Goal: Task Accomplishment & Management: Complete application form

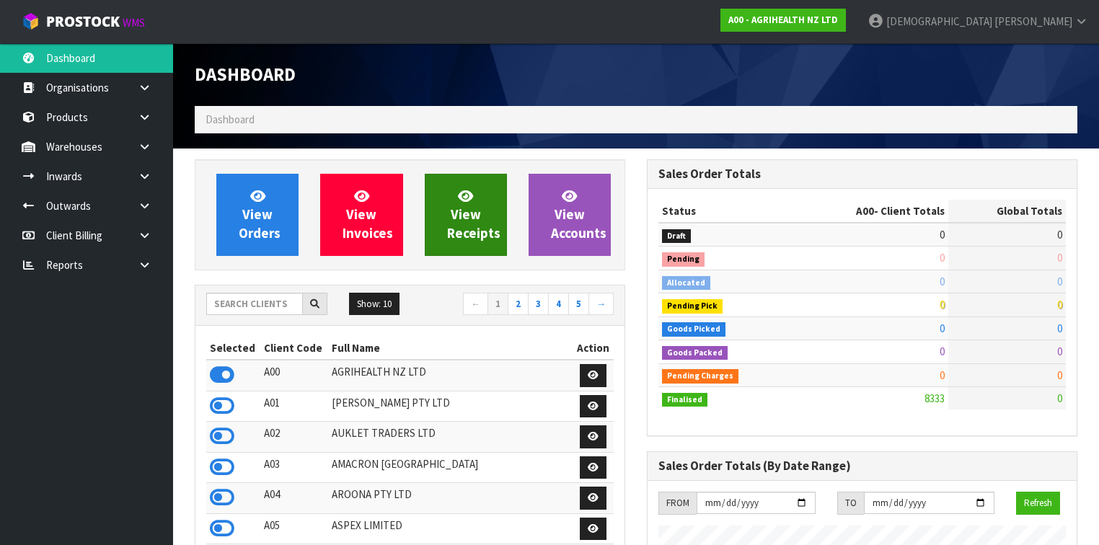
scroll to position [1087, 452]
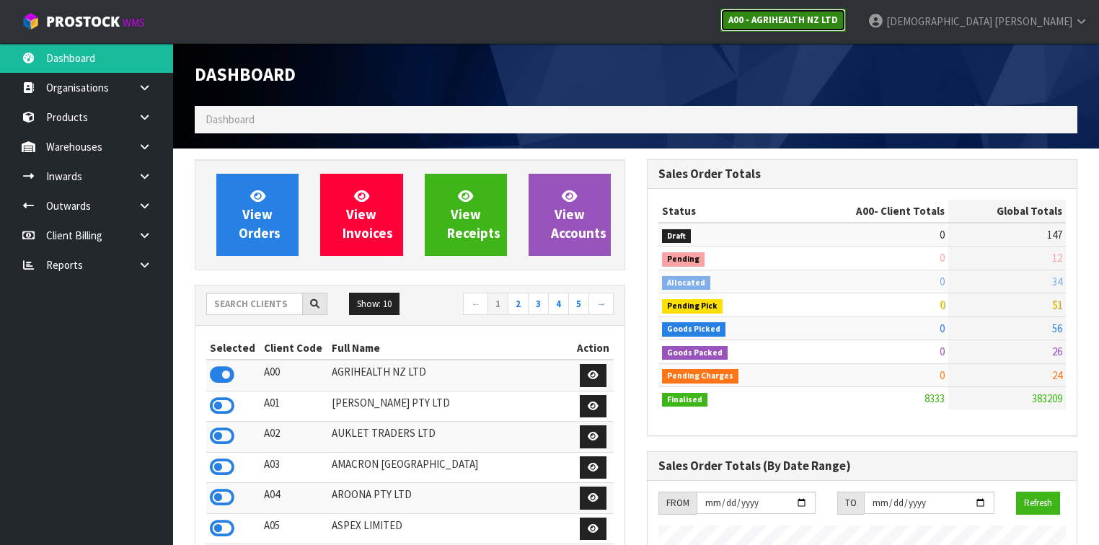
click at [838, 17] on strong "A00 - AGRIHEALTH NZ LTD" at bounding box center [783, 20] width 110 height 12
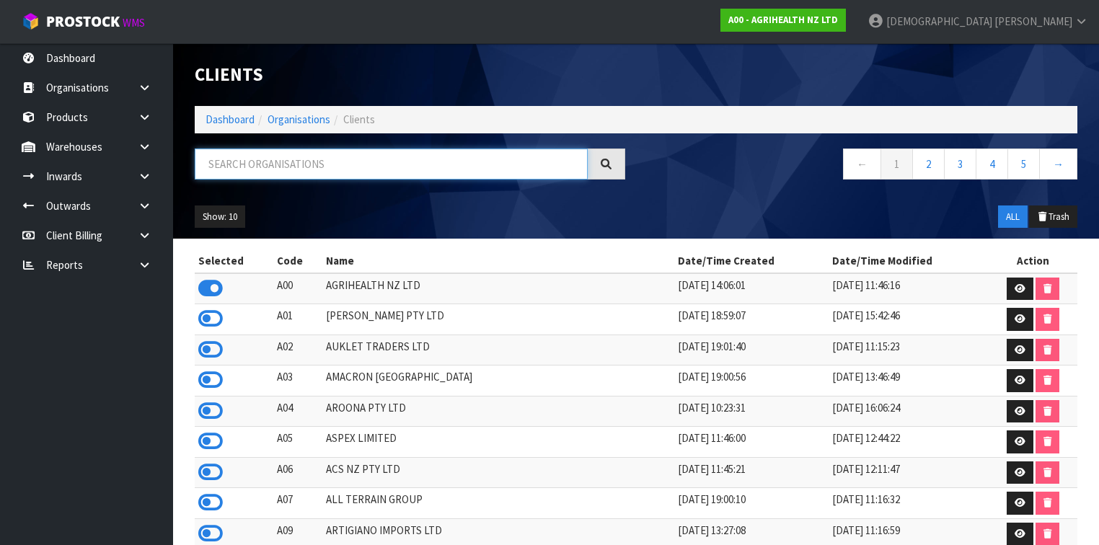
click at [294, 154] on input "text" at bounding box center [391, 164] width 393 height 31
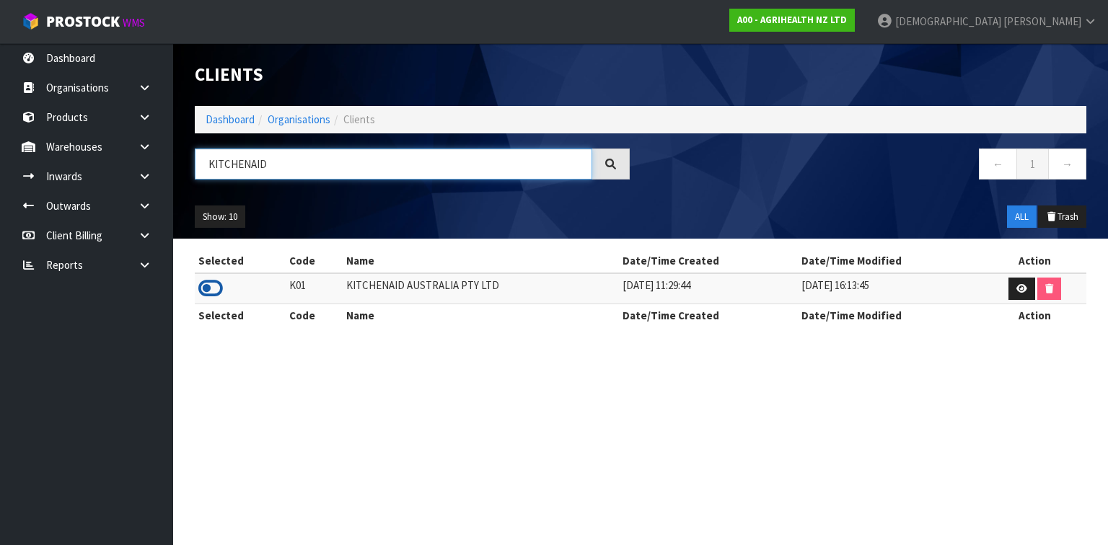
type input "KITCHENAID"
click at [211, 293] on icon at bounding box center [210, 289] width 25 height 22
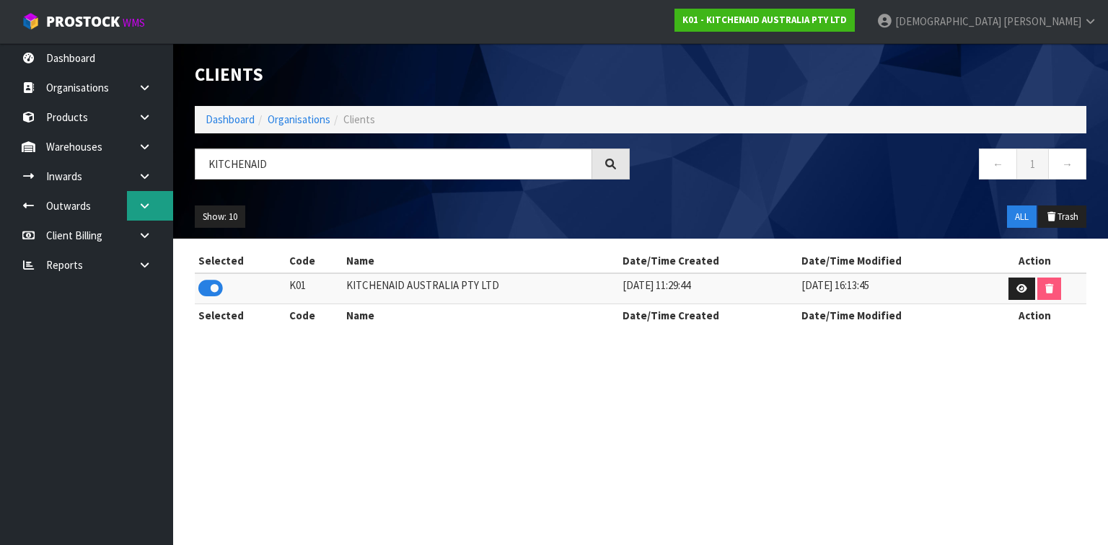
click at [156, 209] on link at bounding box center [150, 206] width 46 height 30
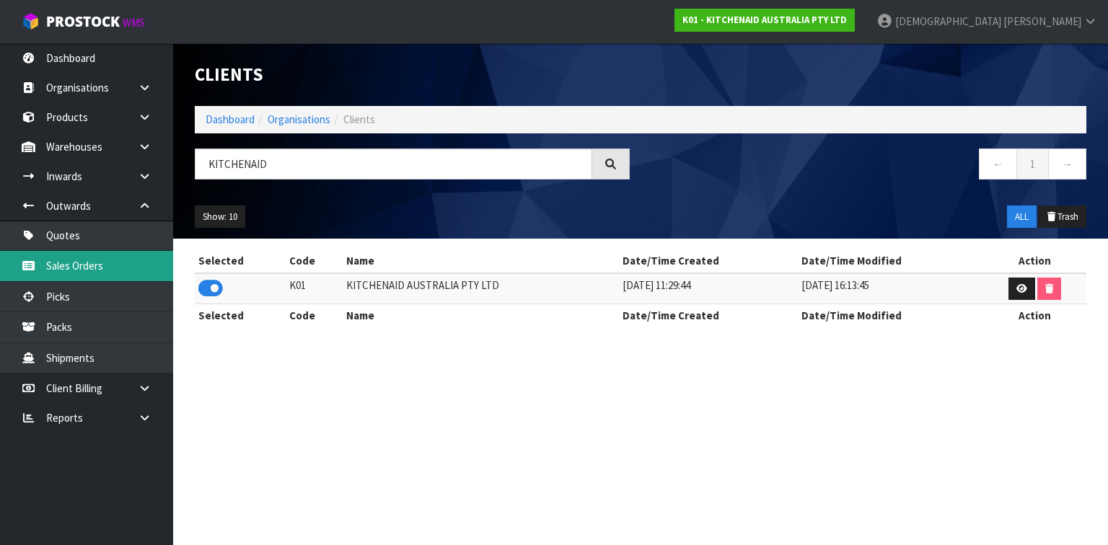
click at [117, 257] on link "Sales Orders" at bounding box center [86, 266] width 173 height 30
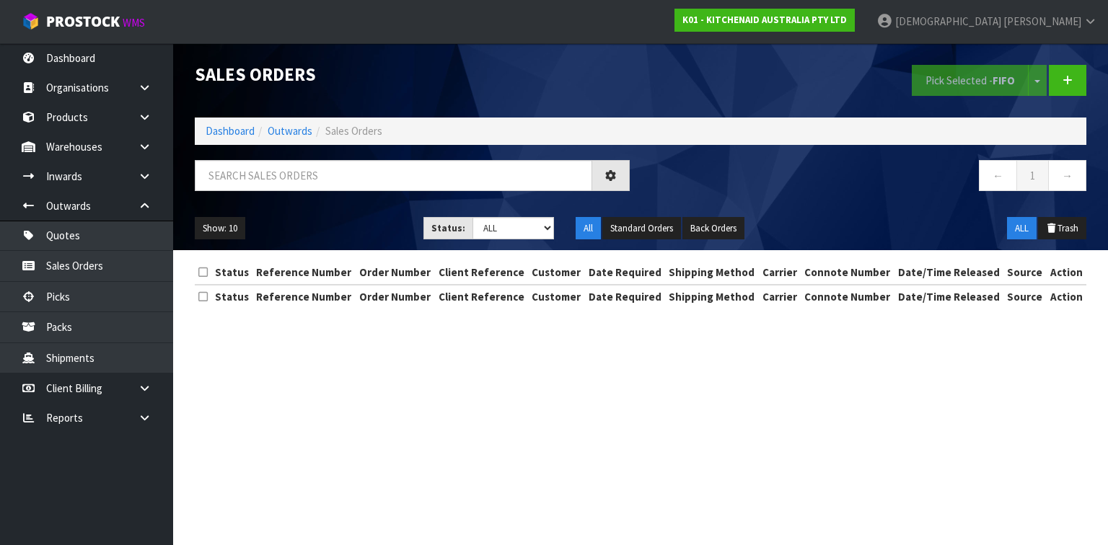
click at [358, 157] on div "Sales Orders Pick Selected - FIFO Split button! FIFO - First In First Out FEFO …" at bounding box center [640, 146] width 913 height 207
click at [358, 171] on input "text" at bounding box center [393, 175] width 397 height 31
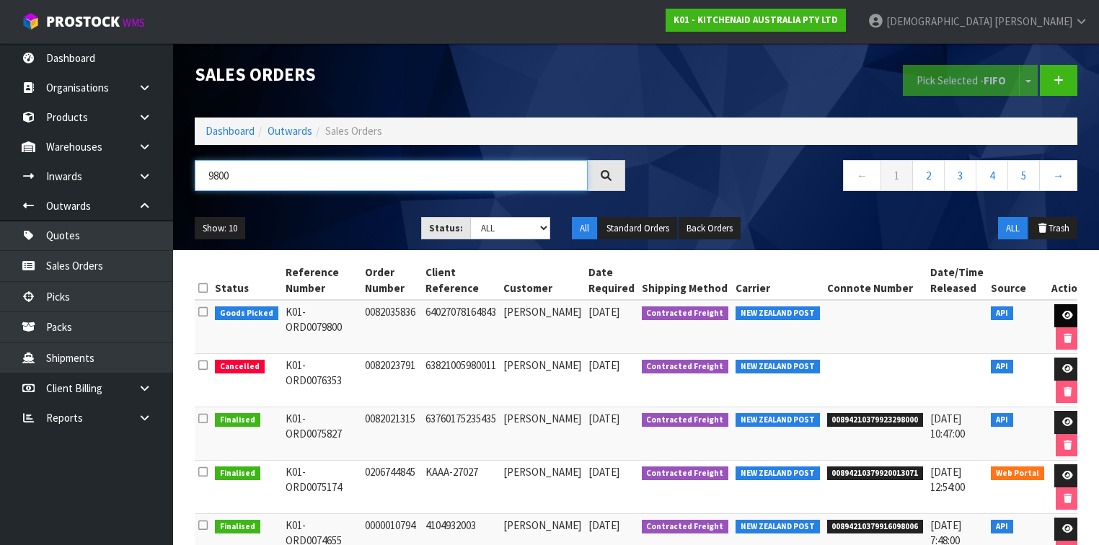
type input "9800"
click at [1062, 319] on link at bounding box center [1067, 315] width 27 height 23
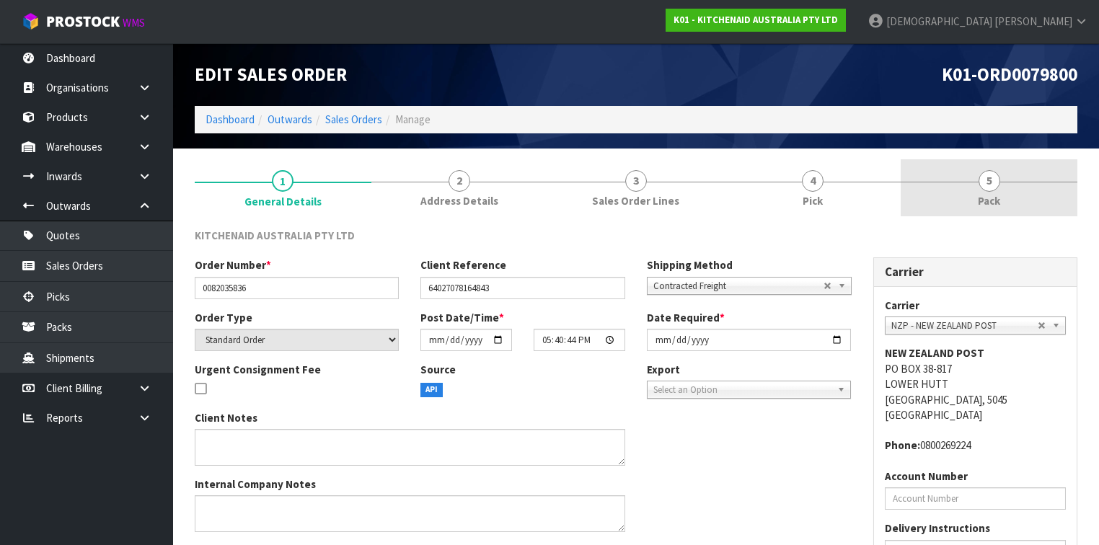
click at [1041, 184] on link "5 Pack" at bounding box center [989, 187] width 177 height 57
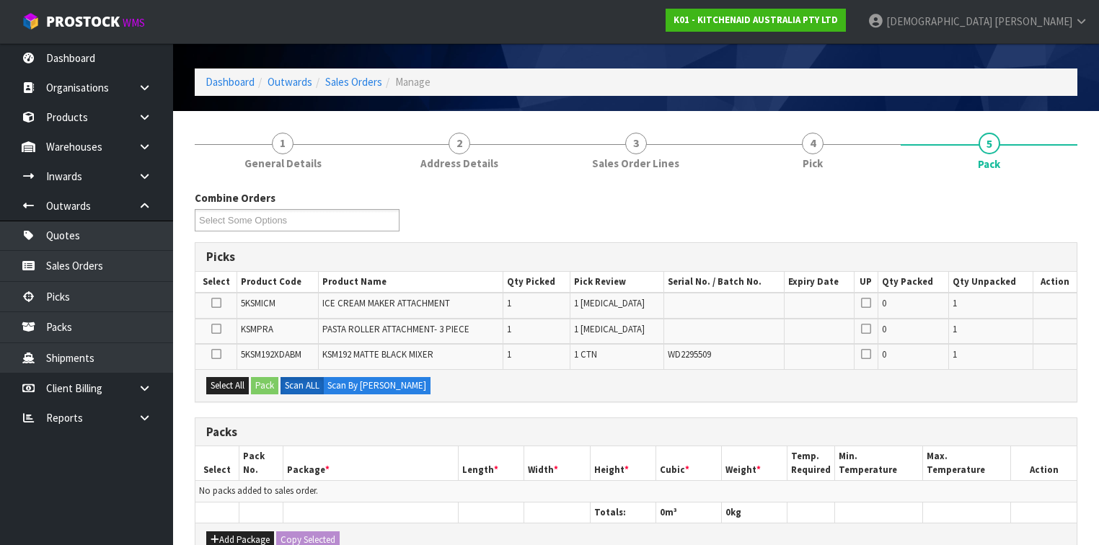
scroll to position [58, 0]
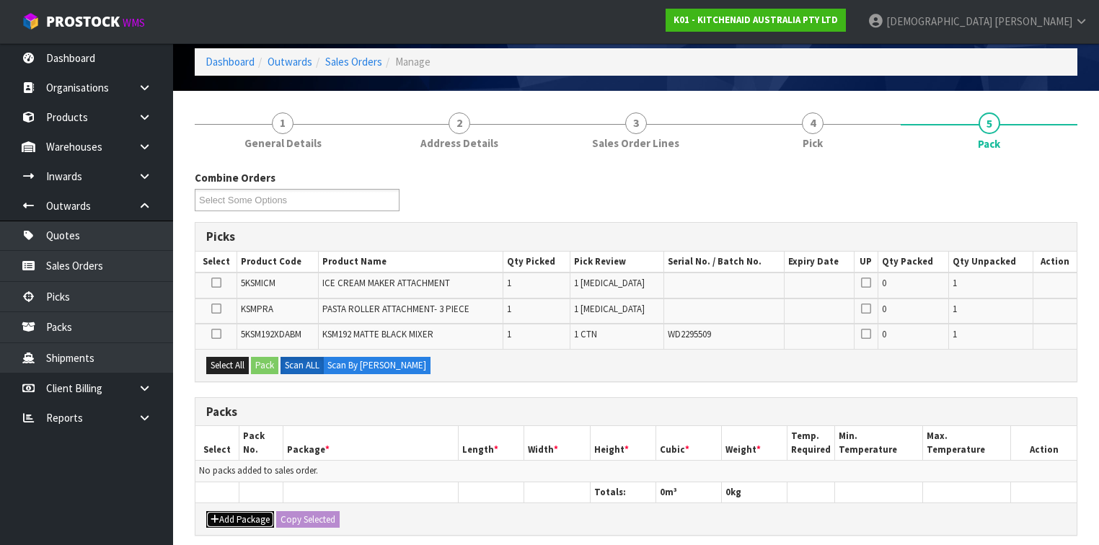
click at [241, 515] on button "Add Package" at bounding box center [240, 519] width 68 height 17
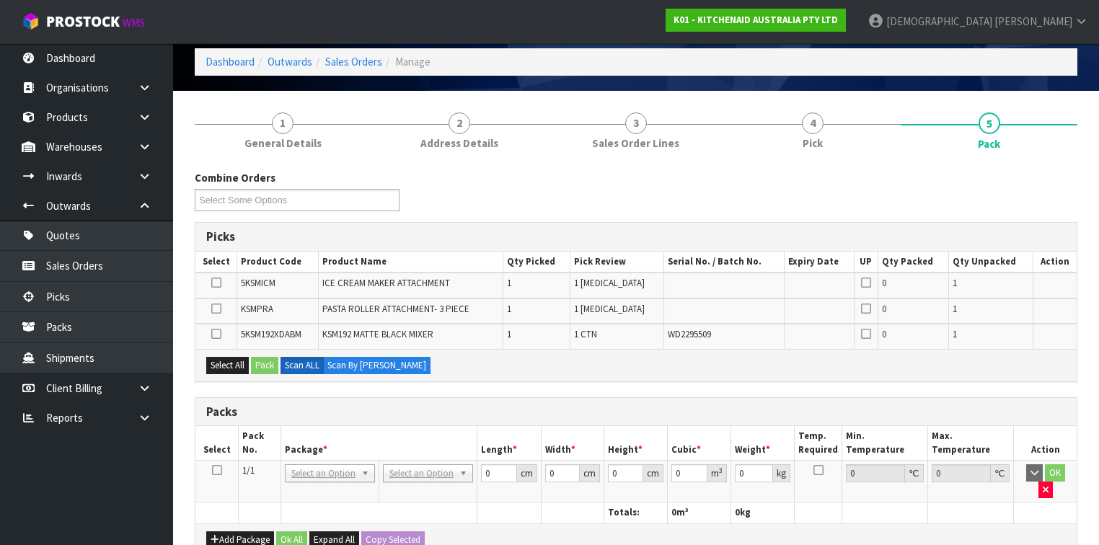
click at [221, 470] on td at bounding box center [216, 482] width 43 height 42
click at [211, 470] on td at bounding box center [216, 482] width 43 height 42
click at [219, 470] on icon at bounding box center [217, 470] width 10 height 1
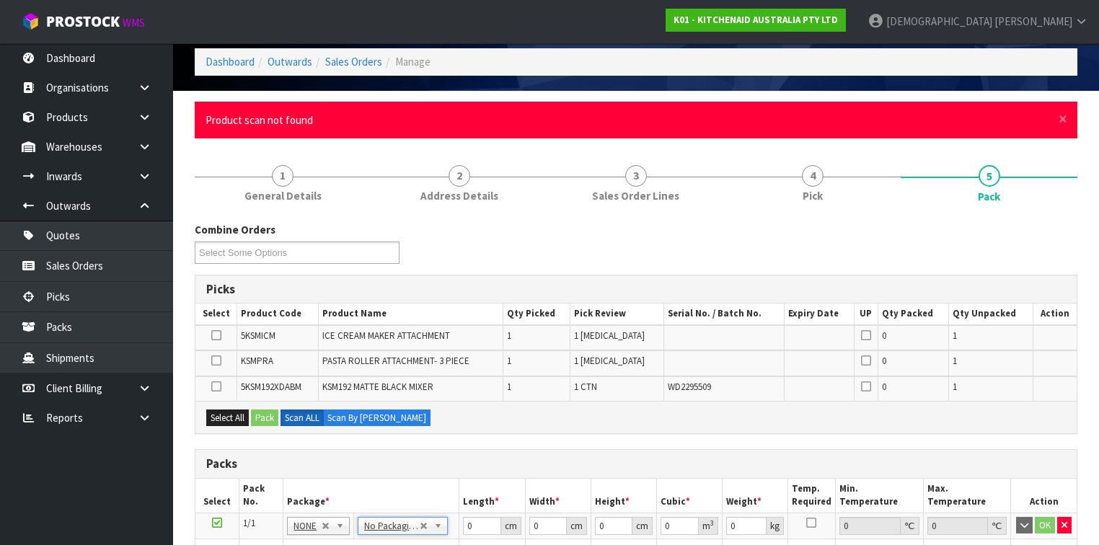
scroll to position [0, 0]
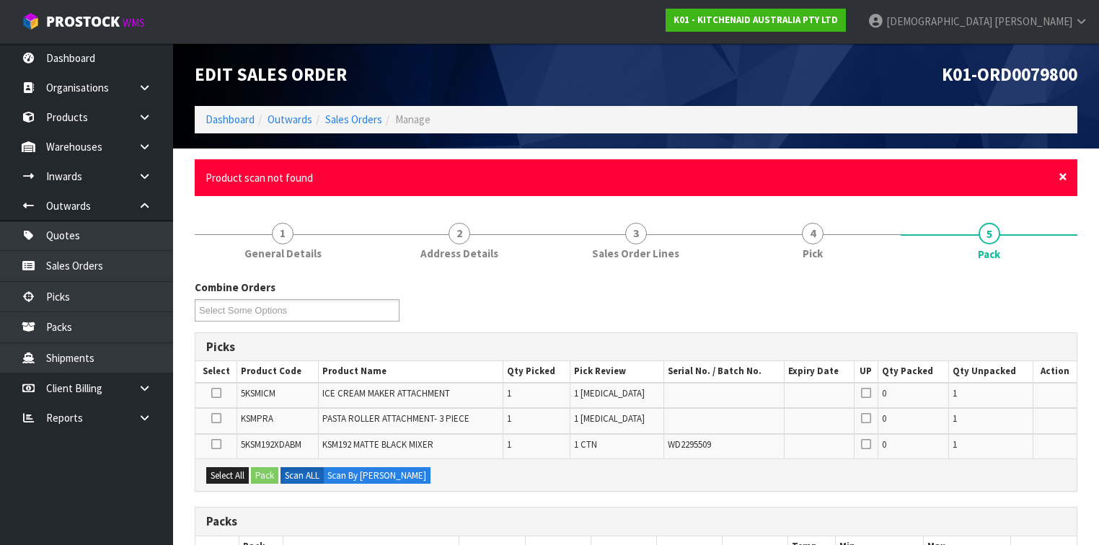
click at [1062, 180] on span "×" at bounding box center [1063, 177] width 9 height 20
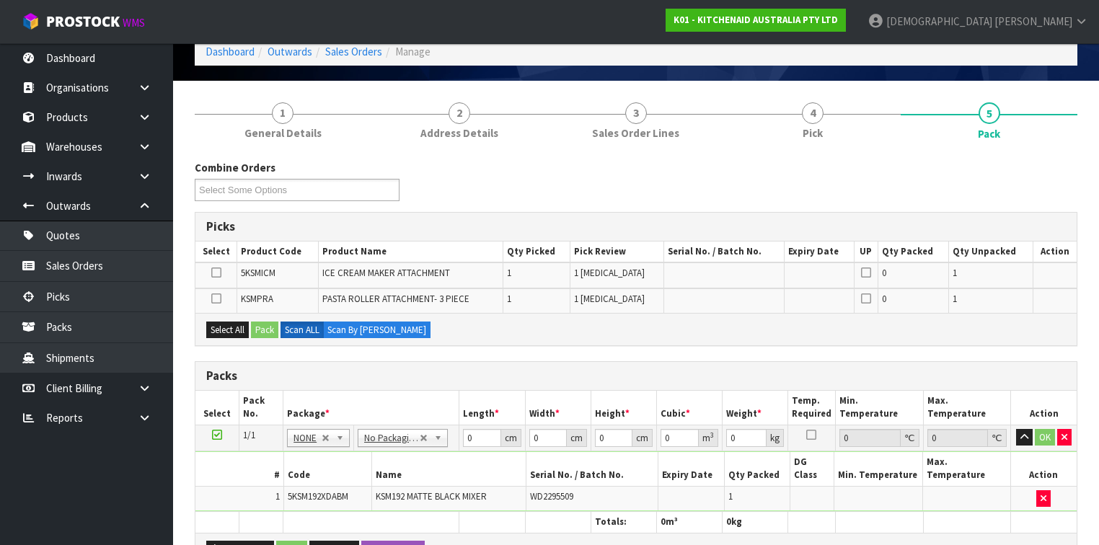
scroll to position [173, 0]
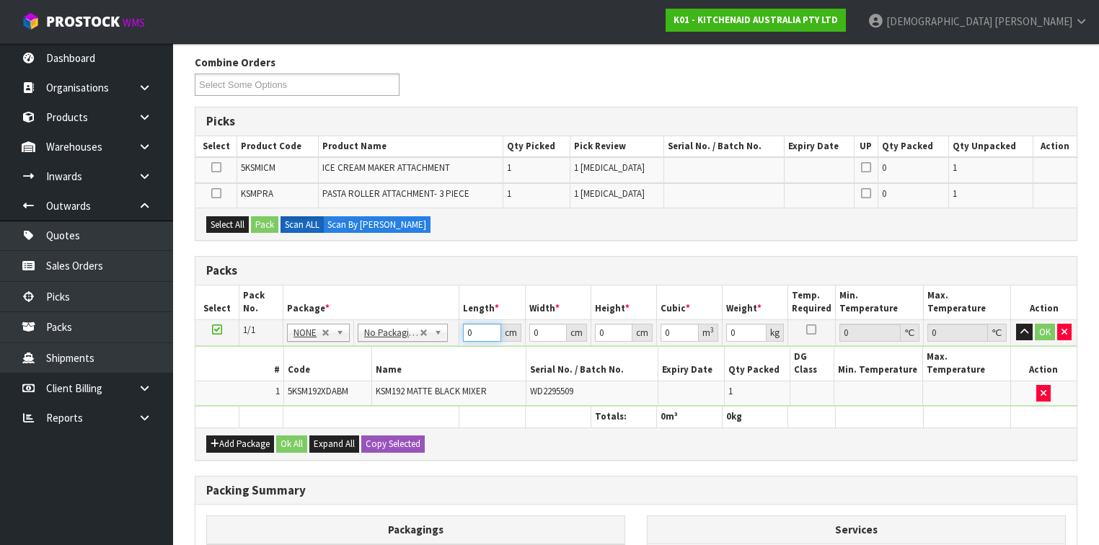
drag, startPoint x: 482, startPoint y: 336, endPoint x: 413, endPoint y: 337, distance: 68.5
click at [415, 337] on tr "1/1 NONE 007-001 007-002 007-004 007-009 007-013 007-014 007-015 007-017 007-01…" at bounding box center [635, 332] width 881 height 26
type input "42"
type input "29"
type input "4"
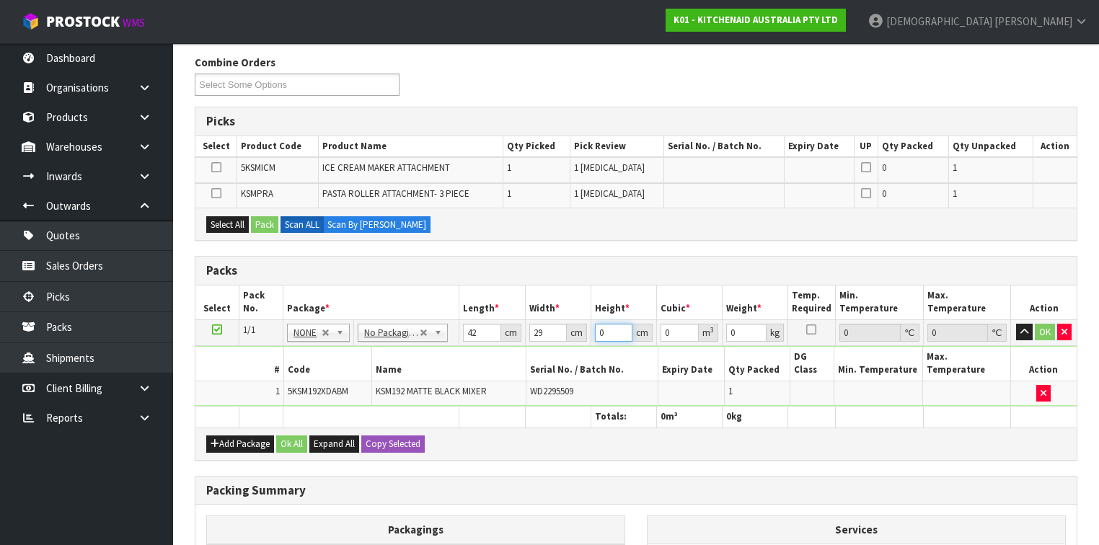
type input "0.004872"
type input "43"
type input "0.052374"
type input "432"
type input "0.526176"
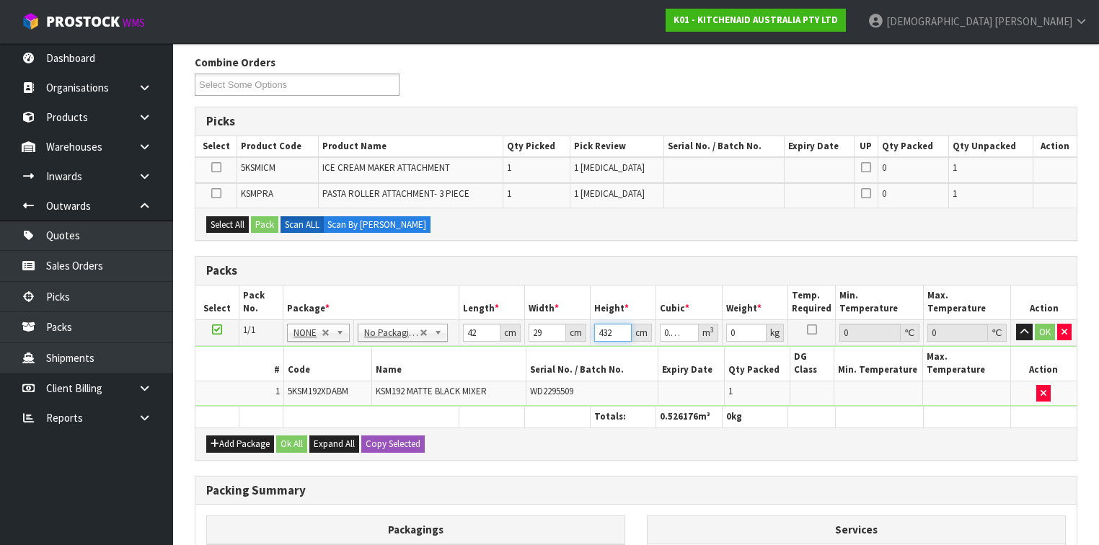
type input "43"
type input "0.052374"
type input "43"
type input "12"
click at [300, 436] on button "Ok All" at bounding box center [291, 444] width 31 height 17
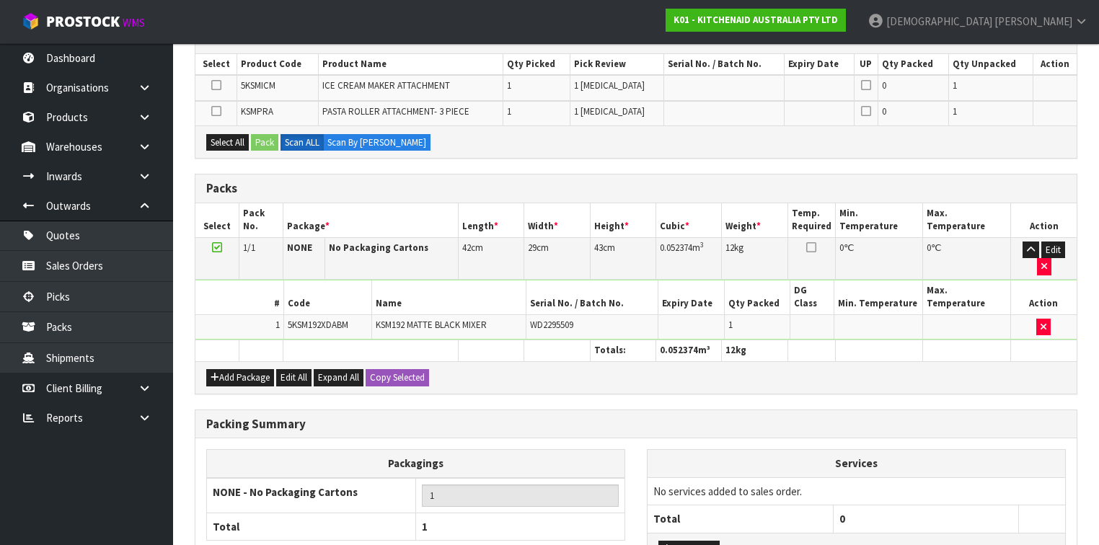
scroll to position [288, 0]
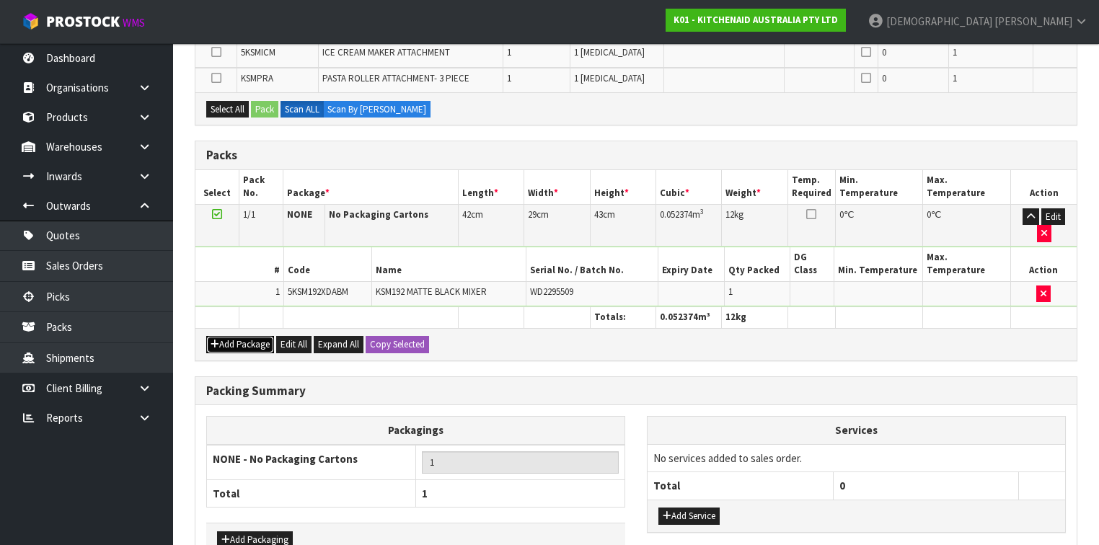
click at [250, 336] on button "Add Package" at bounding box center [240, 344] width 68 height 17
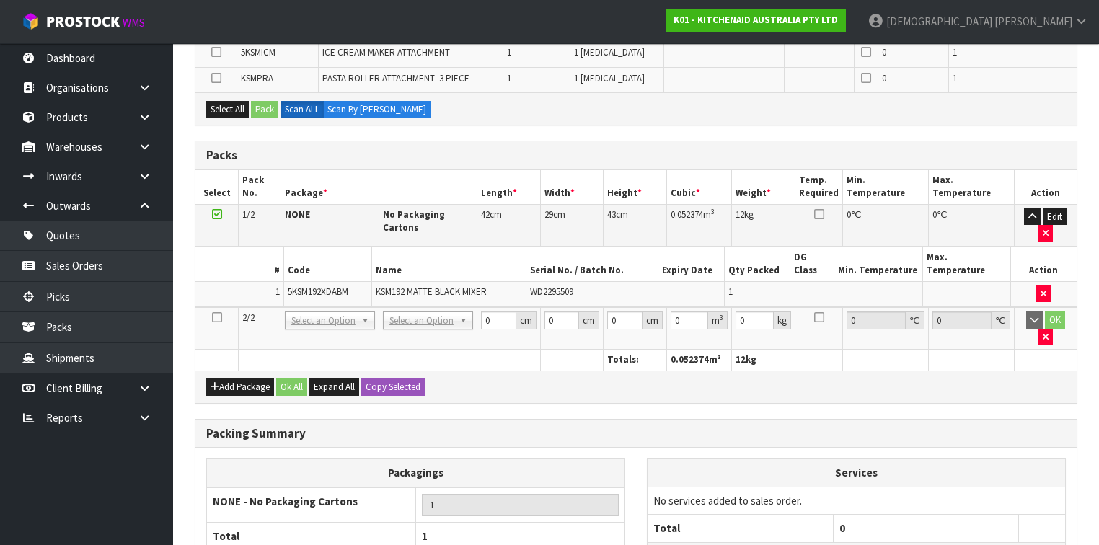
click at [216, 317] on icon at bounding box center [217, 317] width 10 height 1
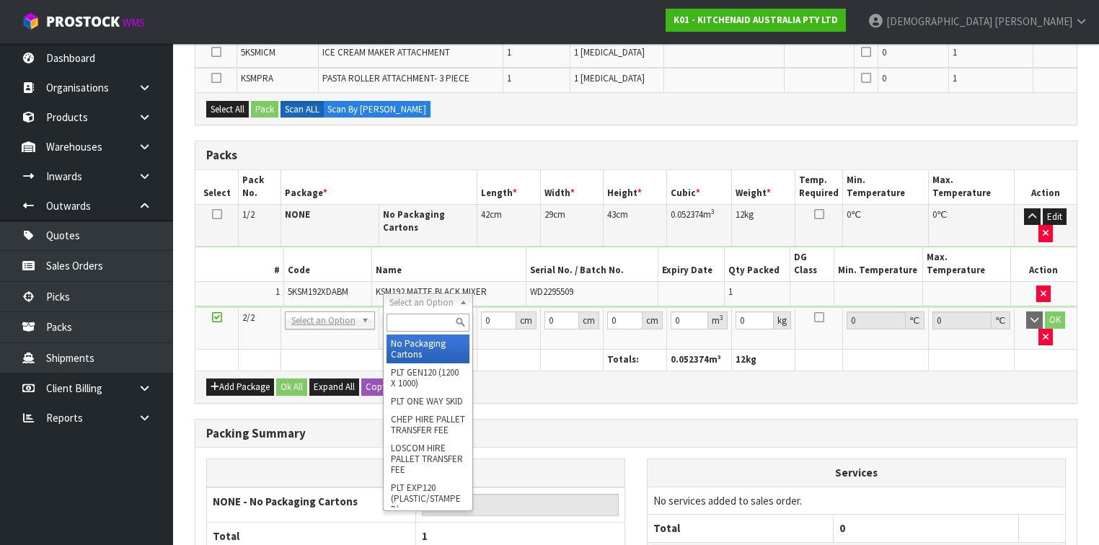
click at [446, 325] on input "text" at bounding box center [428, 323] width 83 height 18
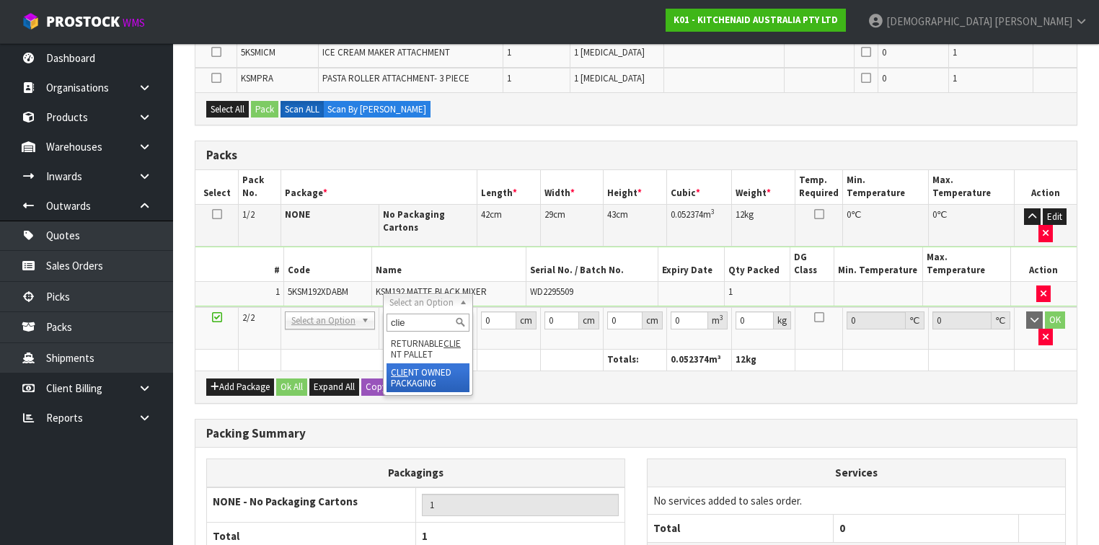
type input "clie"
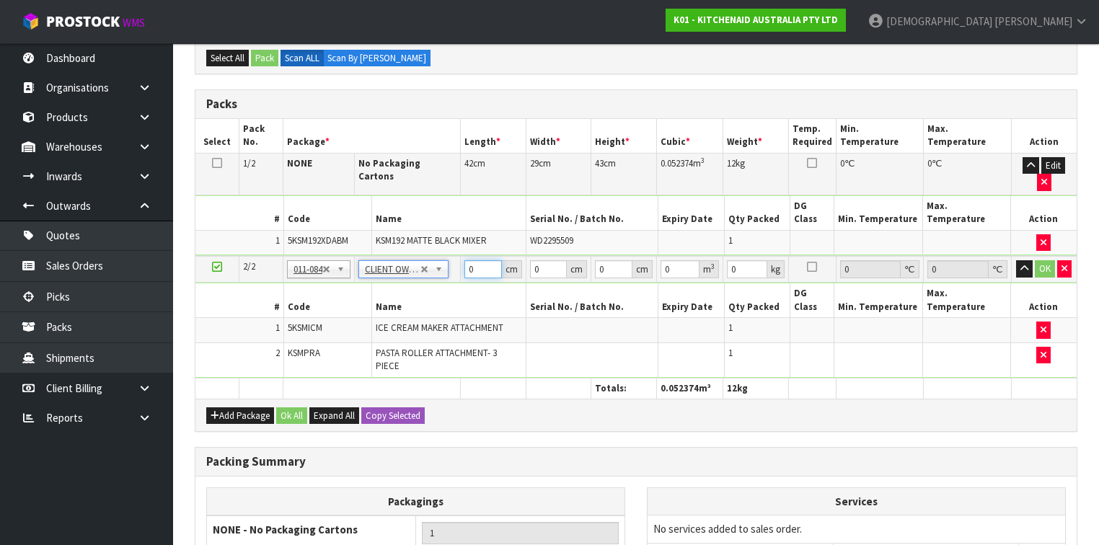
click at [443, 256] on tr "2/2 NONE 007-001 007-002 007-004 007-009 007-013 007-014 007-015 007-017 007-01…" at bounding box center [635, 269] width 881 height 27
type input "55"
type input "28"
type input "63"
type input "0.09702"
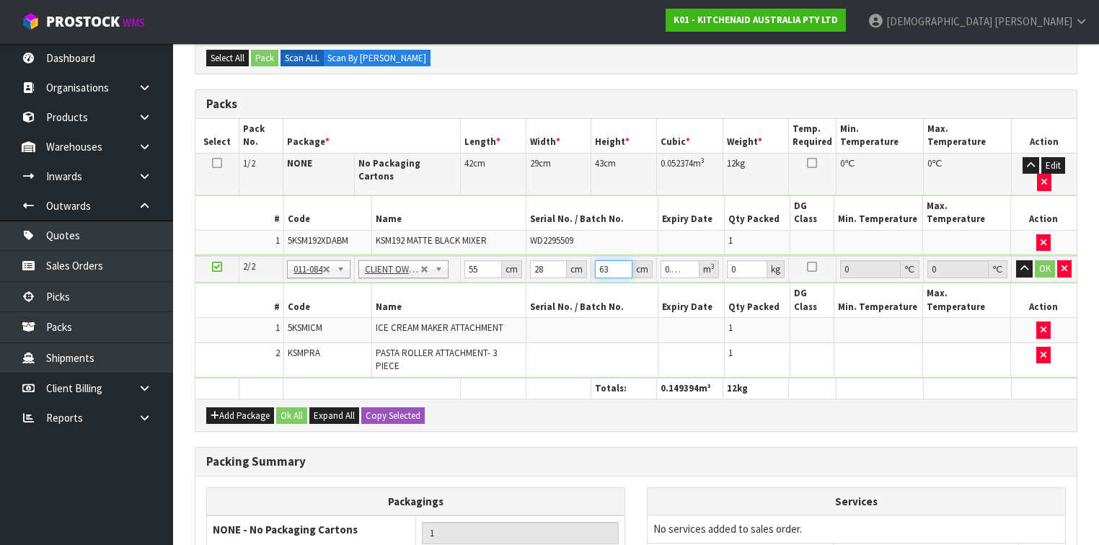
type input "6"
type input "0.00924"
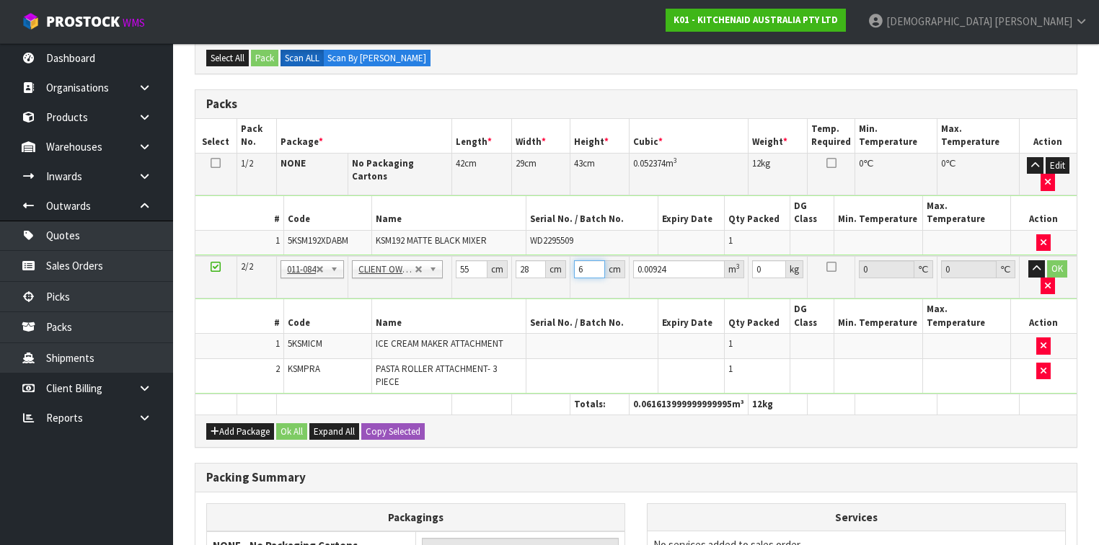
type input "0"
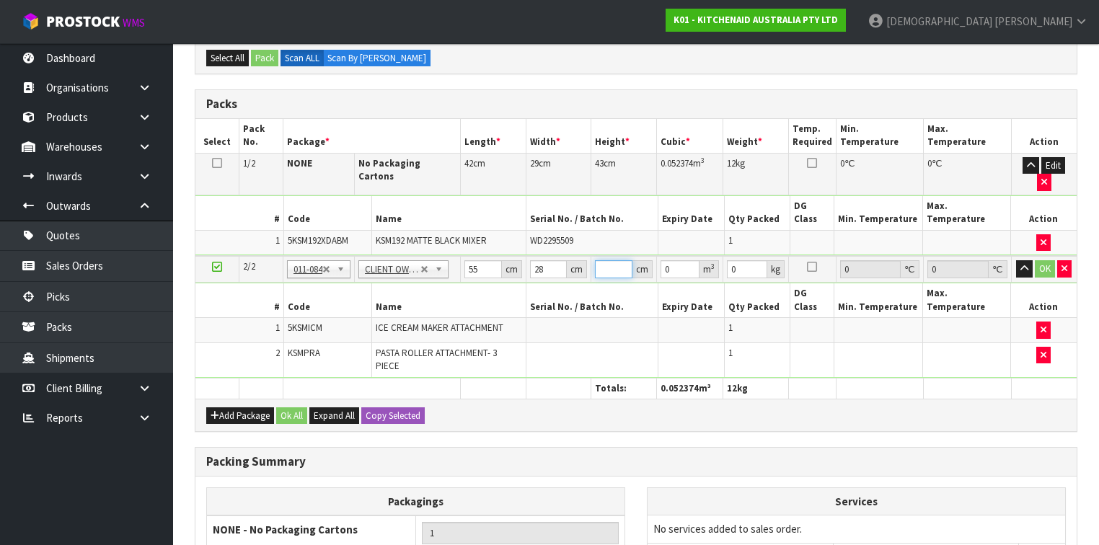
type input "3"
type input "0.00462"
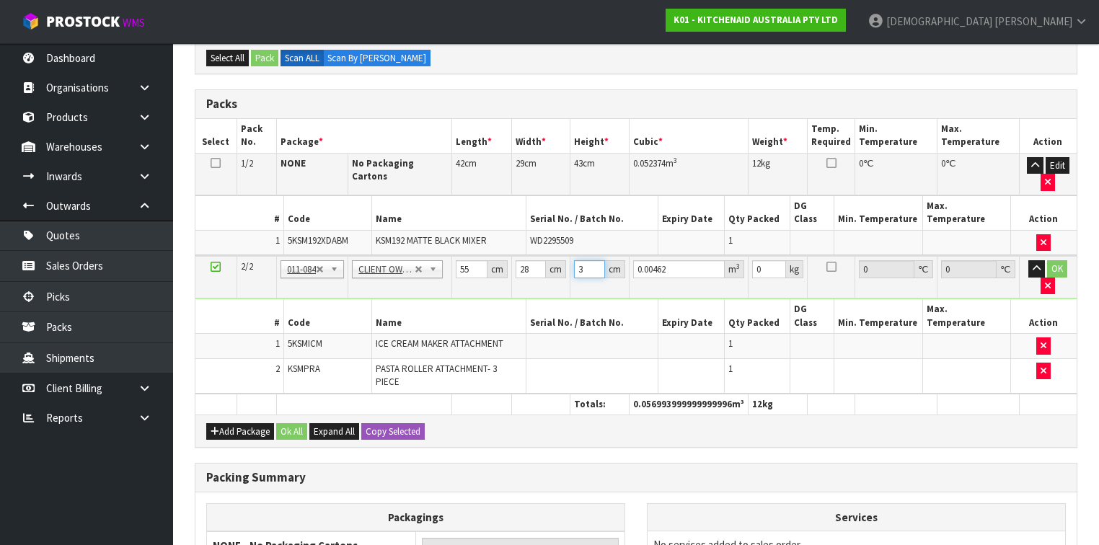
type input "30"
type input "0.0462"
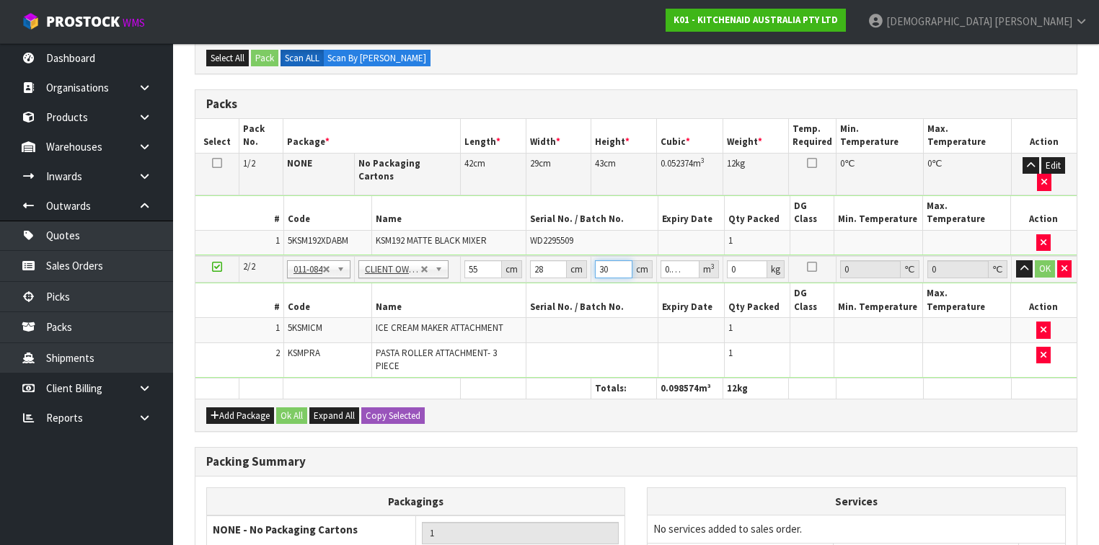
type input "30"
drag, startPoint x: 751, startPoint y: 235, endPoint x: 718, endPoint y: 234, distance: 32.5
click at [718, 256] on tr "2/2 NONE 007-001 007-002 007-004 007-009 007-013 007-014 007-015 007-017 007-01…" at bounding box center [635, 269] width 881 height 27
type input "7"
click at [1049, 260] on button "OK" at bounding box center [1045, 268] width 20 height 17
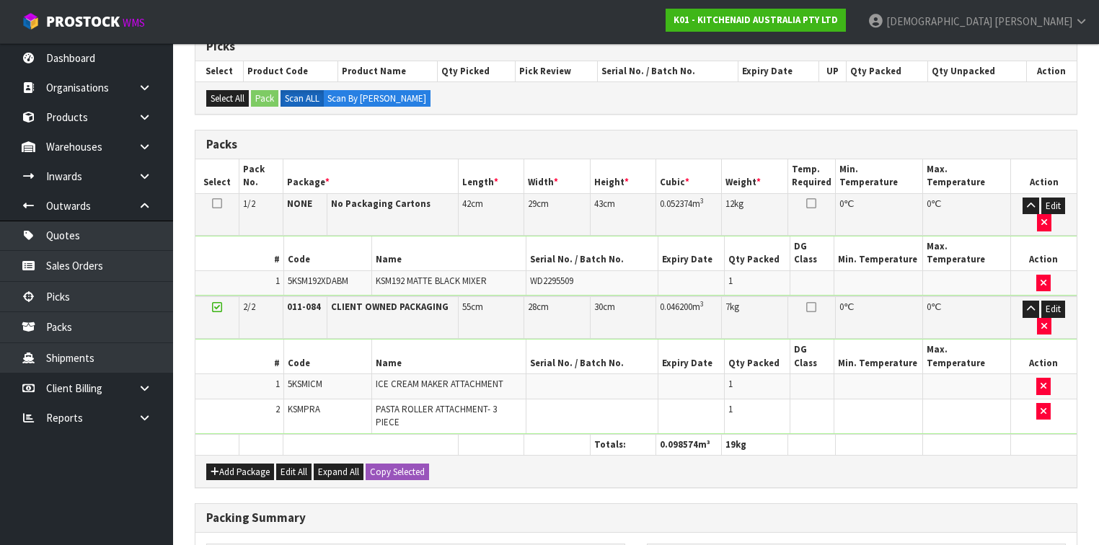
scroll to position [421, 0]
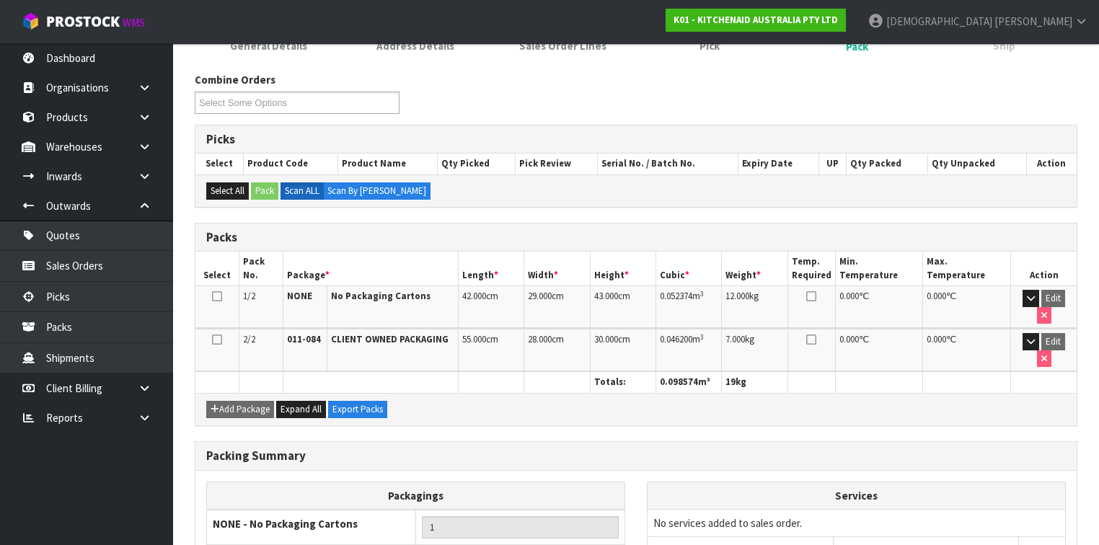
scroll to position [325, 0]
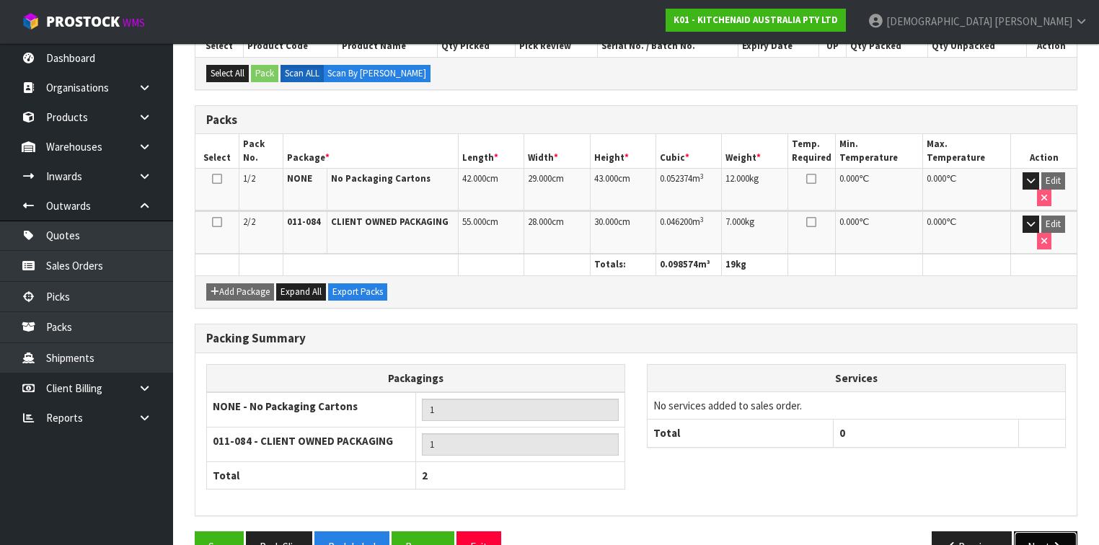
click at [1031, 531] on button "Next" at bounding box center [1045, 546] width 63 height 31
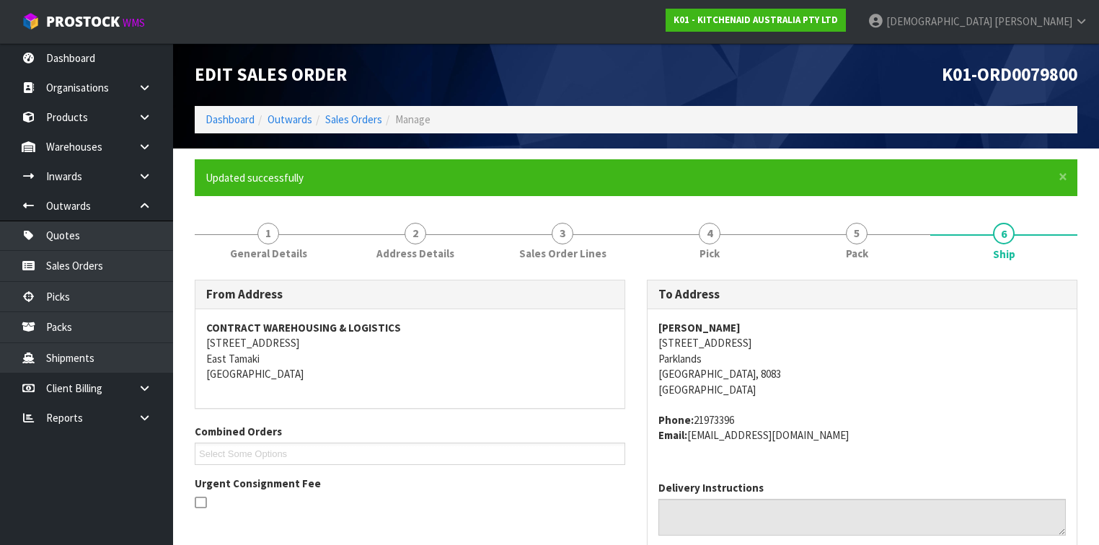
scroll to position [457, 0]
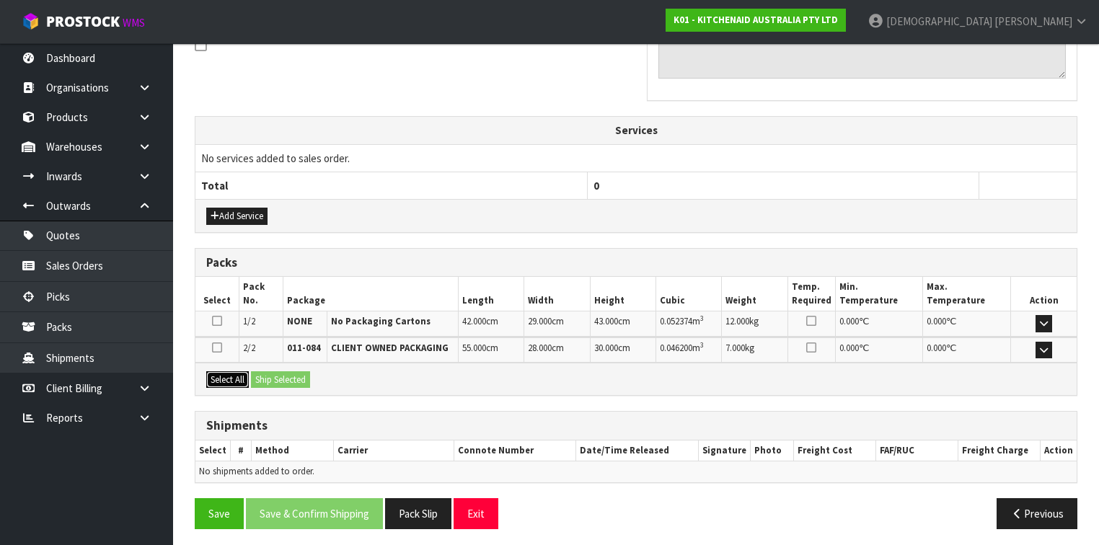
click at [222, 371] on button "Select All" at bounding box center [227, 379] width 43 height 17
click at [283, 378] on button "Ship Selected" at bounding box center [280, 379] width 59 height 17
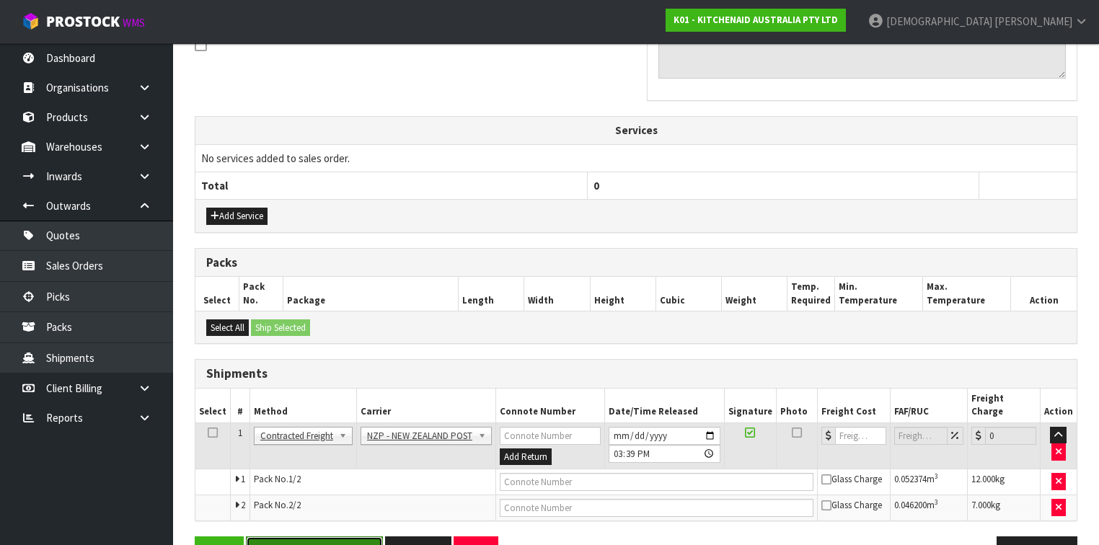
click at [335, 537] on button "Save & Confirm Shipping" at bounding box center [314, 552] width 137 height 31
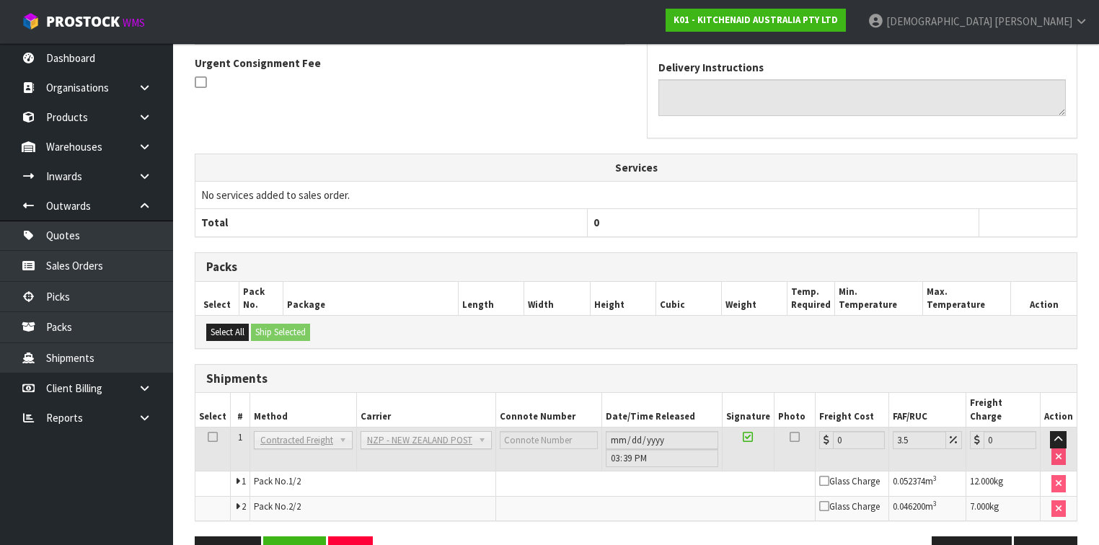
scroll to position [462, 0]
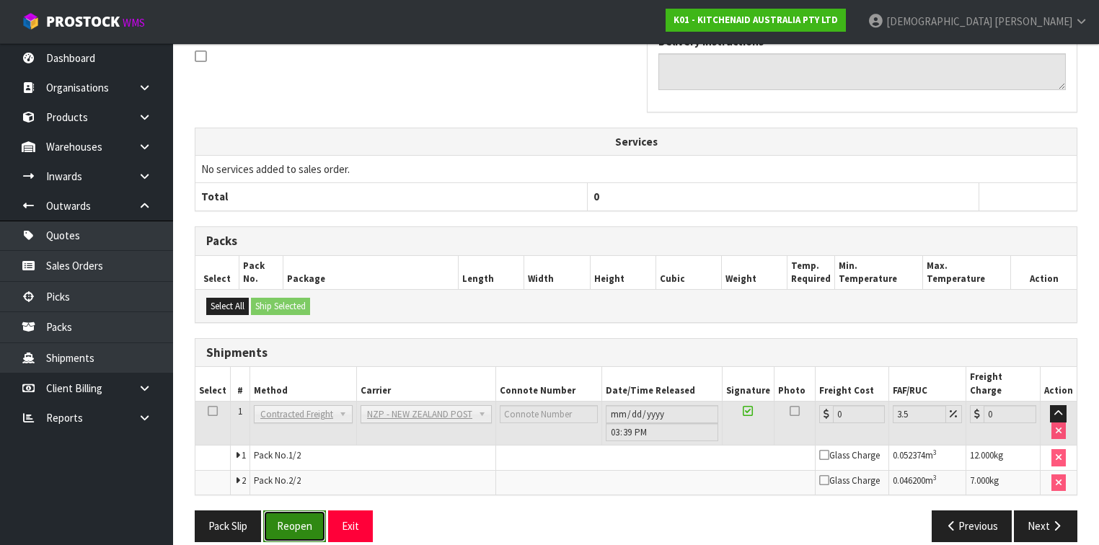
click at [287, 519] on button "Reopen" at bounding box center [294, 526] width 63 height 31
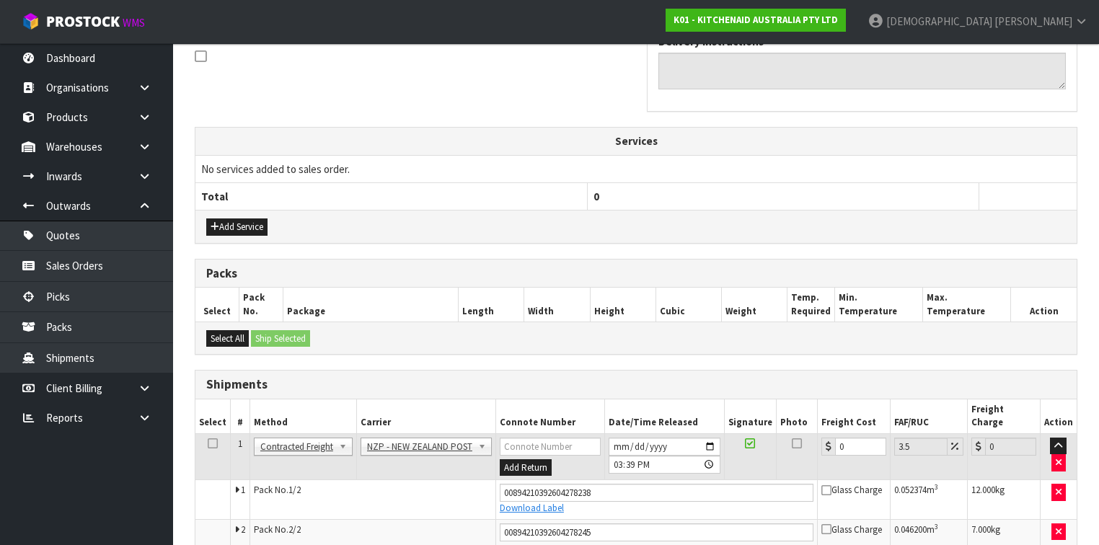
scroll to position [496, 0]
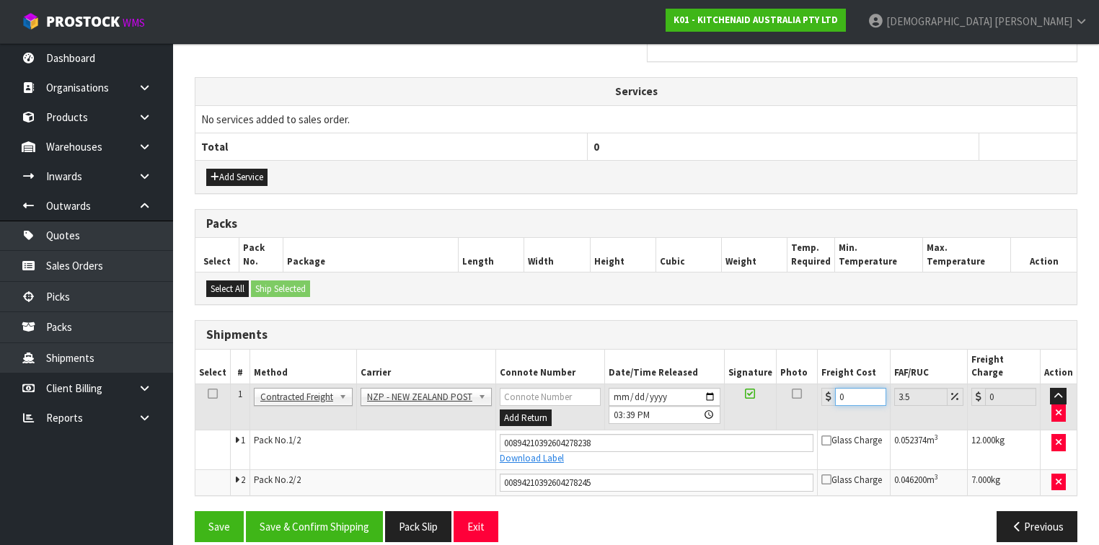
drag, startPoint x: 847, startPoint y: 378, endPoint x: 806, endPoint y: 389, distance: 42.7
click at [808, 389] on tr "1 Client Local Pickup Customer Local Pickup Company Freight Contracted Freight …" at bounding box center [635, 407] width 881 height 47
type input "2"
type input "2.07"
type input "26"
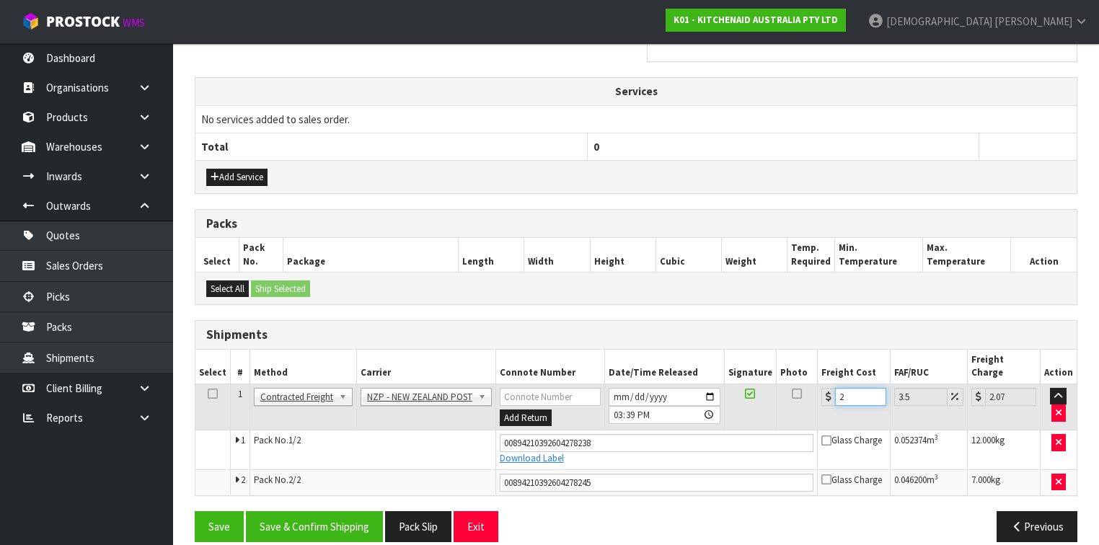
type input "26.91"
type input "26.3"
type input "27.22"
type input "26.35"
type input "27.27"
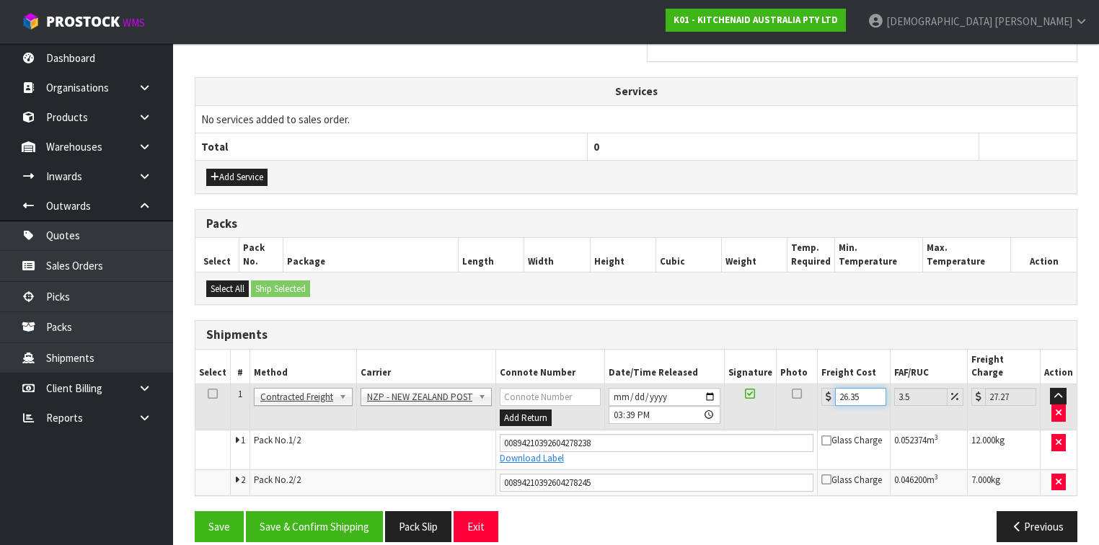
type input "26.355"
type input "27.28"
type input "26.35"
type input "27.27"
type input "26.3"
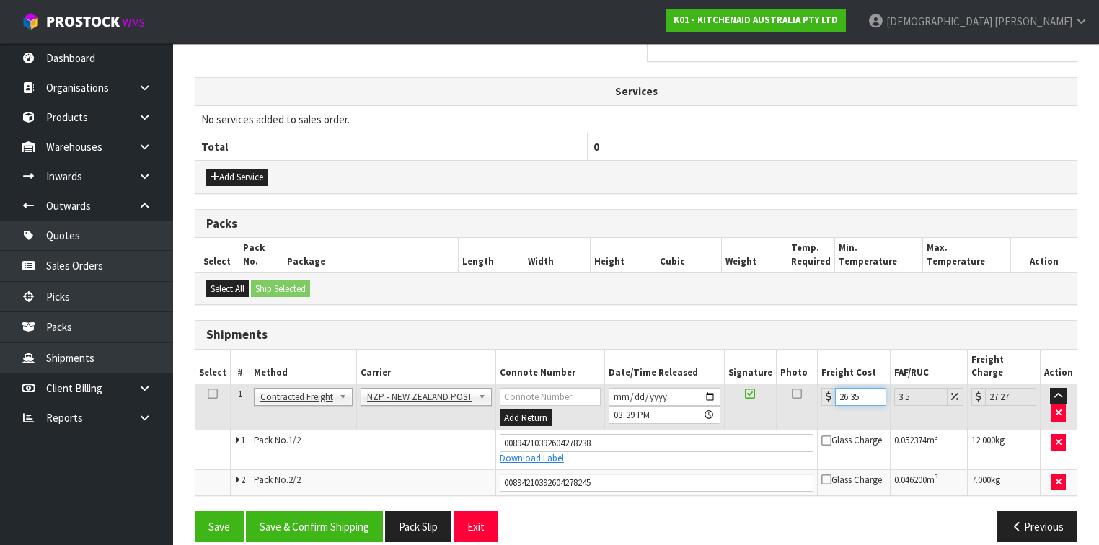
type input "27.22"
type input "26"
type input "26.91"
type input "26.5"
type input "27.43"
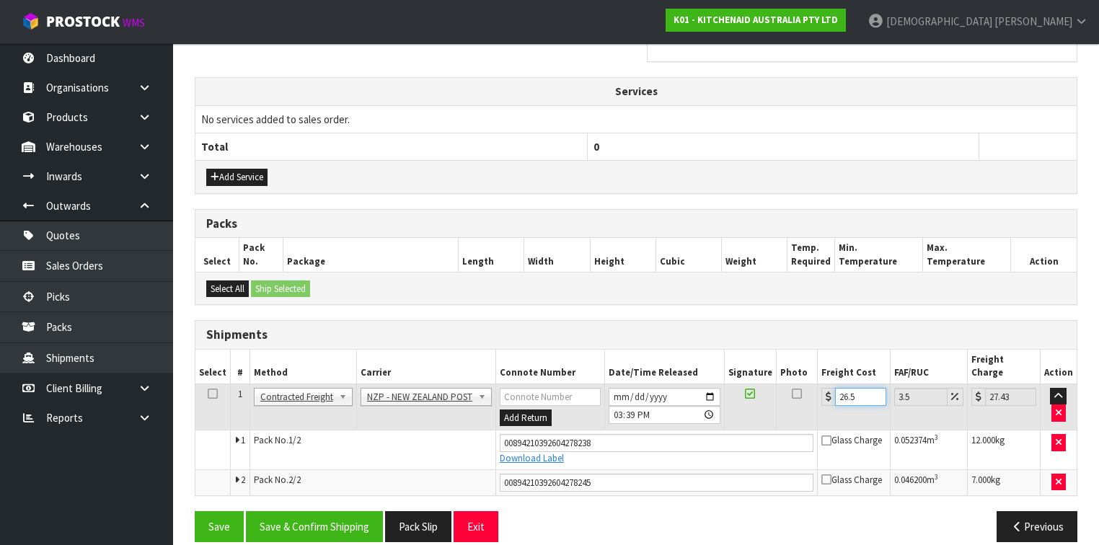
type input "26.55"
type input "27.48"
type input "26.55"
click at [340, 511] on button "Save & Confirm Shipping" at bounding box center [314, 526] width 137 height 31
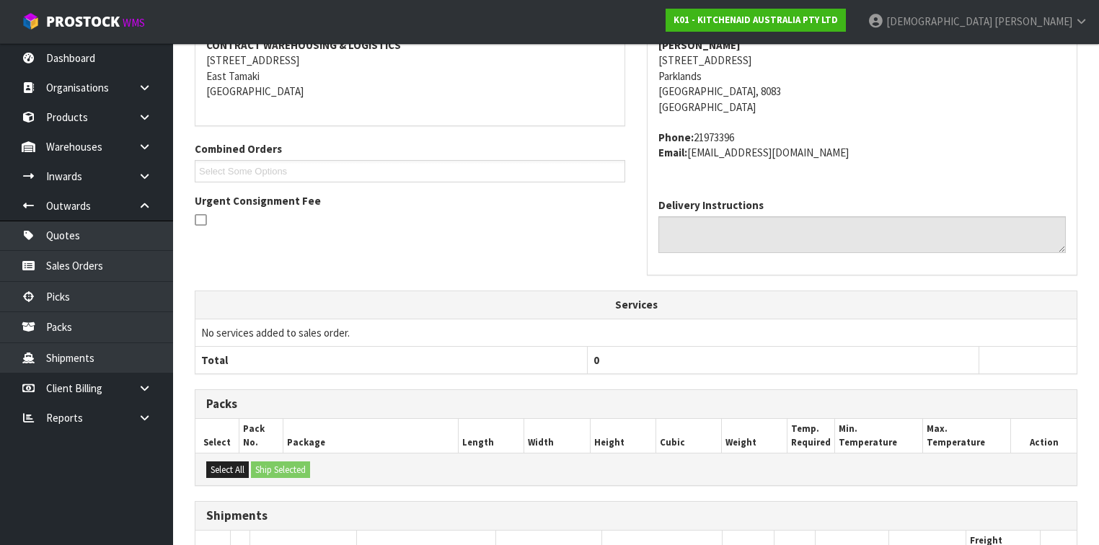
scroll to position [456, 0]
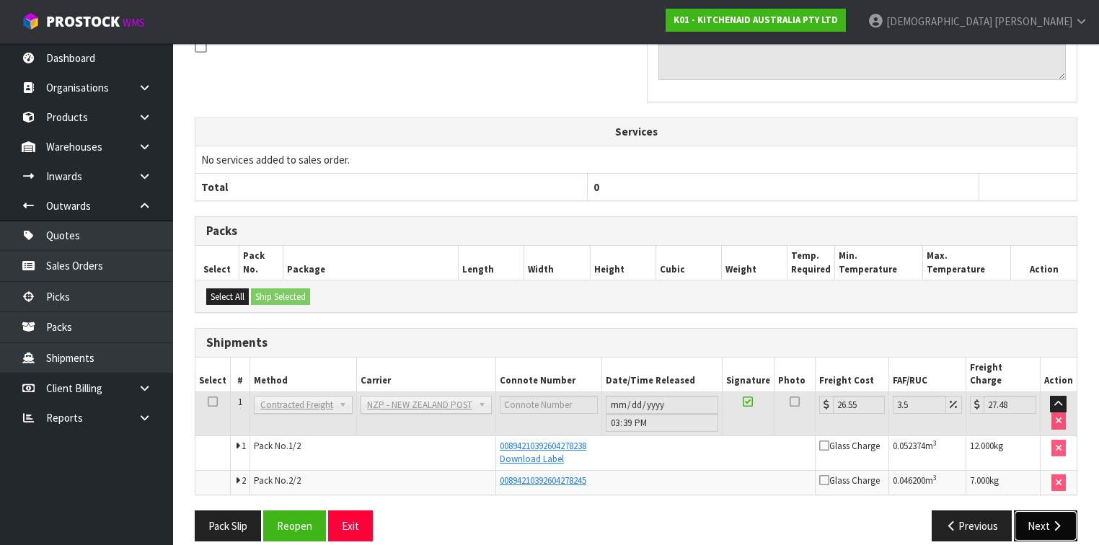
click at [1045, 511] on button "Next" at bounding box center [1045, 526] width 63 height 31
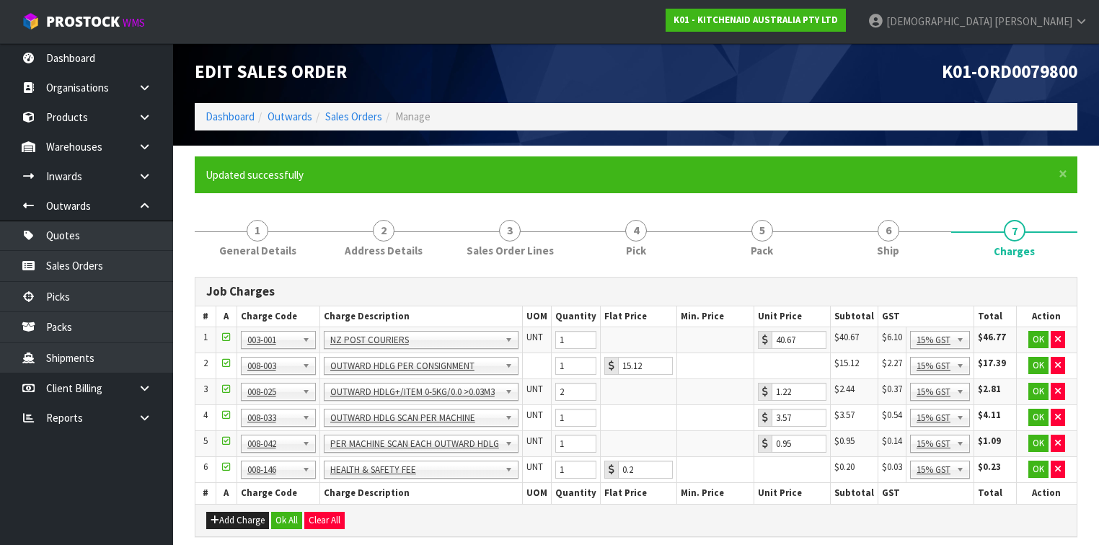
scroll to position [0, 0]
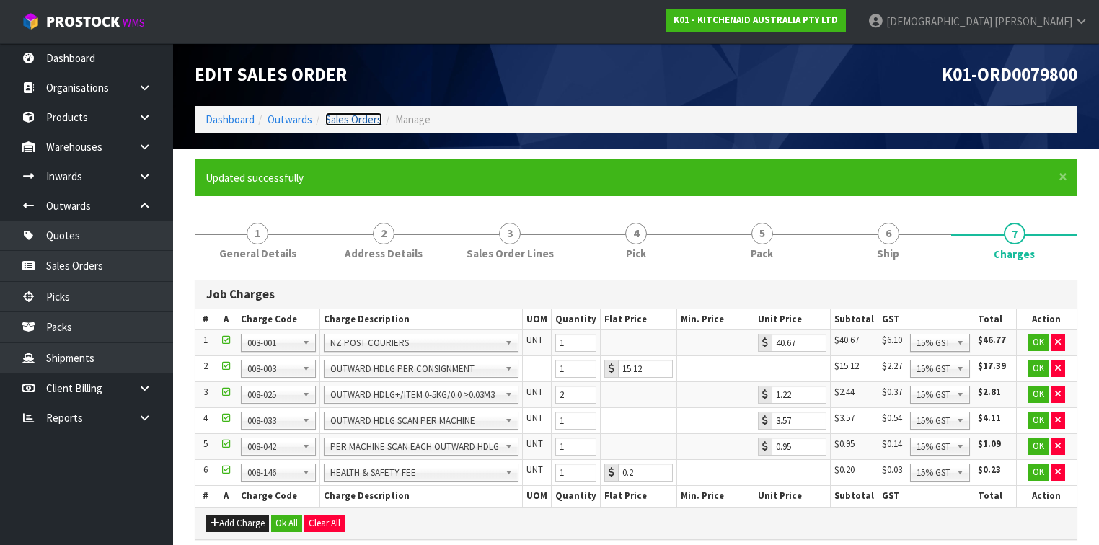
click at [353, 114] on link "Sales Orders" at bounding box center [353, 119] width 57 height 14
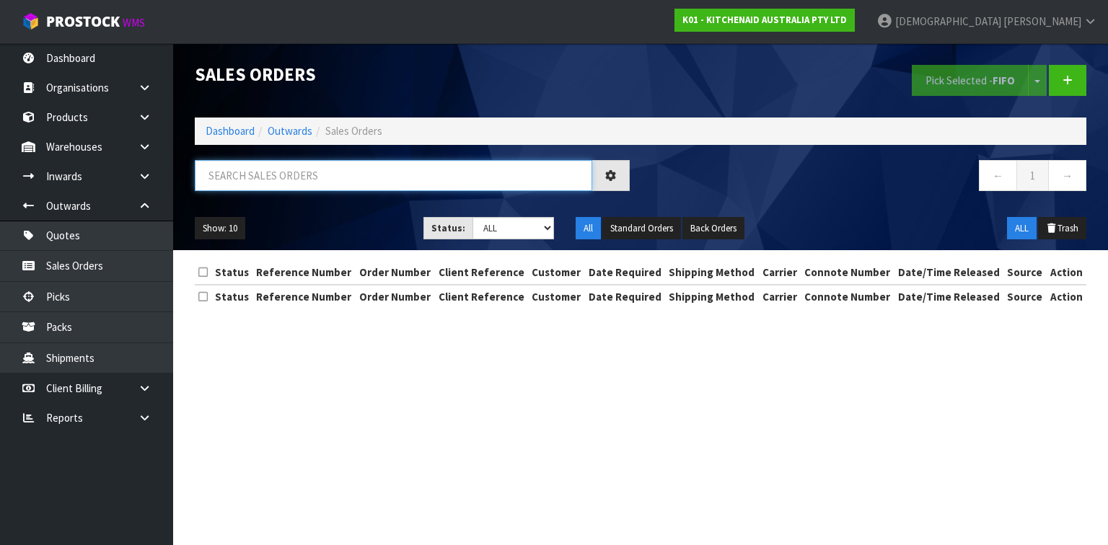
click at [343, 182] on input "text" at bounding box center [393, 175] width 397 height 31
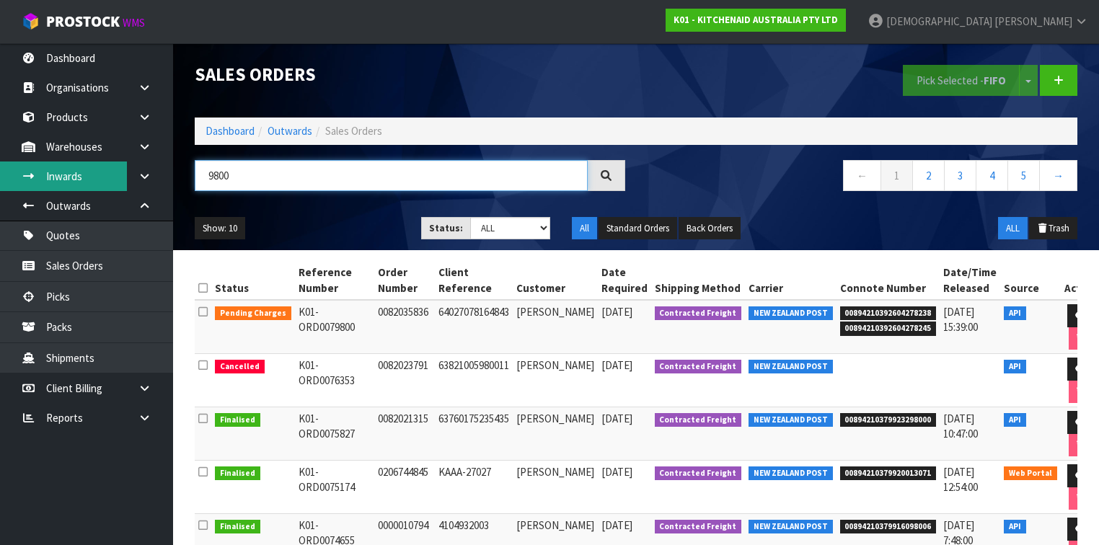
drag, startPoint x: 138, startPoint y: 170, endPoint x: 99, endPoint y: 170, distance: 39.7
click at [99, 170] on body "Toggle navigation ProStock WMS K01 - KITCHENAID AUSTRALIA PTY LTD [PERSON_NAME]…" at bounding box center [549, 272] width 1099 height 545
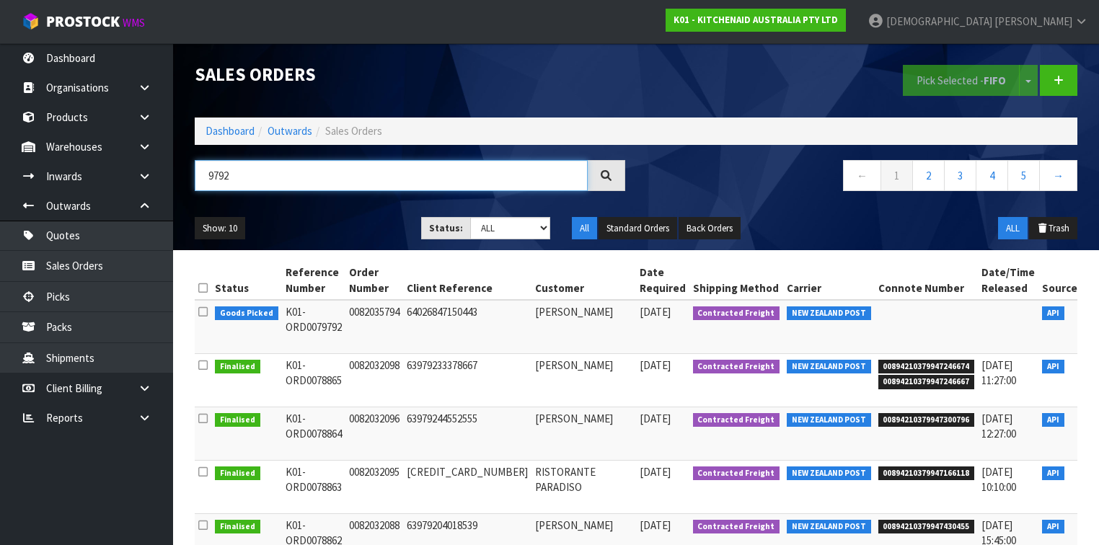
type input "9792"
click at [1095, 317] on icon at bounding box center [1100, 315] width 11 height 9
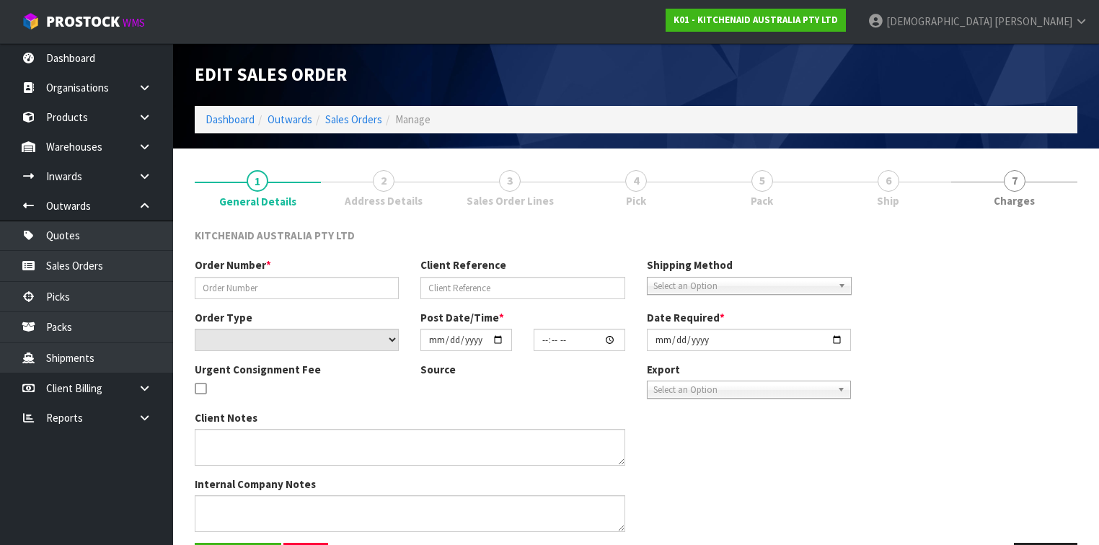
type input "0082035794"
type input "64026847150443"
select select "number:0"
type input "[DATE]"
type input "15:40:56.000"
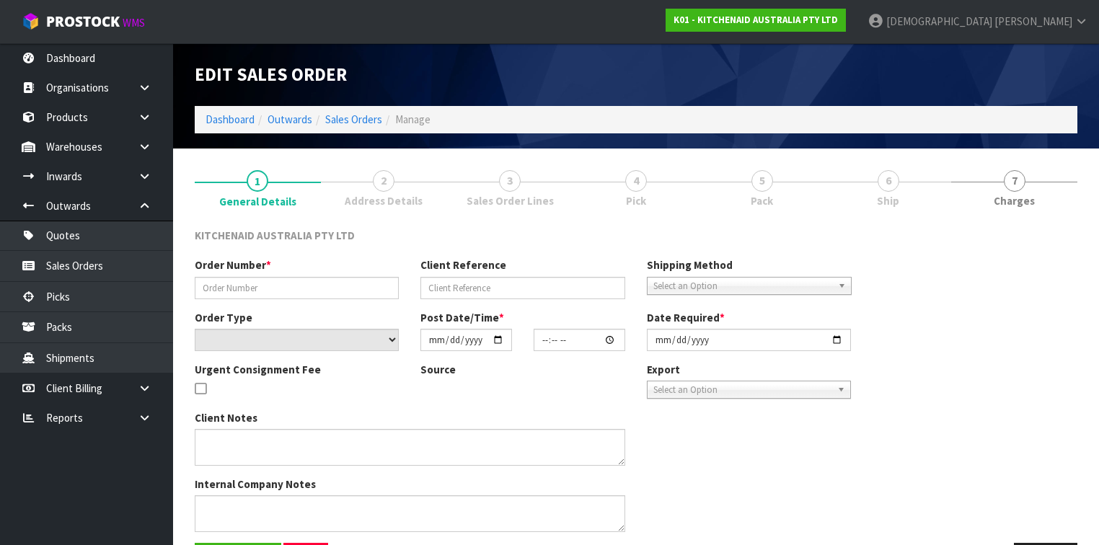
type input "[DATE]"
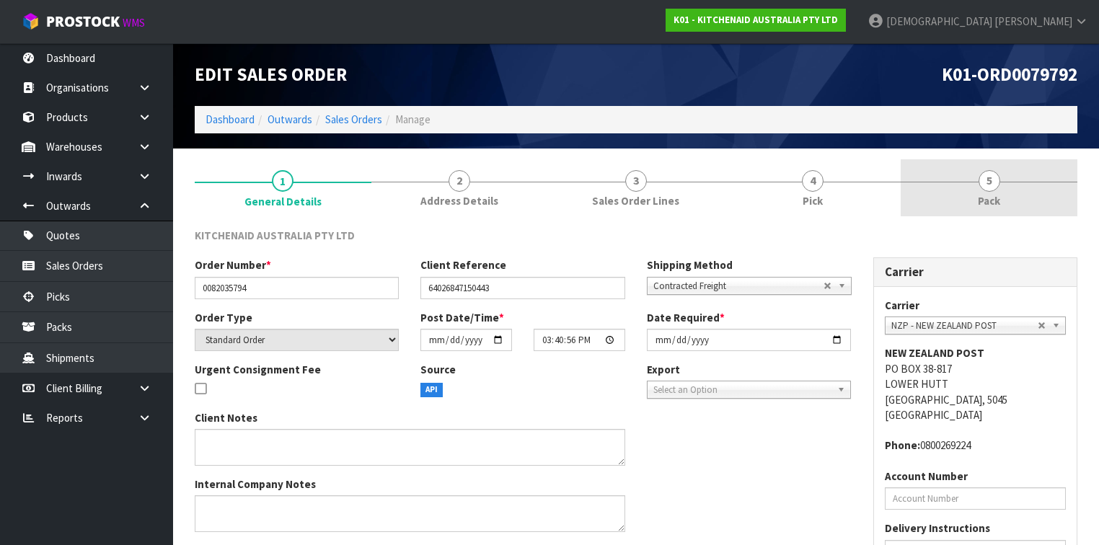
click at [979, 179] on span "5" at bounding box center [990, 181] width 22 height 22
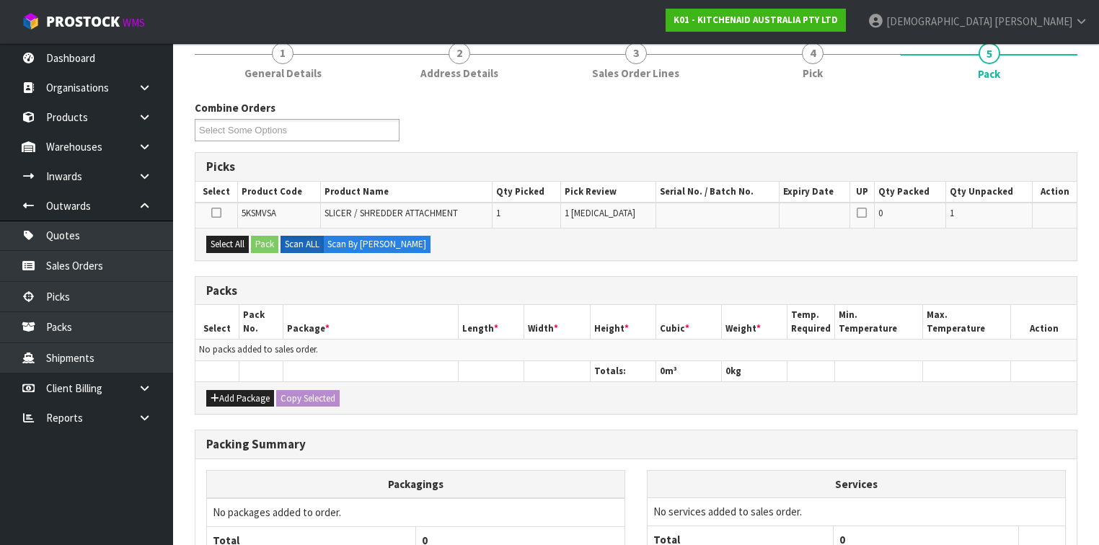
scroll to position [231, 0]
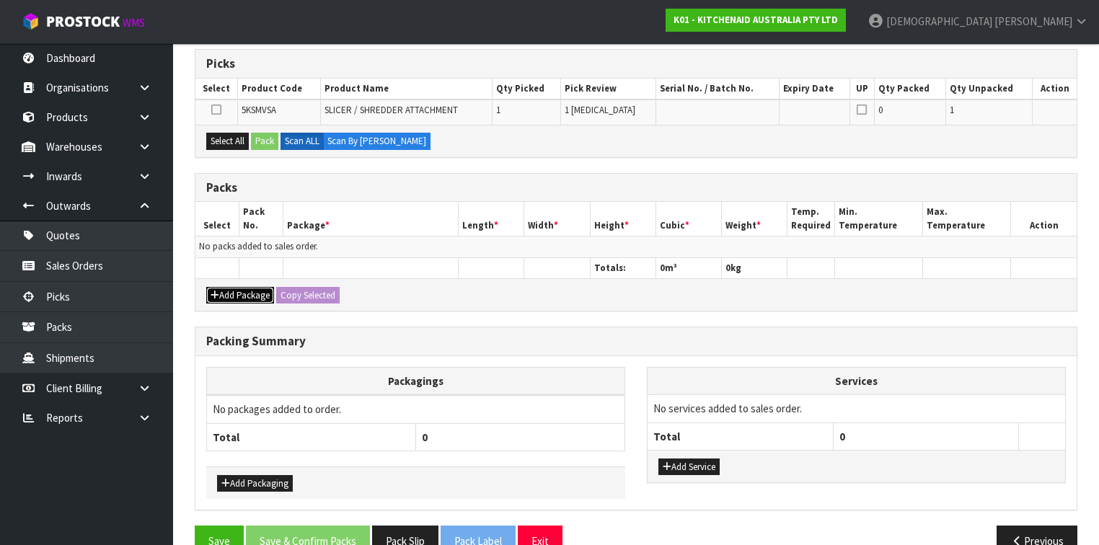
click at [229, 288] on button "Add Package" at bounding box center [240, 295] width 68 height 17
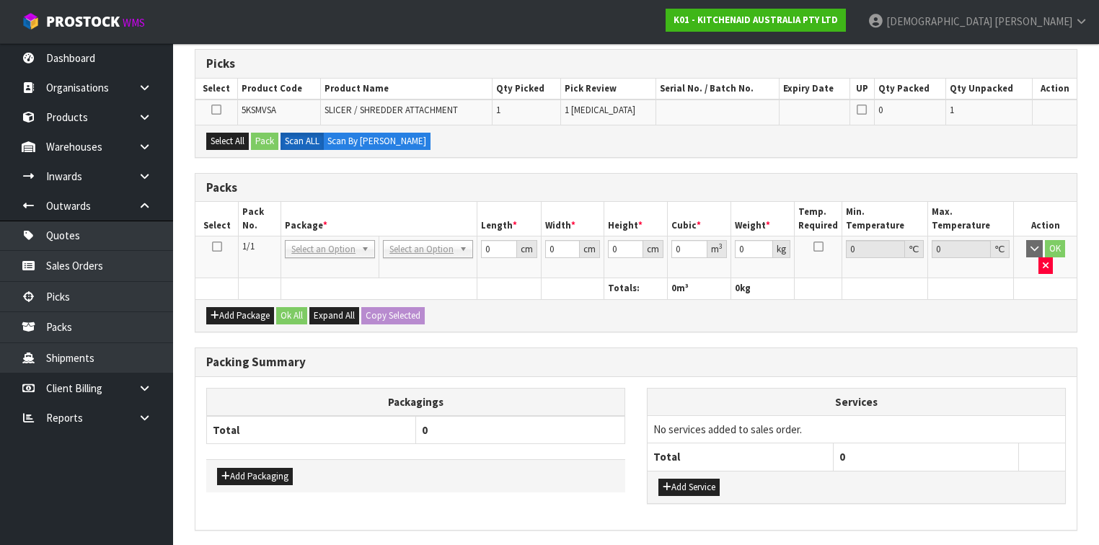
click at [216, 247] on icon at bounding box center [217, 247] width 10 height 1
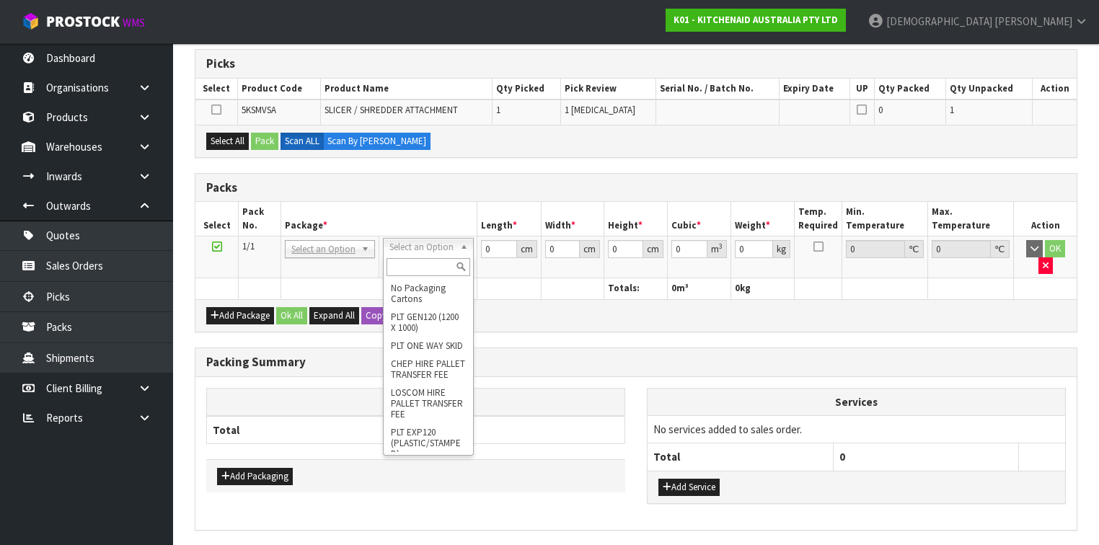
click at [415, 265] on input "text" at bounding box center [428, 267] width 83 height 18
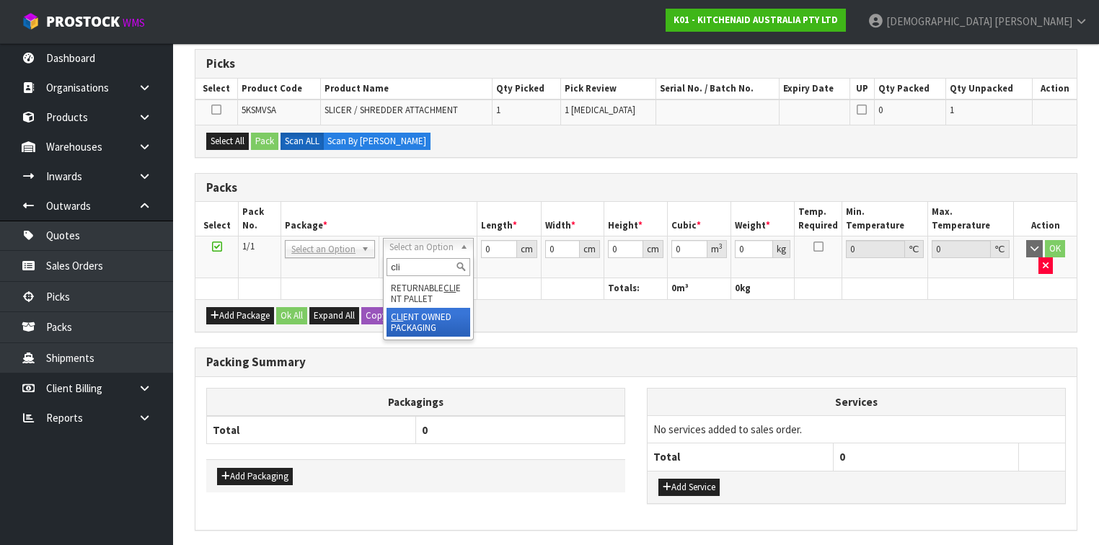
type input "cli"
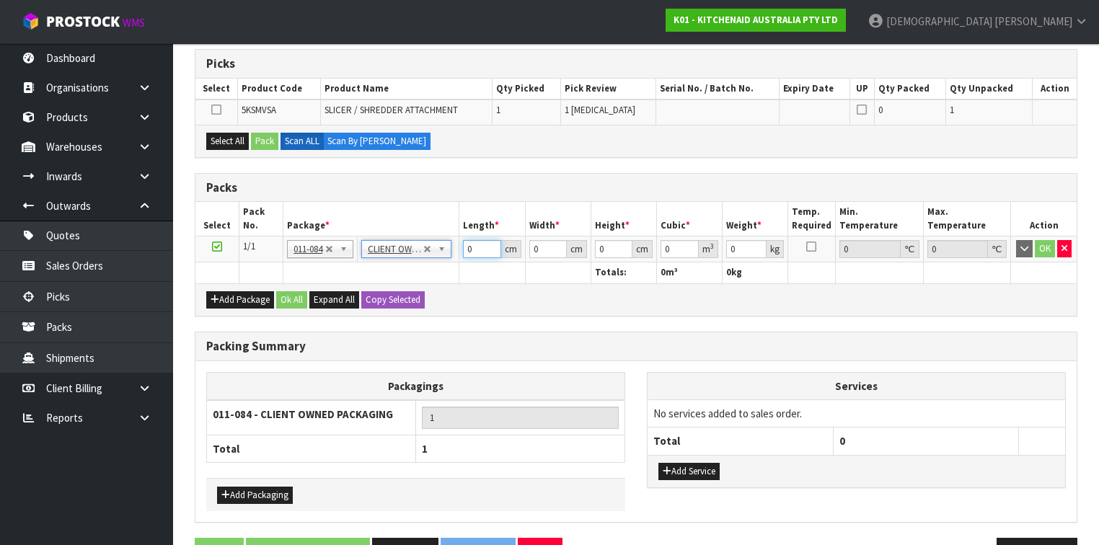
drag, startPoint x: 473, startPoint y: 250, endPoint x: 453, endPoint y: 251, distance: 20.2
click at [453, 250] on tr "1/1 NONE 007-001 007-002 007-004 007-009 007-013 007-014 007-015 007-017 007-01…" at bounding box center [635, 250] width 881 height 26
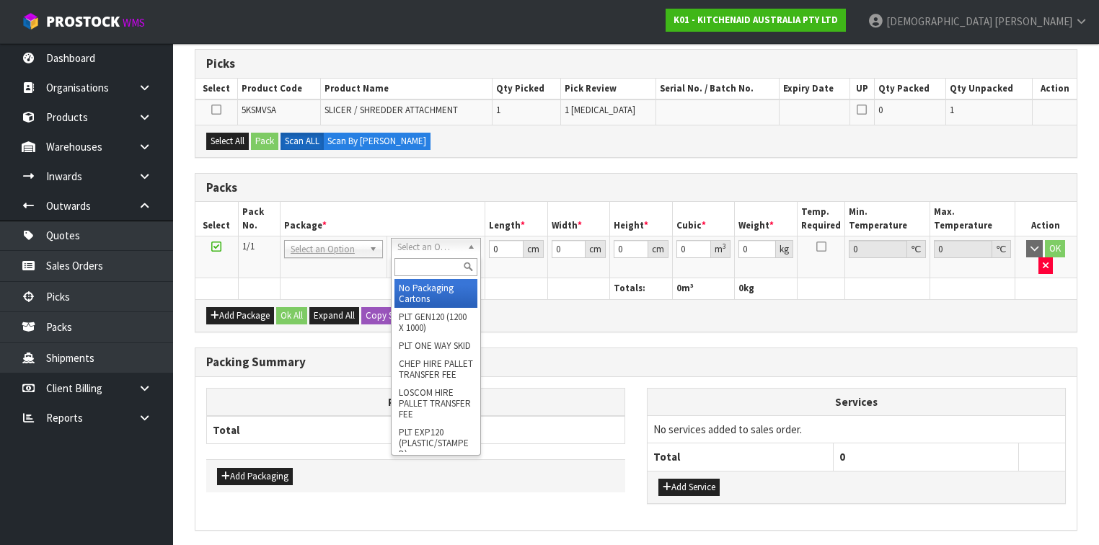
click at [421, 266] on input "text" at bounding box center [435, 267] width 83 height 18
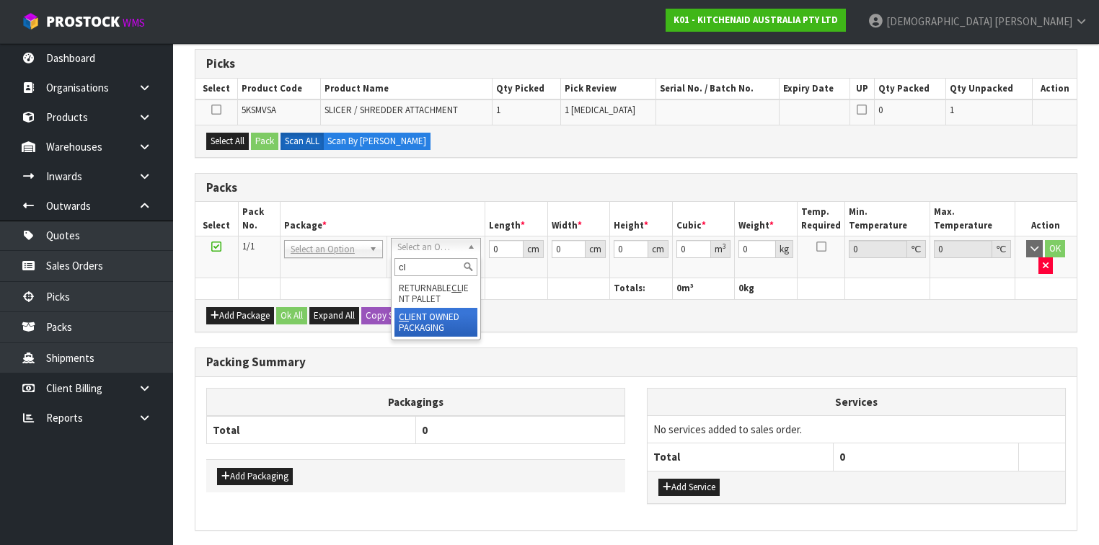
type input "cl"
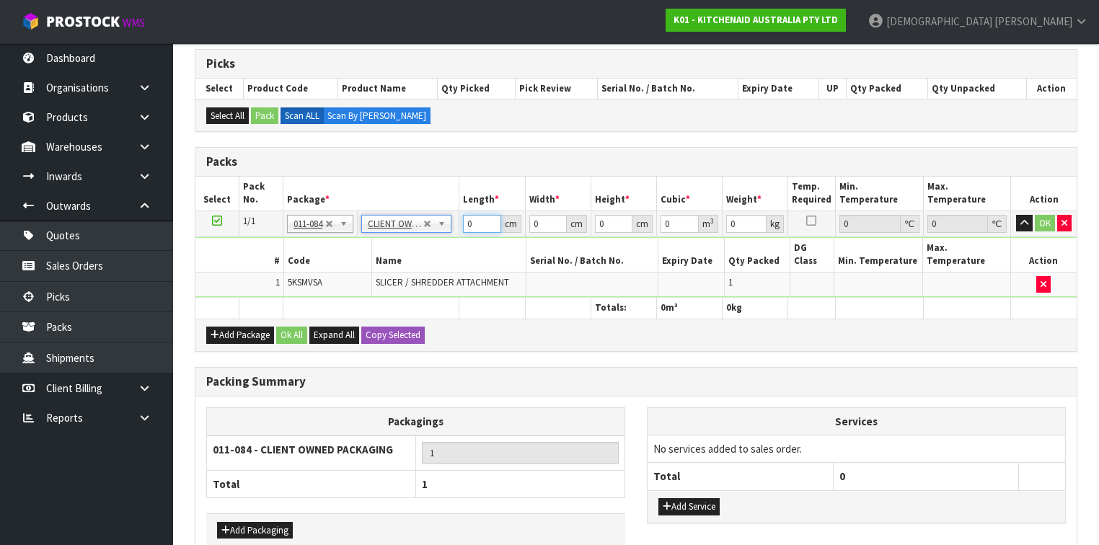
drag, startPoint x: 473, startPoint y: 221, endPoint x: 444, endPoint y: 225, distance: 29.1
click at [444, 225] on tr "1/1 NONE 007-001 007-002 007-004 007-009 007-013 007-014 007-015 007-017 007-01…" at bounding box center [635, 224] width 881 height 26
type input "40"
type input "30"
type input "1"
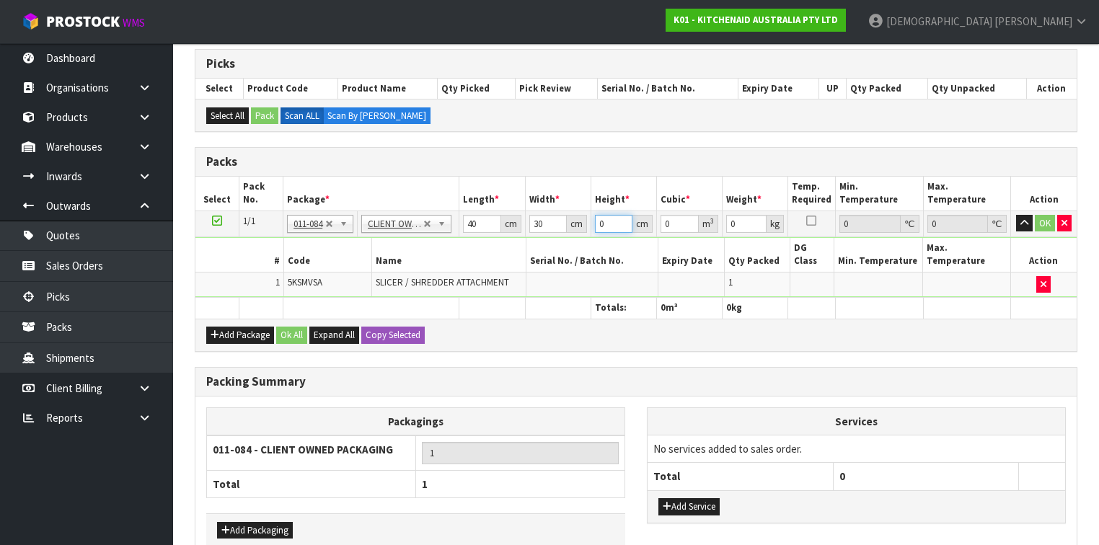
type input "0.0012"
type input "15"
type input "0.018"
type input "15"
type input "2"
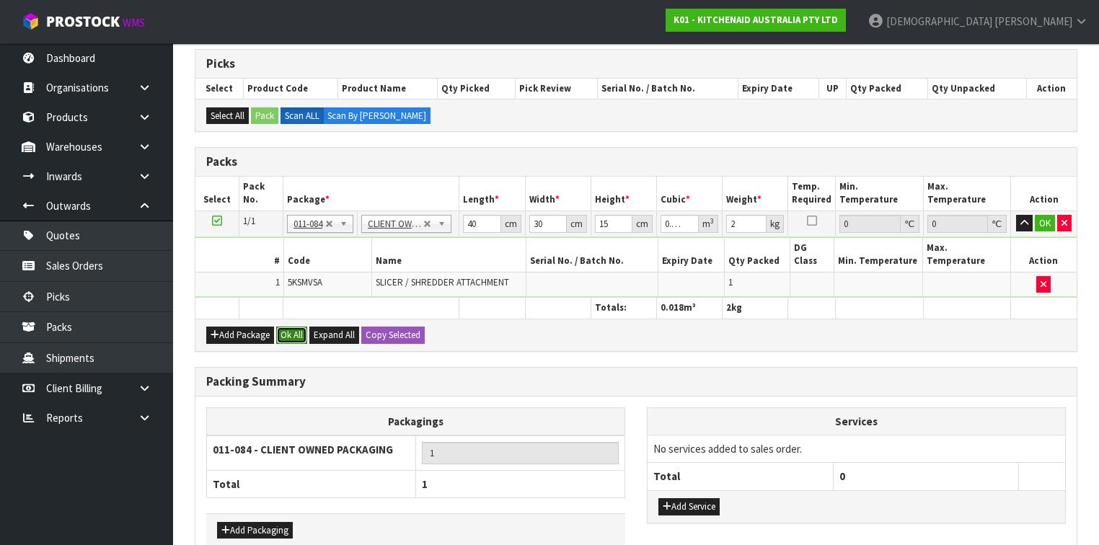
click at [295, 327] on button "Ok All" at bounding box center [291, 335] width 31 height 17
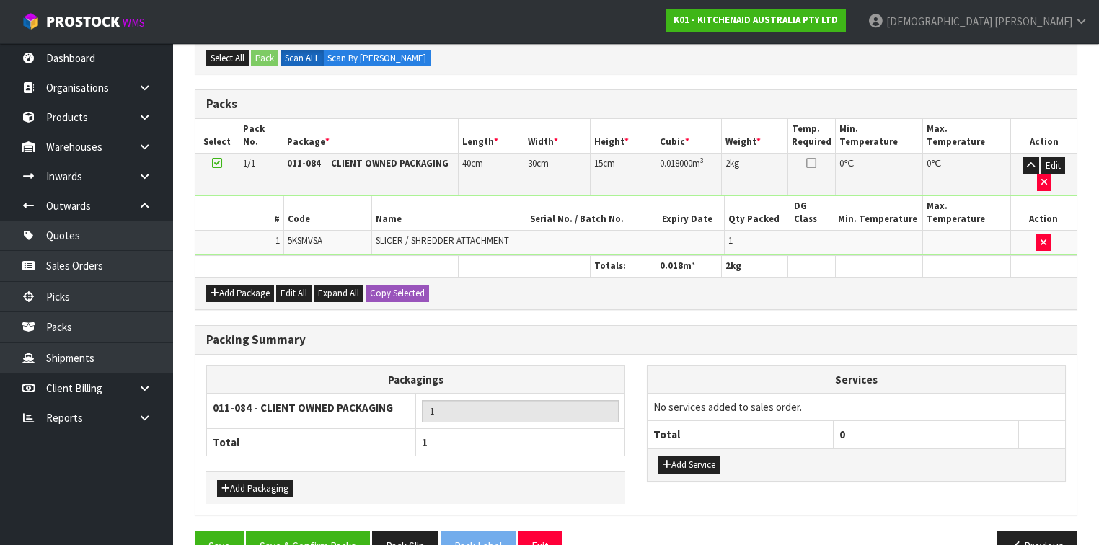
scroll to position [290, 0]
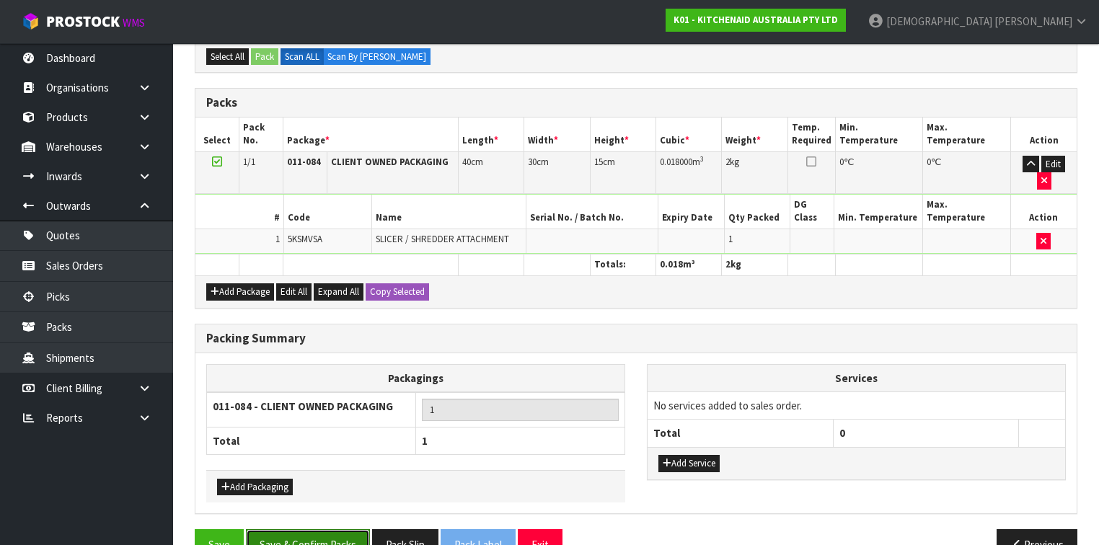
click at [308, 529] on button "Save & Confirm Packs" at bounding box center [308, 544] width 124 height 31
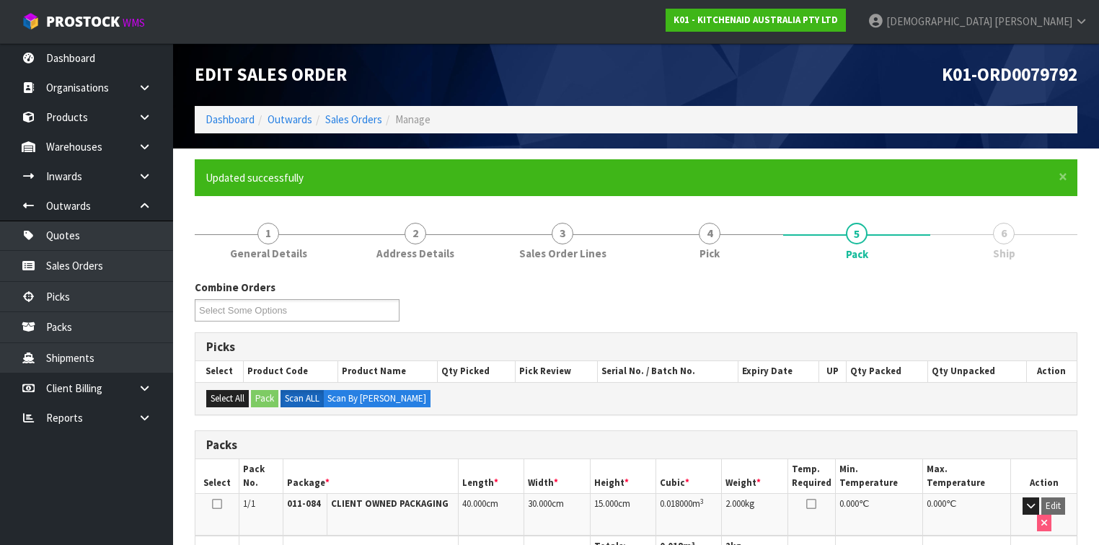
scroll to position [265, 0]
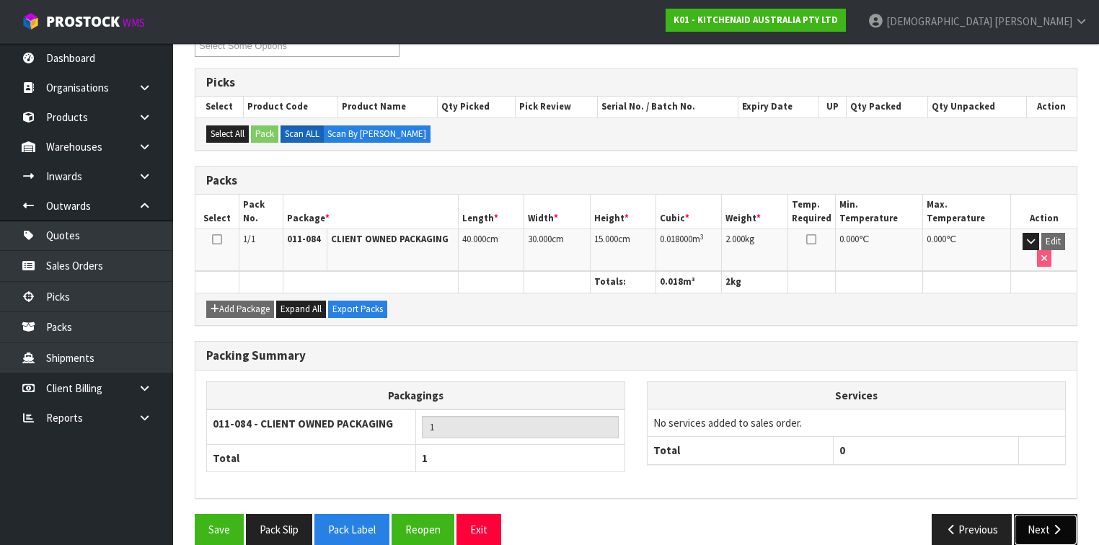
click at [1062, 514] on button "Next" at bounding box center [1045, 529] width 63 height 31
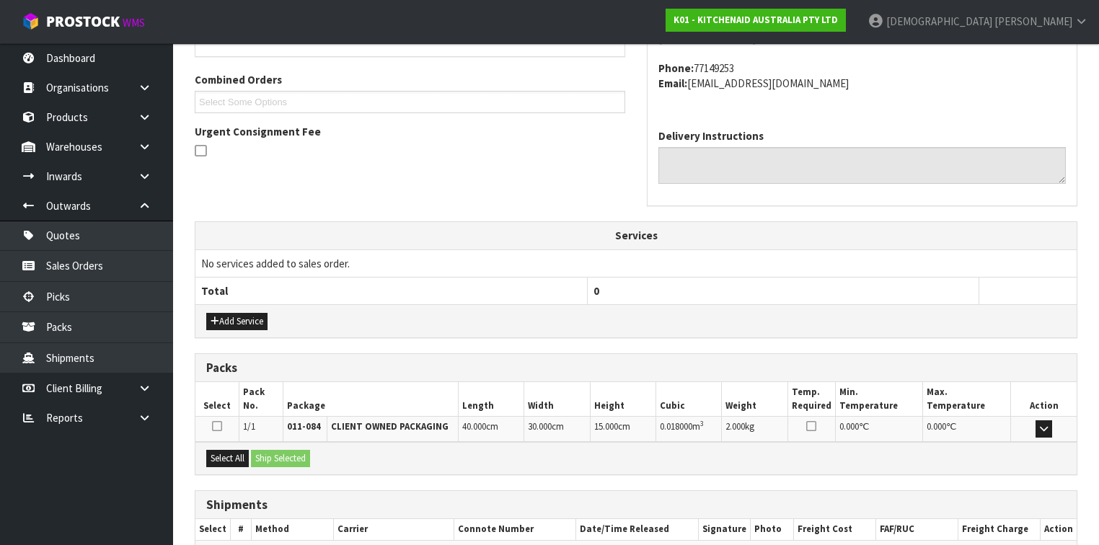
scroll to position [432, 0]
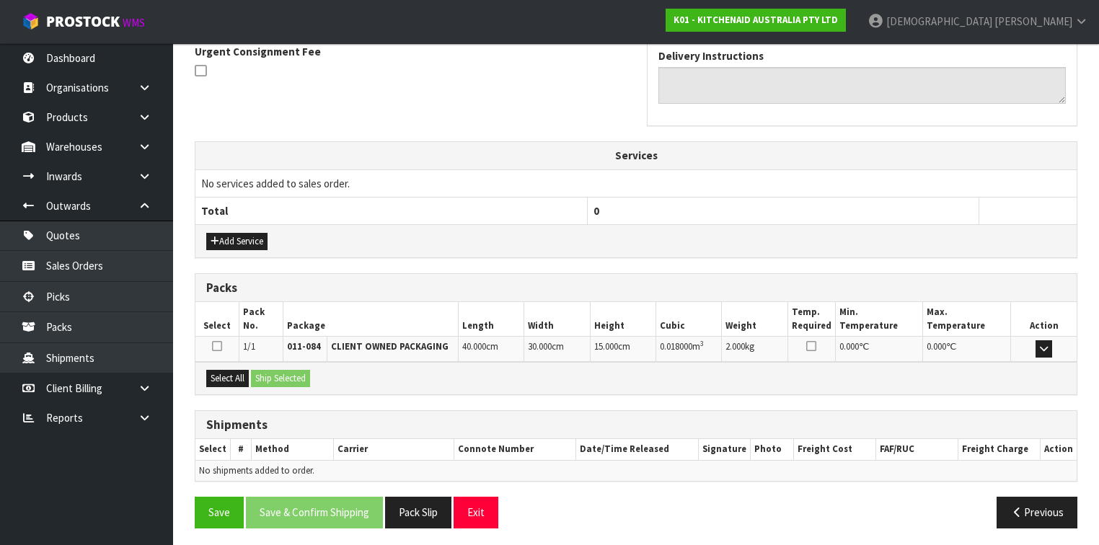
click at [213, 343] on icon at bounding box center [217, 346] width 10 height 12
click at [0, 0] on input "checkbox" at bounding box center [0, 0] width 0 height 0
click at [231, 378] on button "Select All" at bounding box center [227, 378] width 43 height 17
click at [283, 375] on button "Ship Selected" at bounding box center [280, 378] width 59 height 17
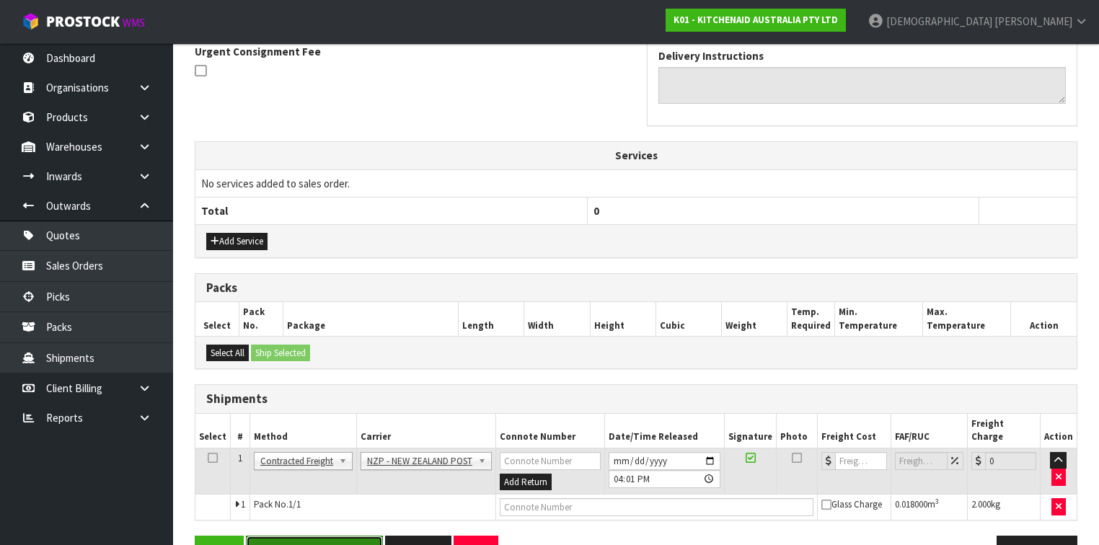
click at [340, 536] on button "Save & Confirm Shipping" at bounding box center [314, 551] width 137 height 31
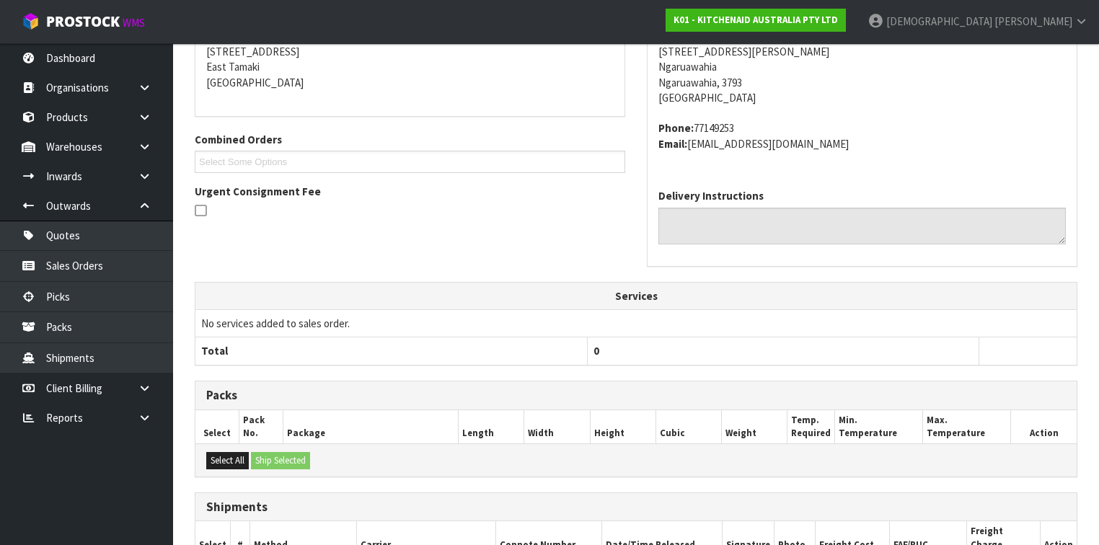
scroll to position [404, 0]
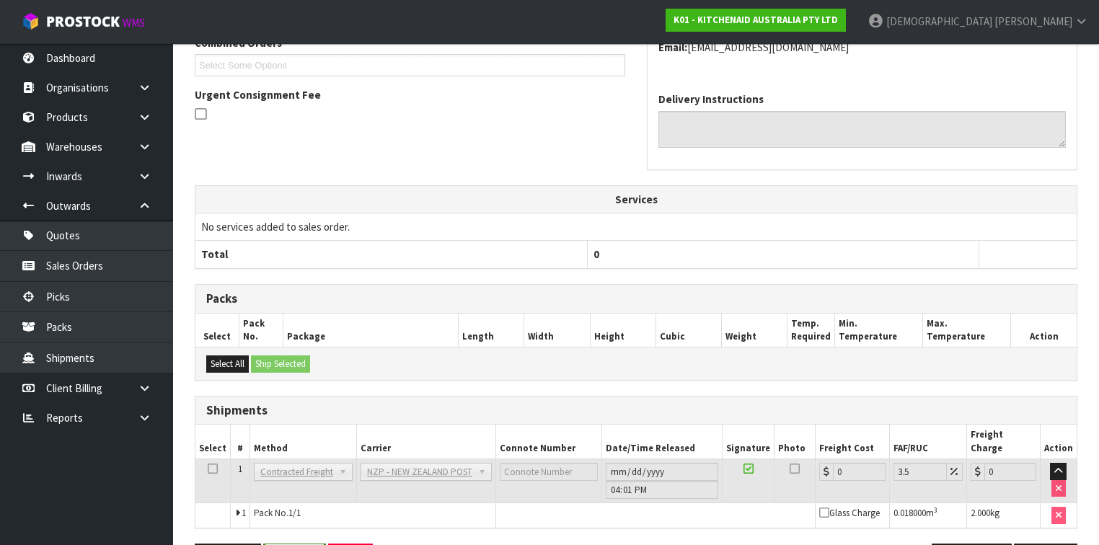
drag, startPoint x: 277, startPoint y: 537, endPoint x: 294, endPoint y: 526, distance: 20.4
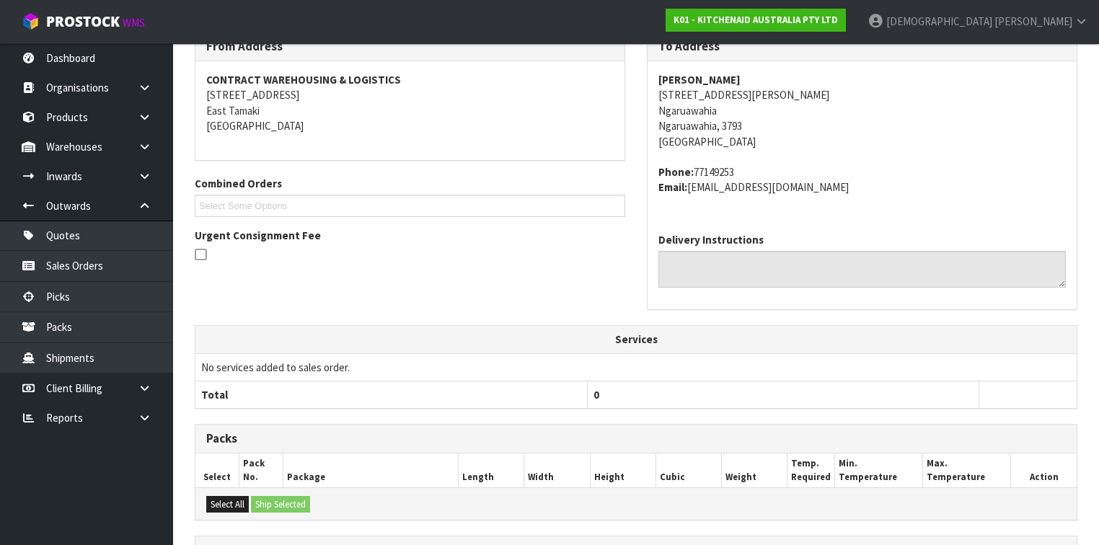
scroll to position [422, 0]
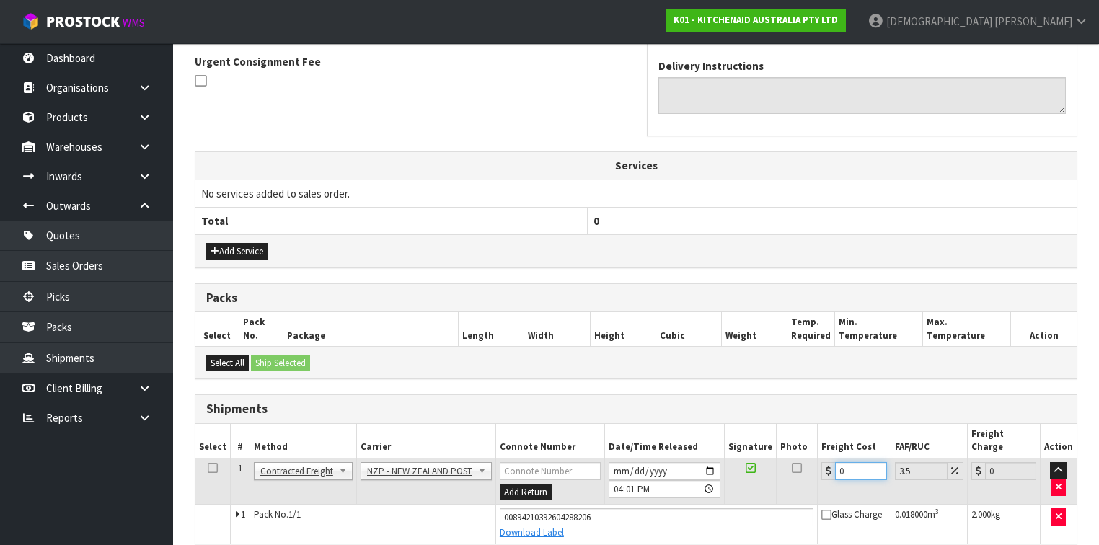
drag, startPoint x: 848, startPoint y: 456, endPoint x: 772, endPoint y: 458, distance: 76.5
click at [785, 458] on tr "1 Client Local Pickup Customer Local Pickup Company Freight Contracted Freight …" at bounding box center [635, 481] width 881 height 47
type input "1"
type input "1.03"
type input "11"
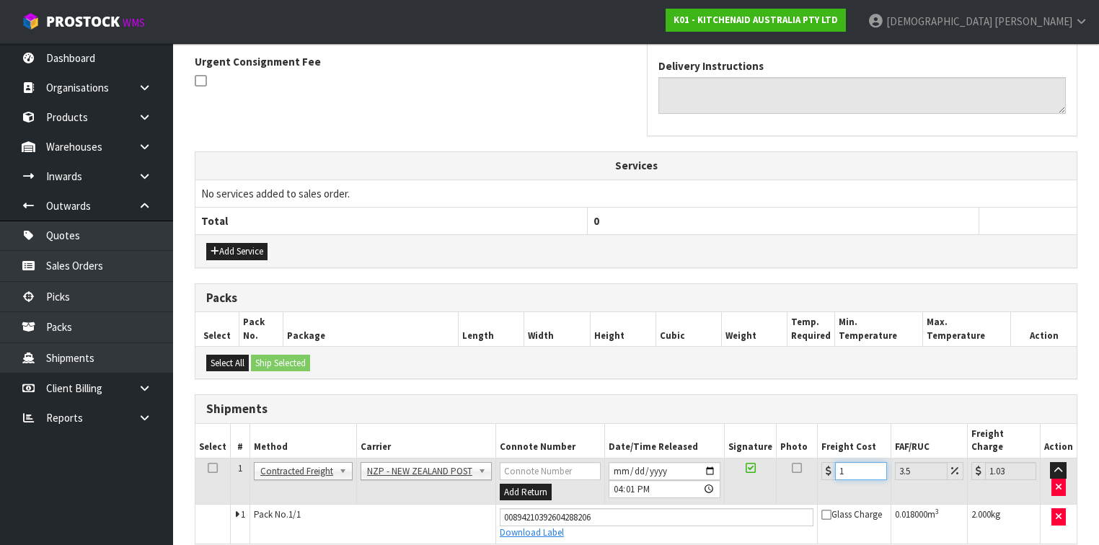
type input "11.38"
type input "11.9"
type input "12.32"
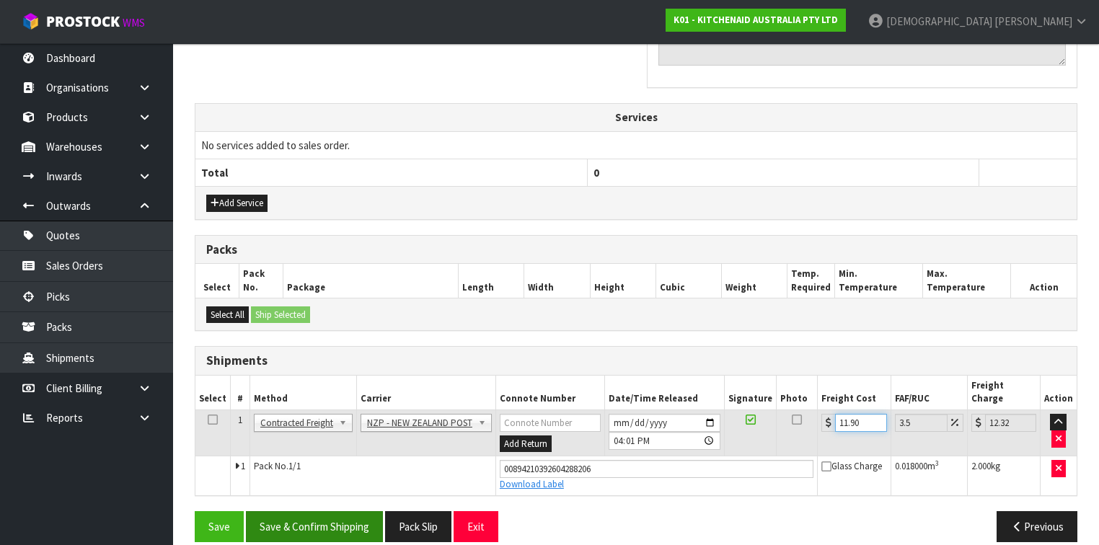
type input "11.90"
click at [333, 511] on button "Save & Confirm Shipping" at bounding box center [314, 526] width 137 height 31
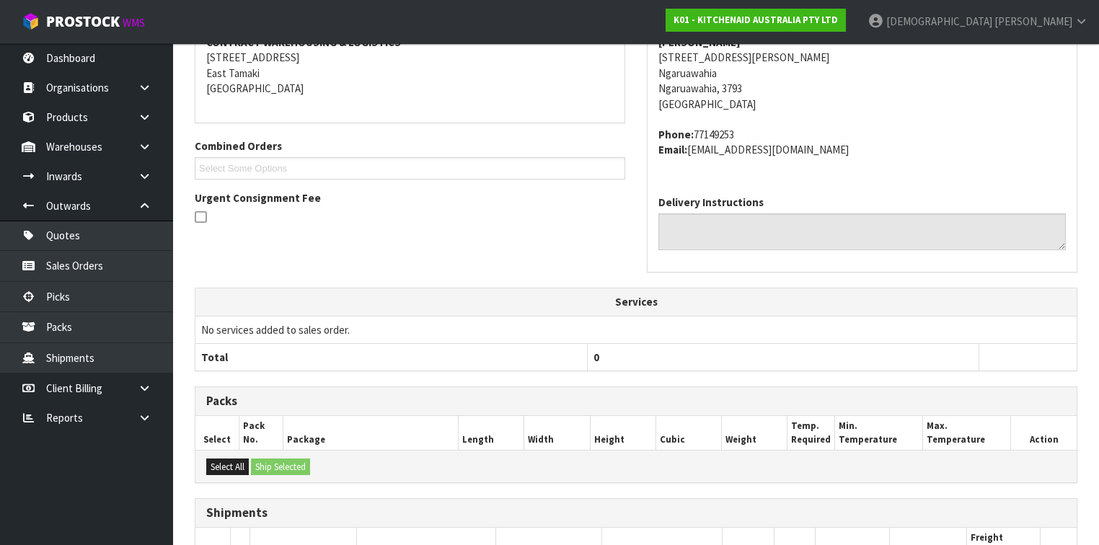
scroll to position [432, 0]
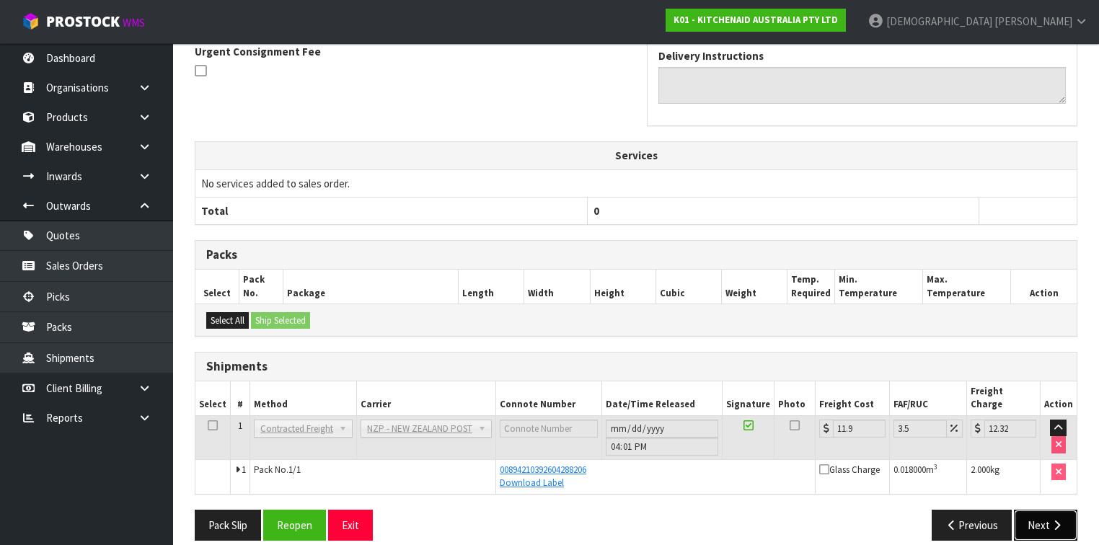
click at [1048, 510] on button "Next" at bounding box center [1045, 525] width 63 height 31
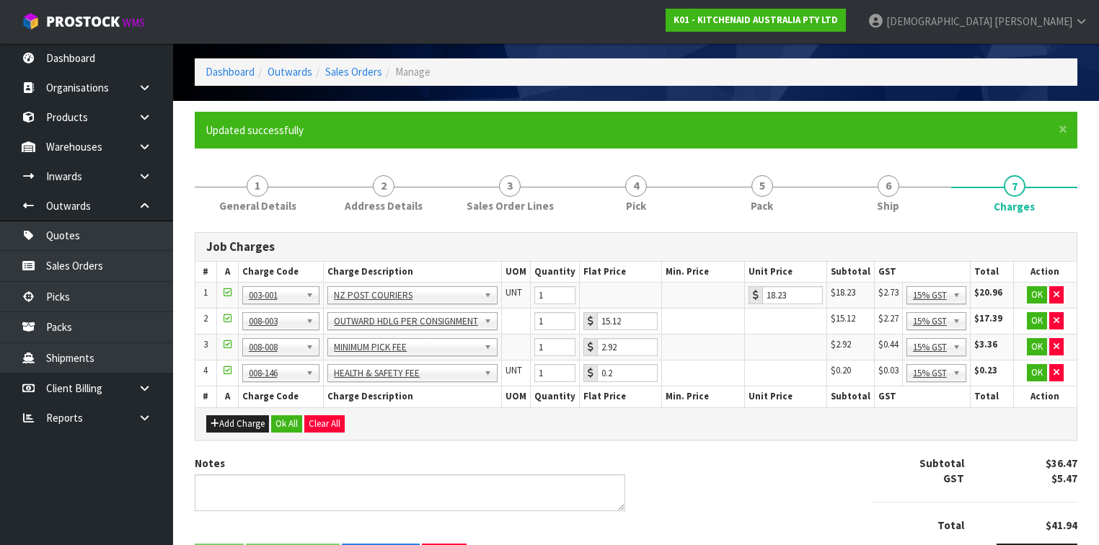
scroll to position [0, 0]
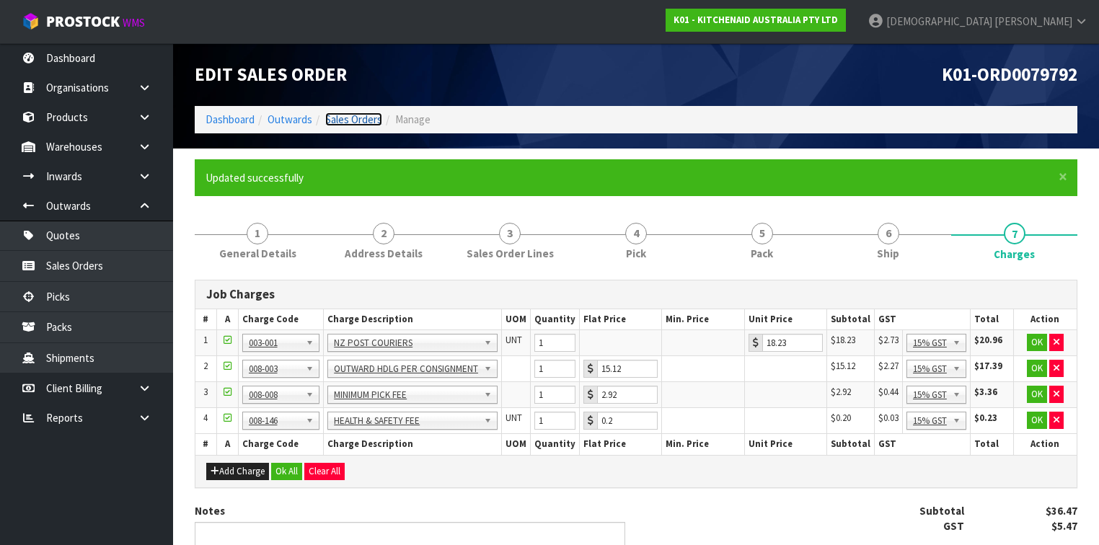
click at [348, 115] on link "Sales Orders" at bounding box center [353, 119] width 57 height 14
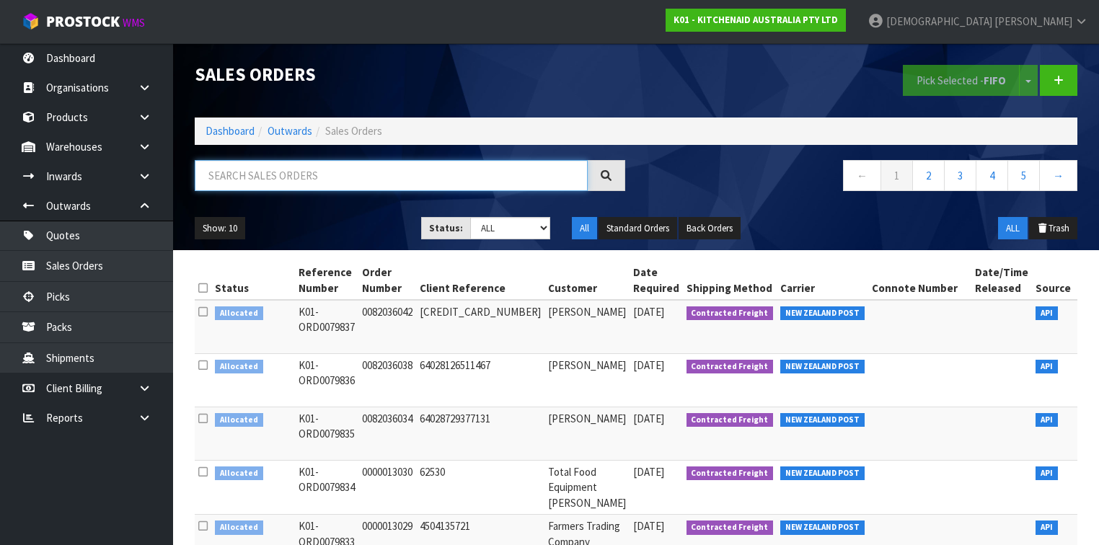
click at [279, 173] on input "text" at bounding box center [391, 175] width 393 height 31
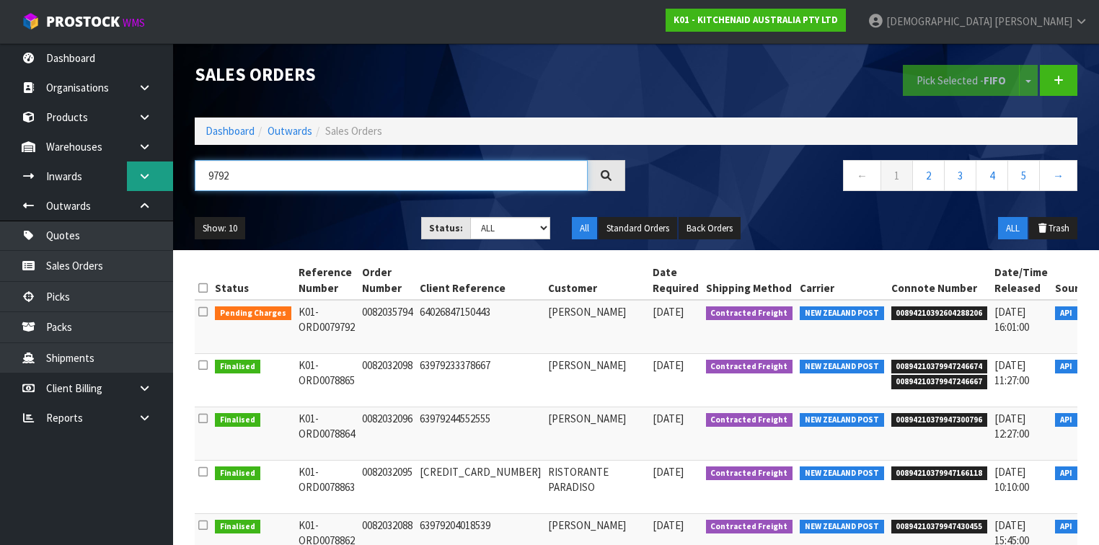
drag, startPoint x: 279, startPoint y: 173, endPoint x: 166, endPoint y: 173, distance: 113.2
click at [166, 173] on body "Toggle navigation ProStock WMS K01 - KITCHENAID AUSTRALIA PTY LTD [PERSON_NAME]…" at bounding box center [549, 272] width 1099 height 545
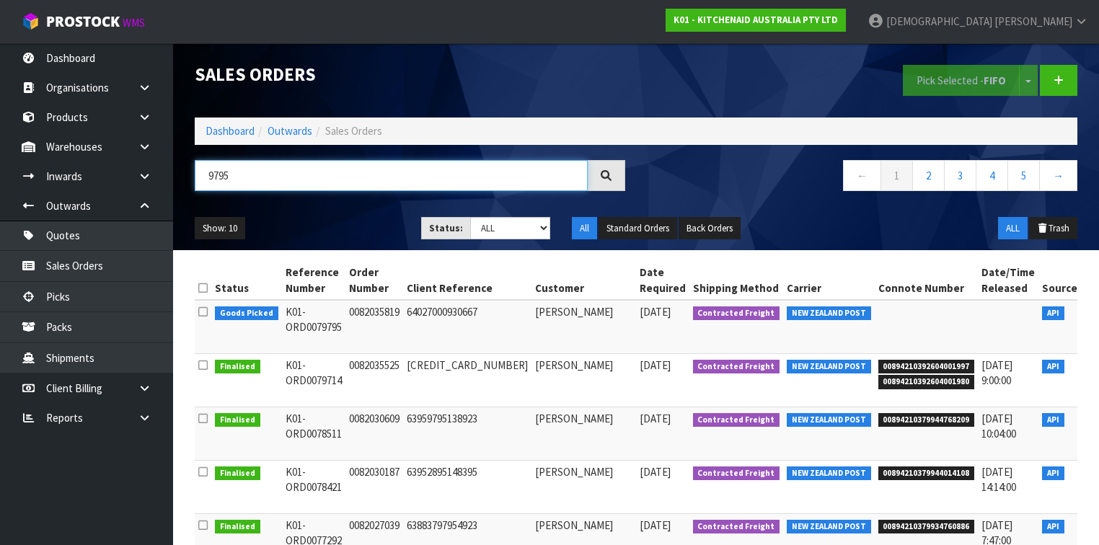
type input "9795"
click at [1095, 313] on icon at bounding box center [1100, 315] width 11 height 9
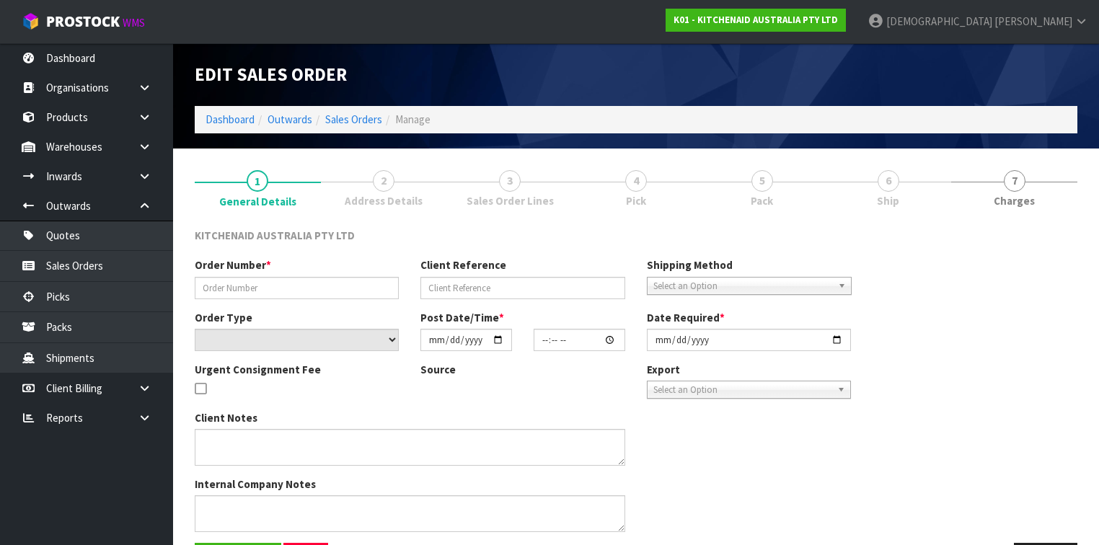
type input "0082035819"
type input "64027000930667"
select select "number:0"
type input "[DATE]"
type input "15:41:03.000"
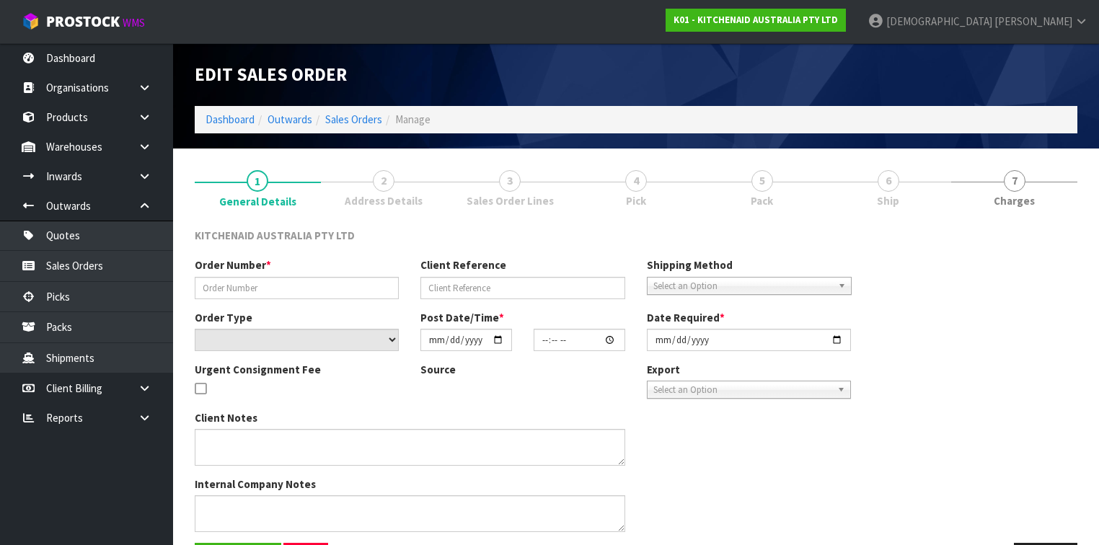
type input "[DATE]"
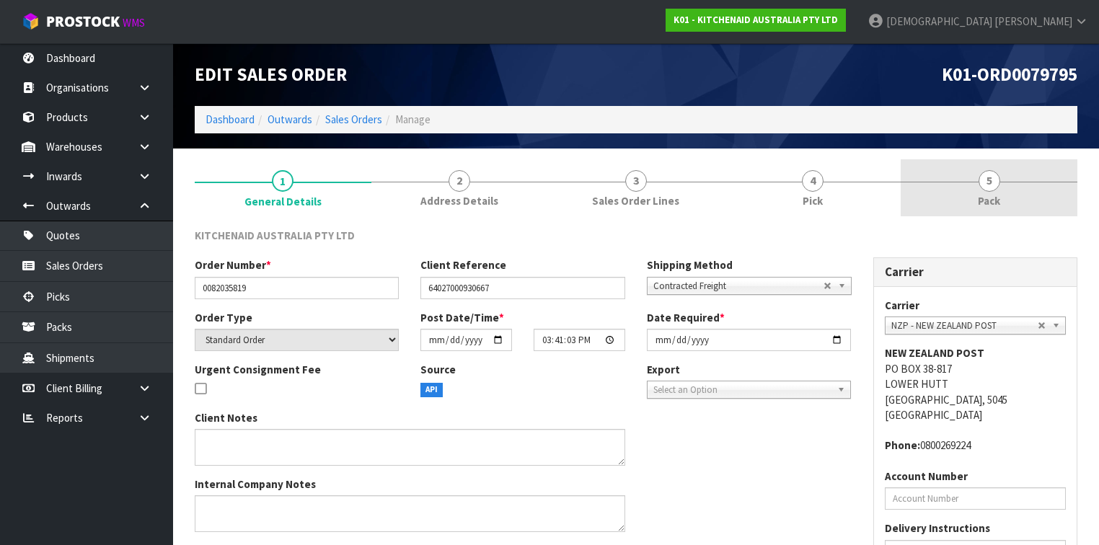
click at [984, 189] on span "5" at bounding box center [990, 181] width 22 height 22
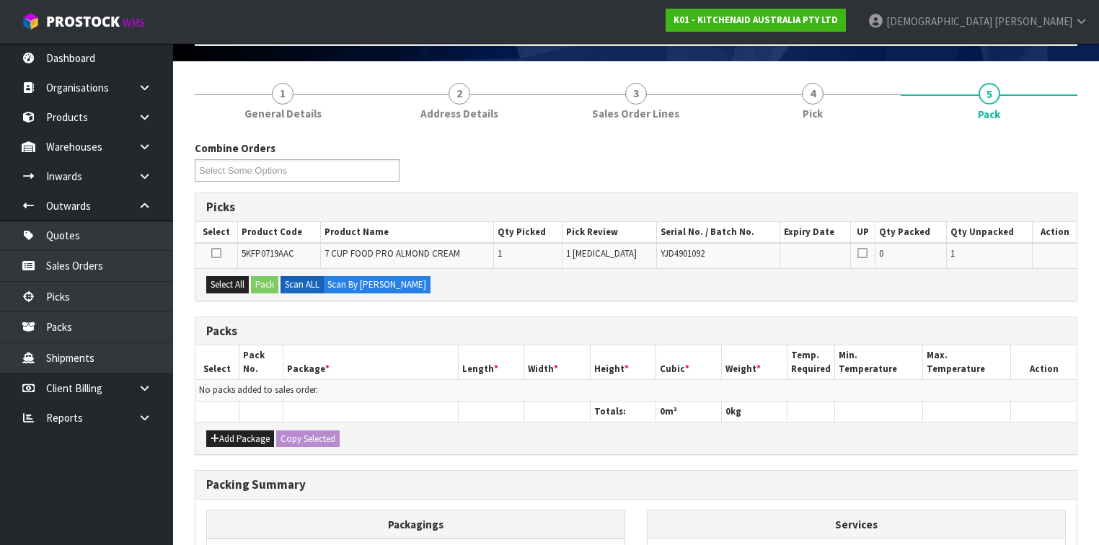
scroll to position [258, 0]
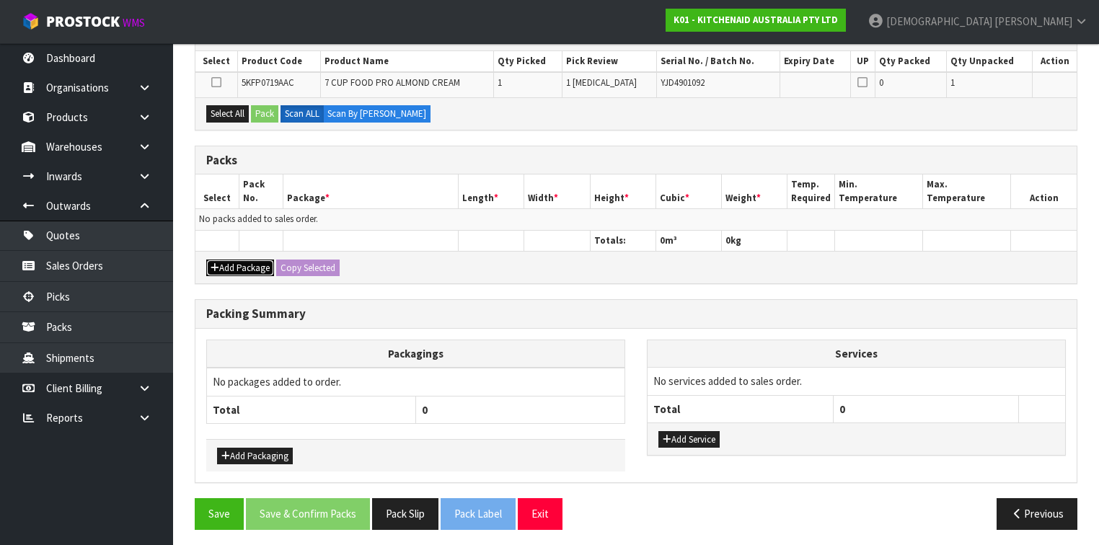
click at [240, 261] on button "Add Package" at bounding box center [240, 268] width 68 height 17
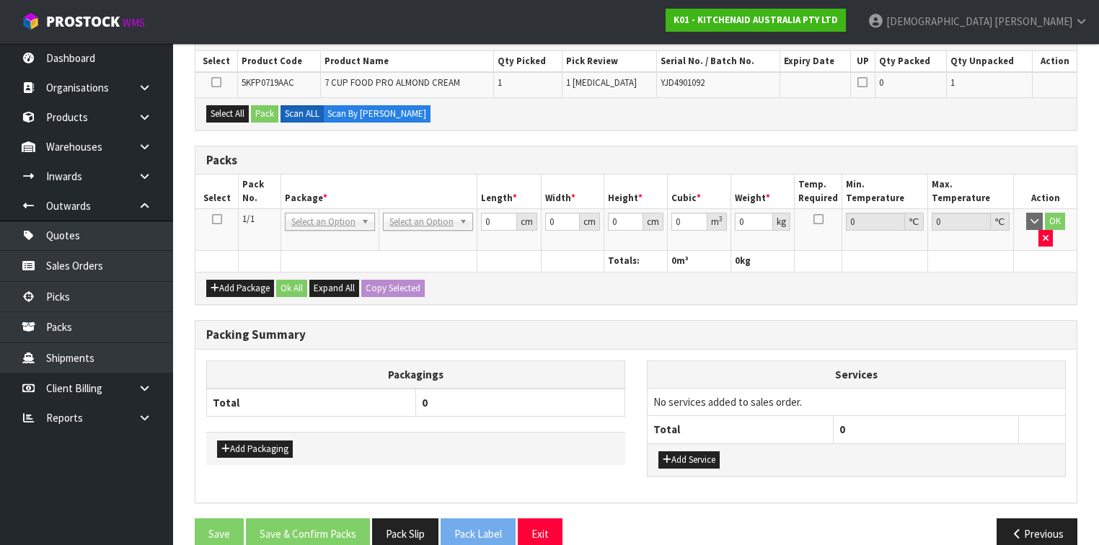
click at [219, 219] on icon at bounding box center [217, 219] width 10 height 1
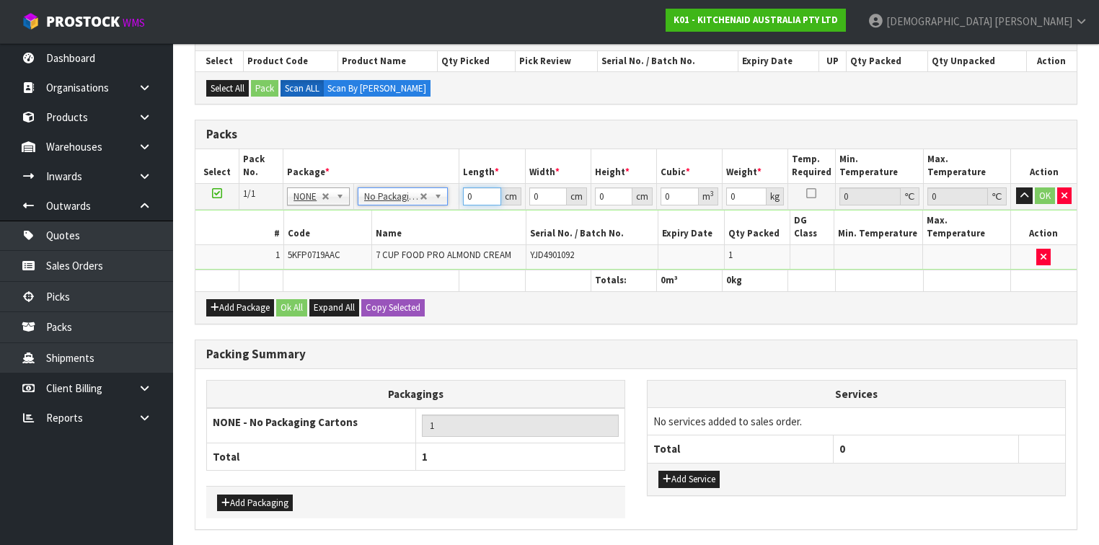
drag, startPoint x: 476, startPoint y: 195, endPoint x: 447, endPoint y: 195, distance: 28.8
click at [447, 195] on tr "1/1 NONE 007-001 007-002 007-004 007-009 007-013 007-014 007-015 007-017 007-01…" at bounding box center [635, 196] width 881 height 26
type input "51"
type input "34"
type input "2"
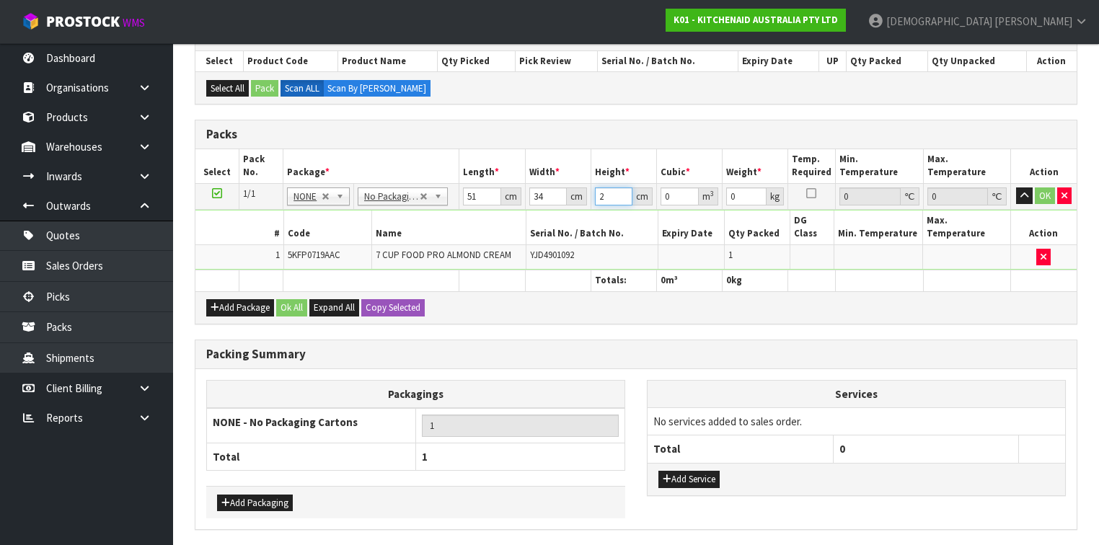
type input "0.003468"
type input "28"
type input "0.048552"
type input "28"
type input "5"
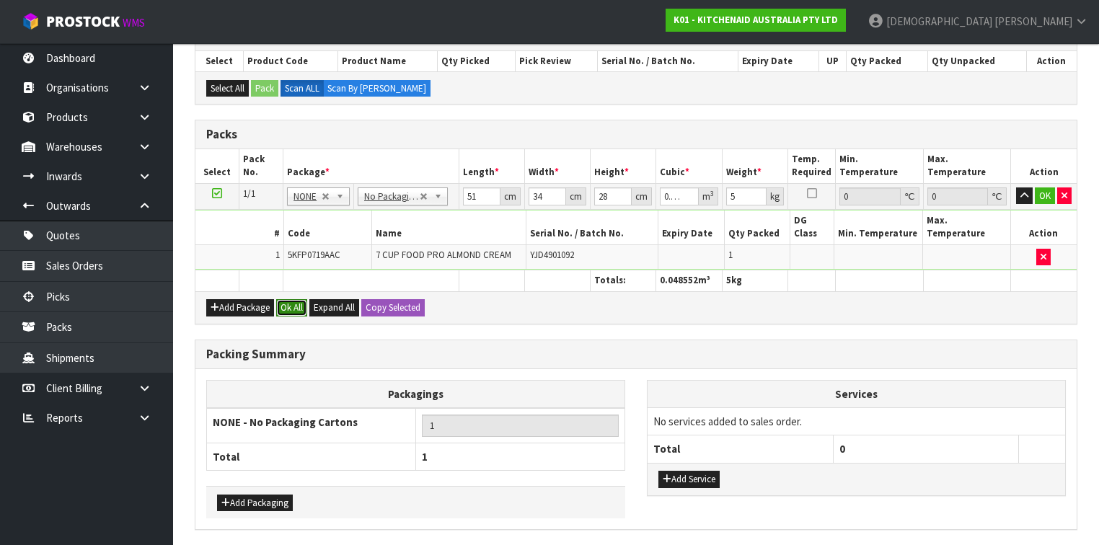
click at [295, 299] on button "Ok All" at bounding box center [291, 307] width 31 height 17
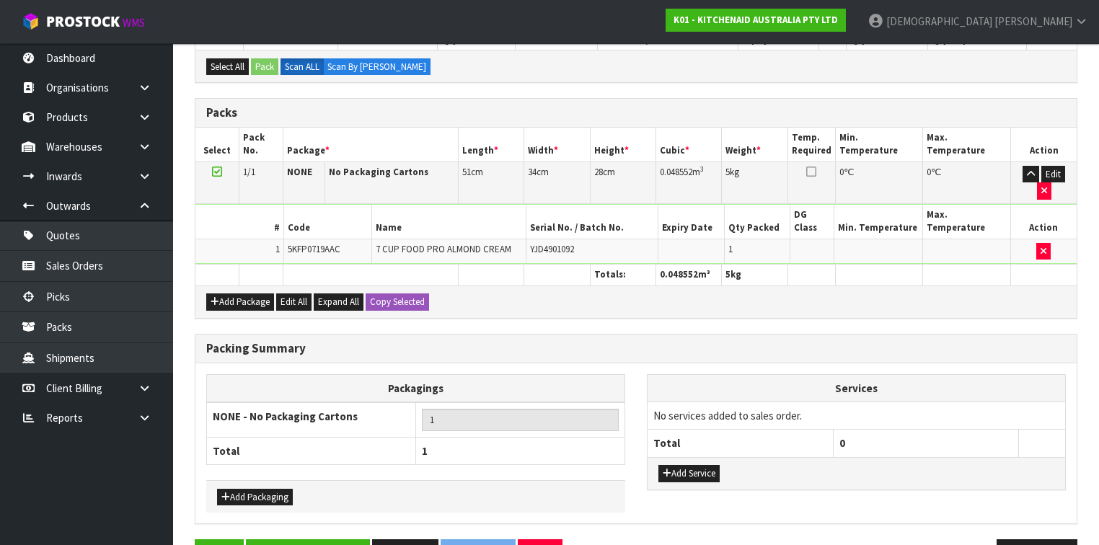
scroll to position [290, 0]
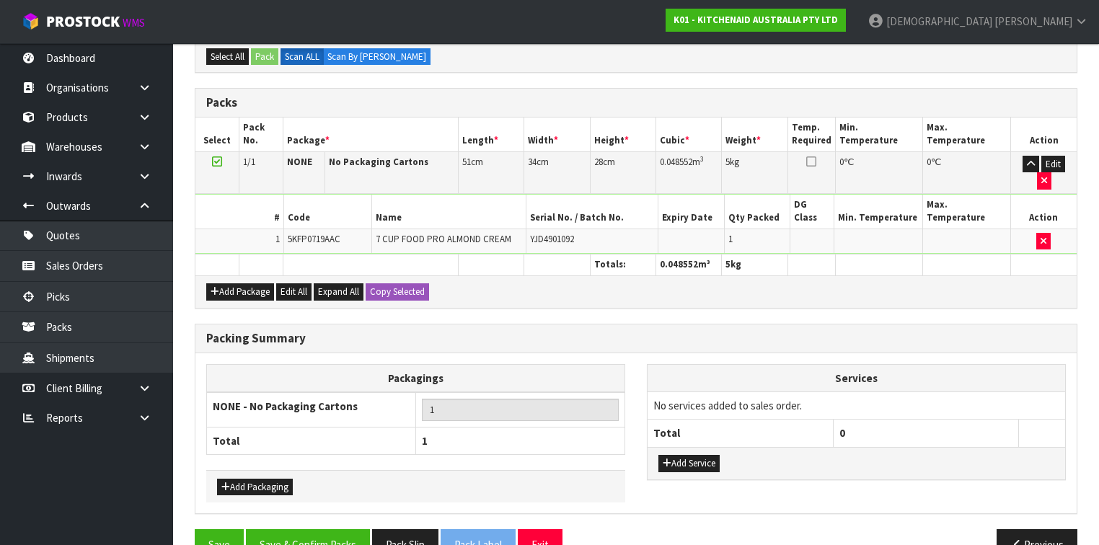
drag, startPoint x: 337, startPoint y: 490, endPoint x: 333, endPoint y: 501, distance: 11.4
click at [337, 491] on div "Packing Summary Packagings NONE - No Packaging Cartons 1 Total 1 Add Packaging …" at bounding box center [636, 427] width 904 height 206
click at [332, 529] on button "Save & Confirm Packs" at bounding box center [308, 544] width 124 height 31
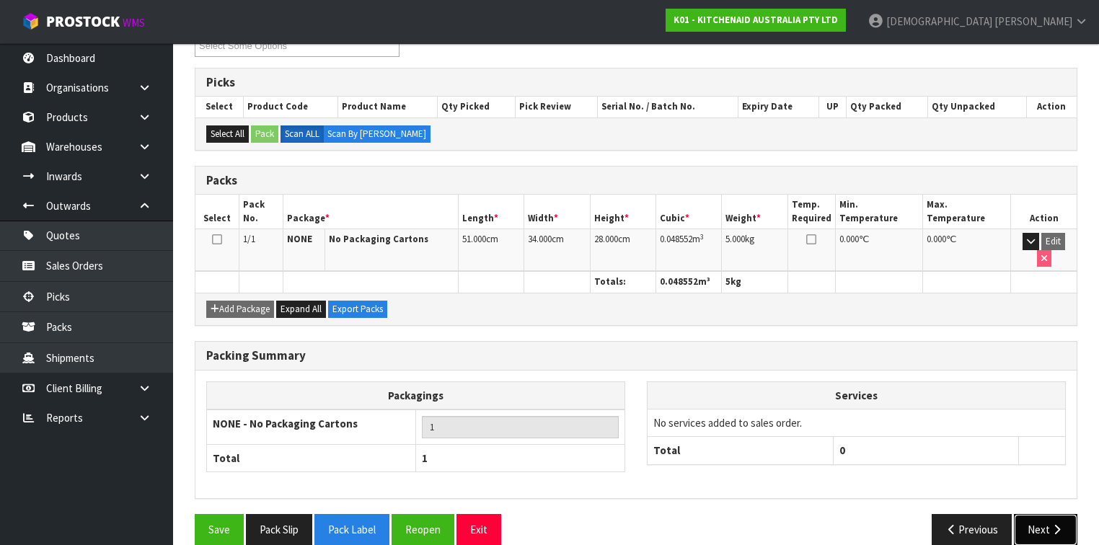
click at [1059, 514] on button "Next" at bounding box center [1045, 529] width 63 height 31
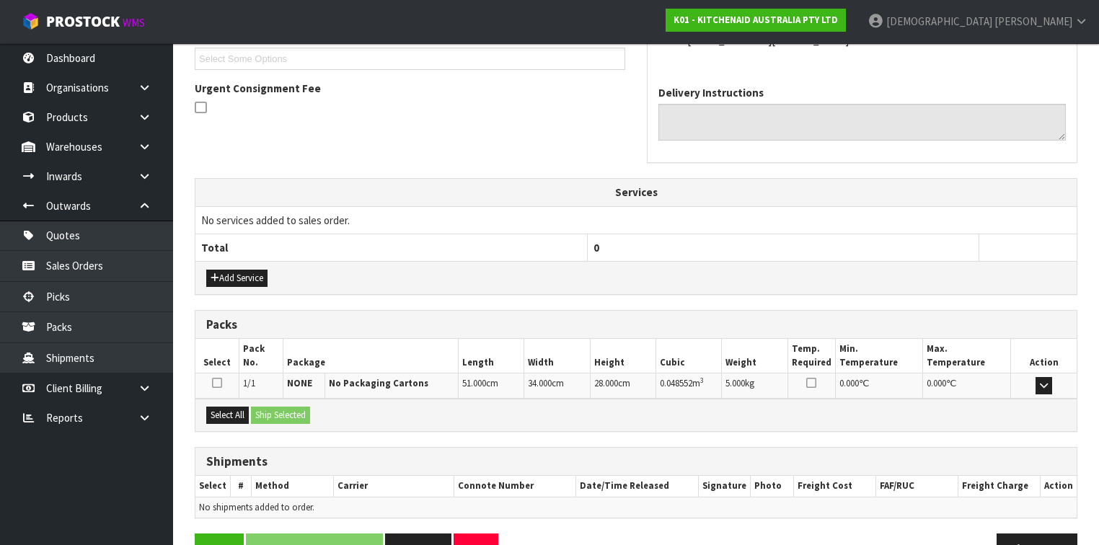
scroll to position [432, 0]
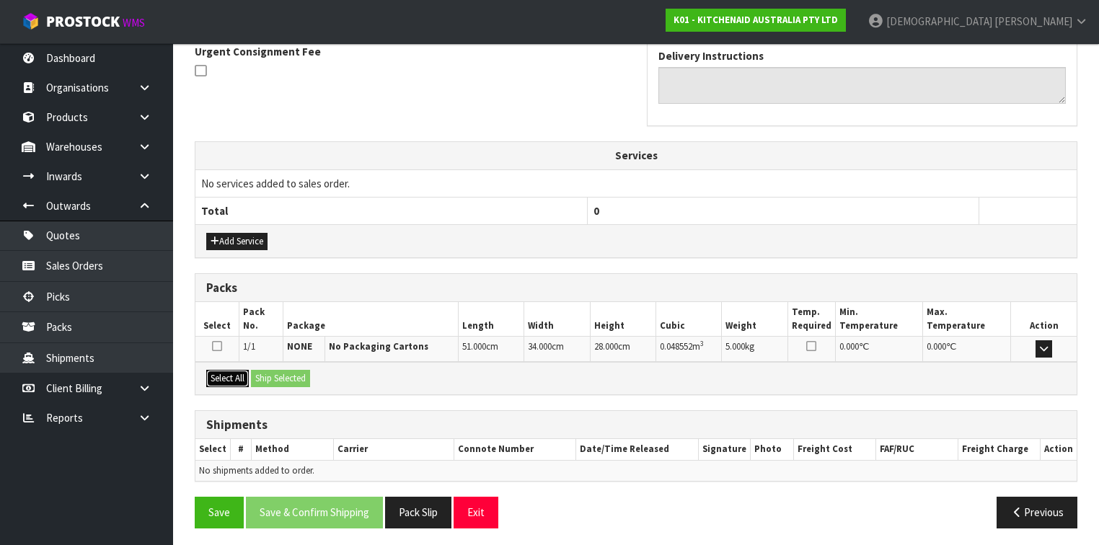
click at [233, 370] on button "Select All" at bounding box center [227, 378] width 43 height 17
click at [297, 376] on button "Ship Selected" at bounding box center [280, 378] width 59 height 17
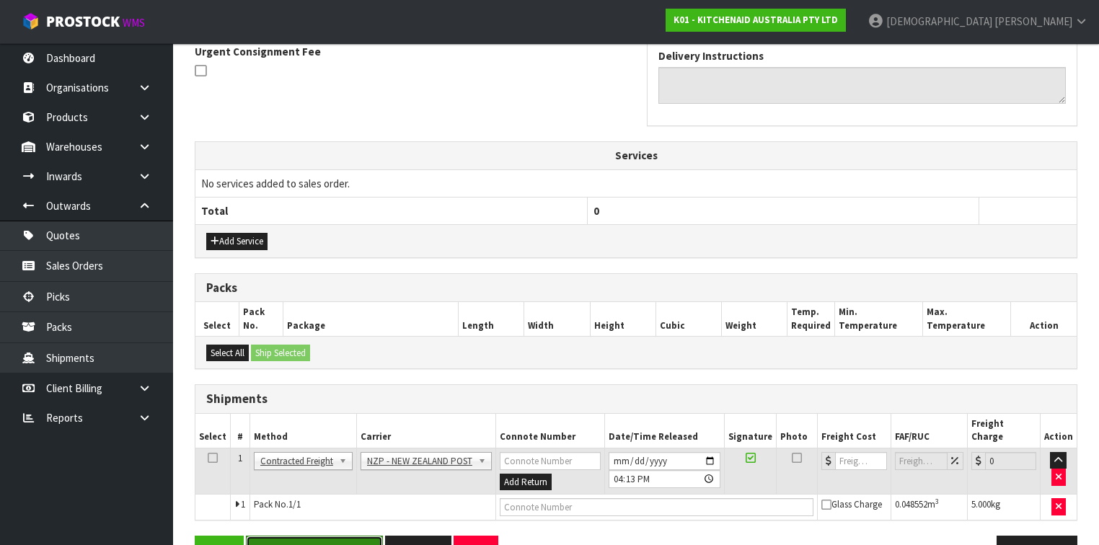
click at [331, 543] on button "Save & Confirm Shipping" at bounding box center [314, 551] width 137 height 31
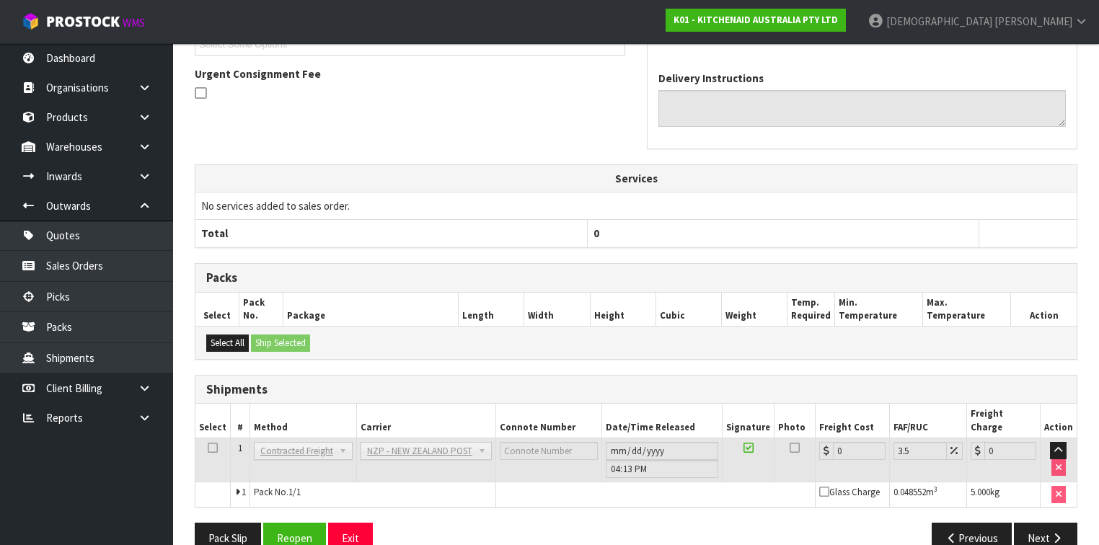
scroll to position [438, 0]
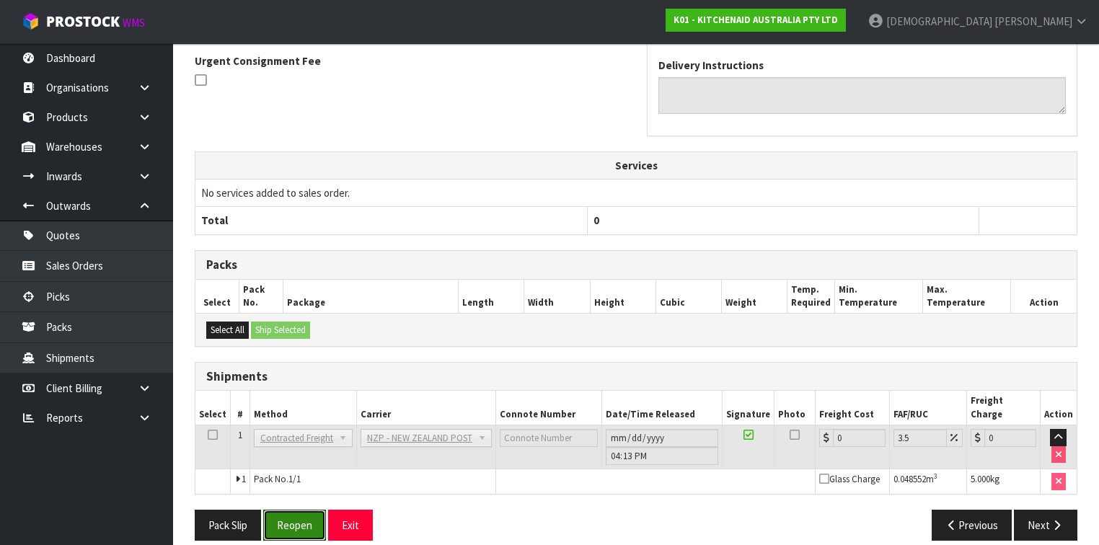
drag, startPoint x: 310, startPoint y: 516, endPoint x: 402, endPoint y: 498, distance: 93.2
click at [310, 516] on button "Reopen" at bounding box center [294, 525] width 63 height 31
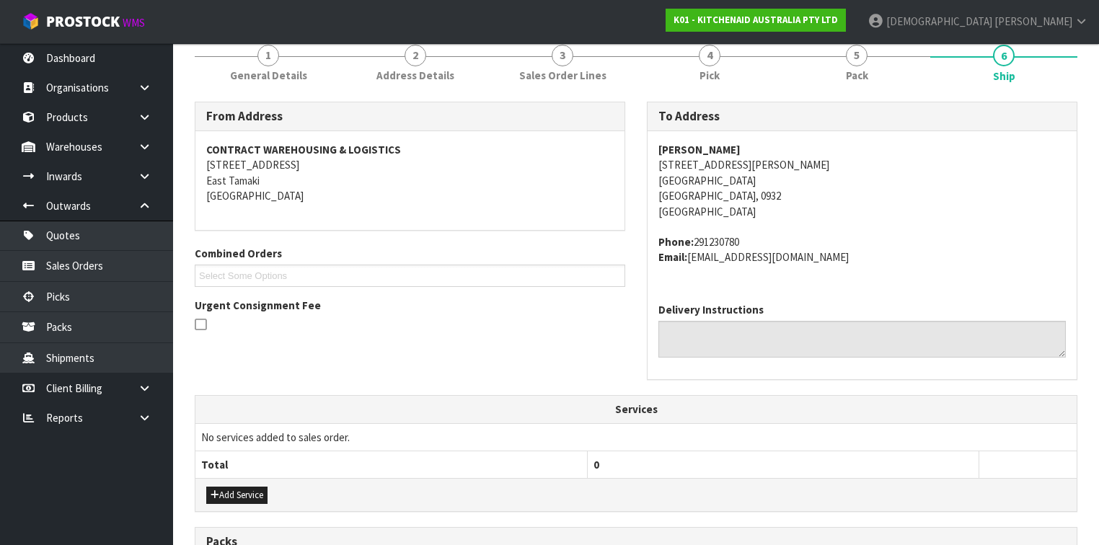
scroll to position [404, 0]
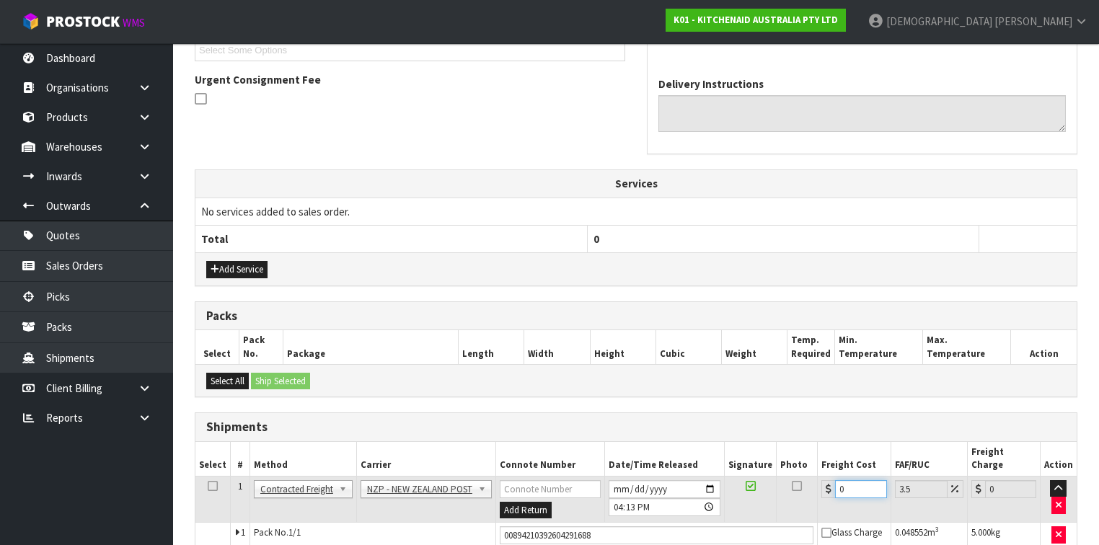
drag, startPoint x: 857, startPoint y: 469, endPoint x: 785, endPoint y: 487, distance: 73.8
click at [785, 487] on tr "1 Client Local Pickup Customer Local Pickup Company Freight Contracted Freight …" at bounding box center [635, 499] width 881 height 47
type input "4"
type input "4.14"
type input "4.3"
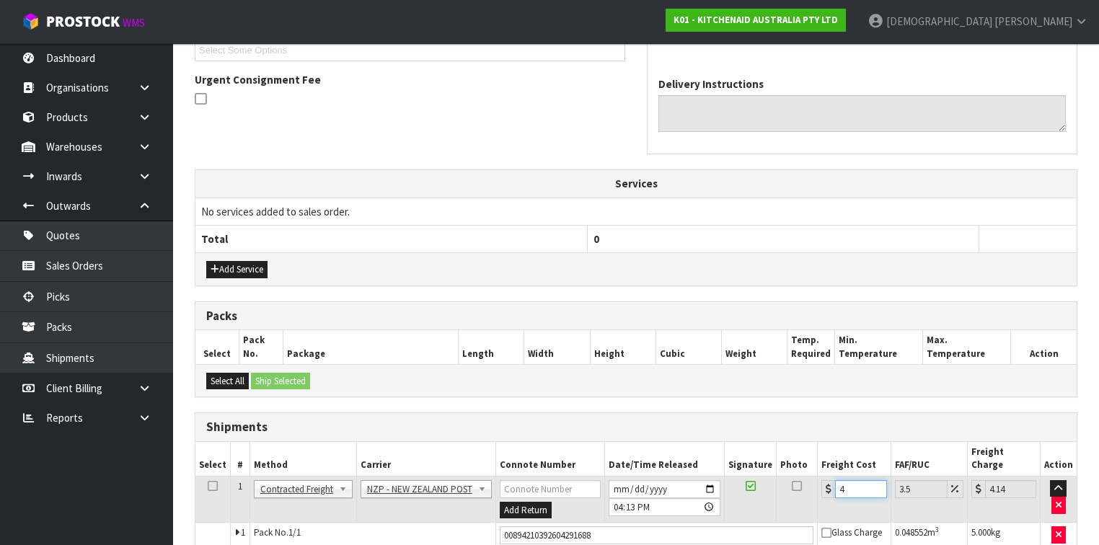
type input "4.45"
type input "4.33"
type input "4.48"
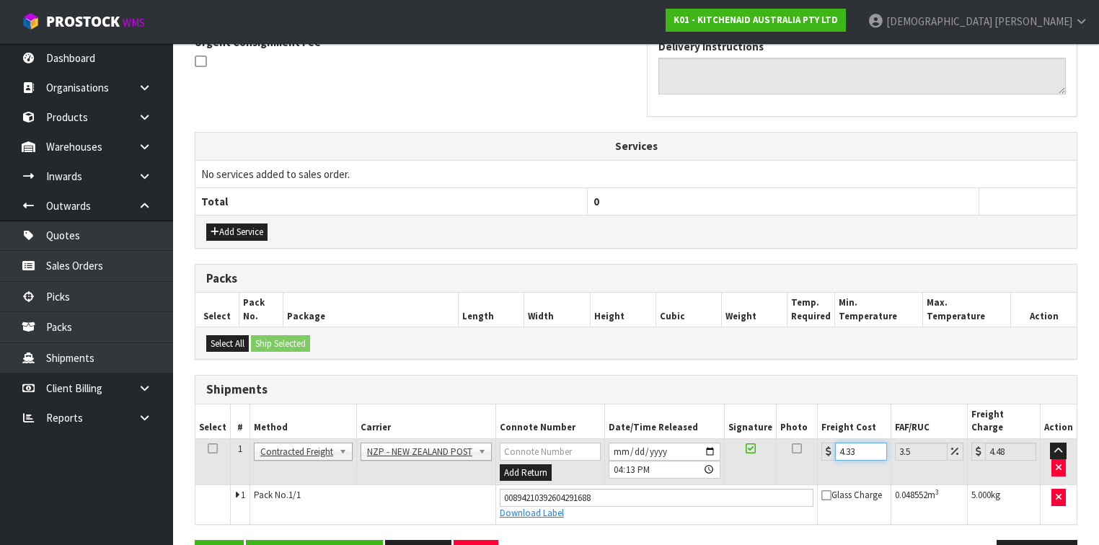
scroll to position [470, 0]
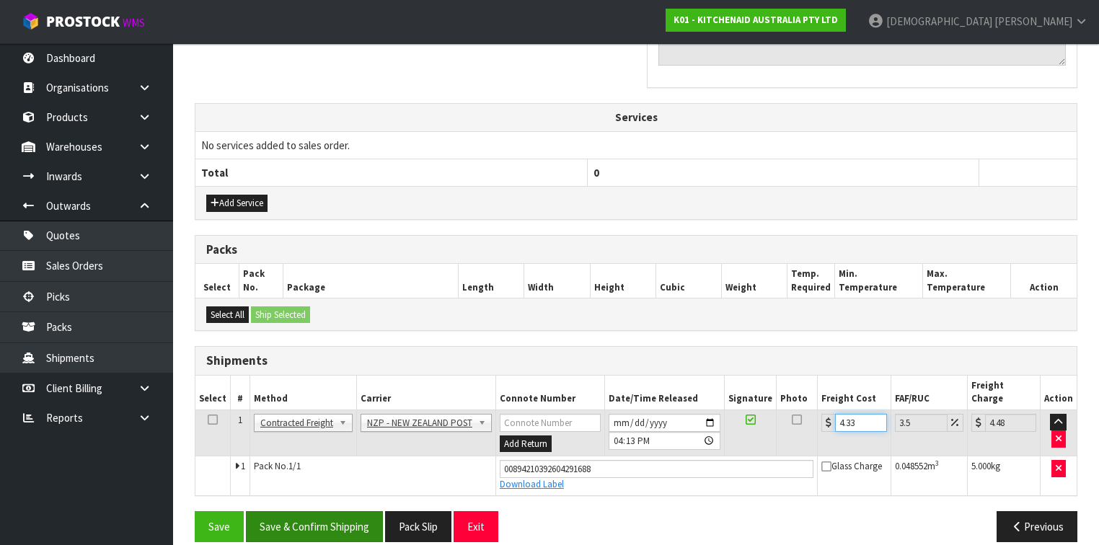
type input "4.33"
click at [312, 511] on button "Save & Confirm Shipping" at bounding box center [314, 526] width 137 height 31
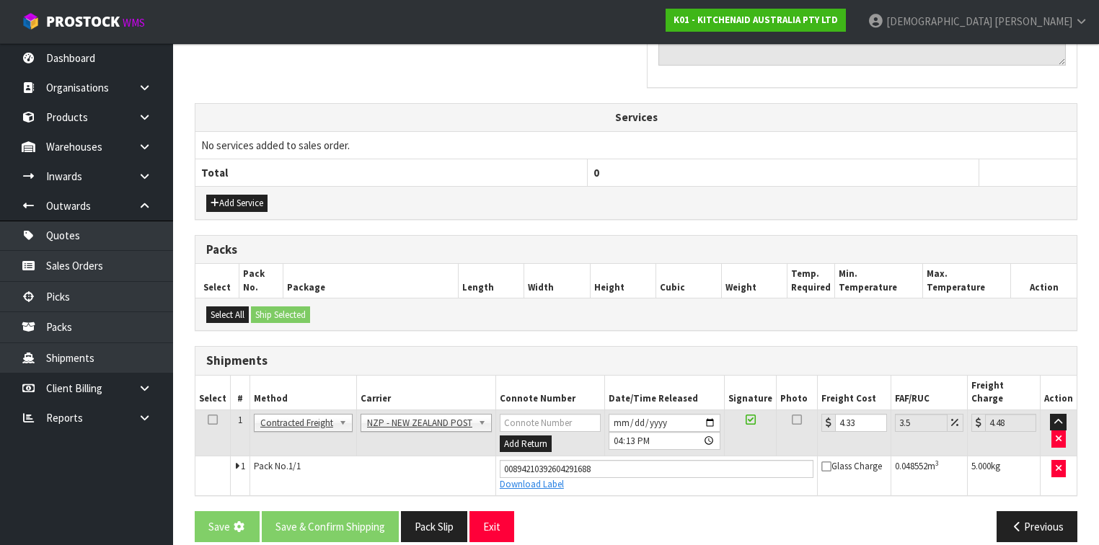
scroll to position [0, 0]
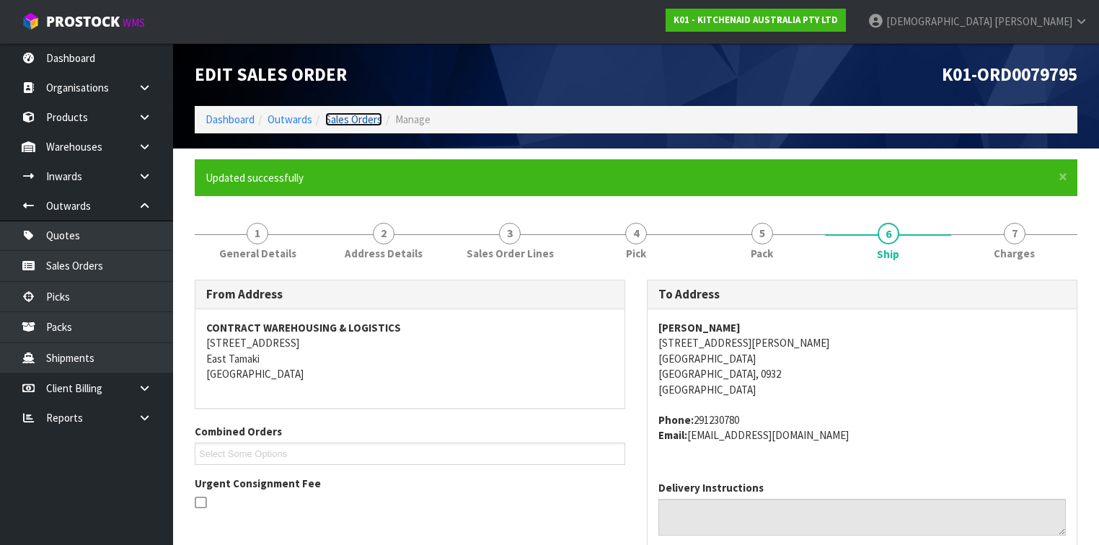
click at [341, 116] on link "Sales Orders" at bounding box center [353, 119] width 57 height 14
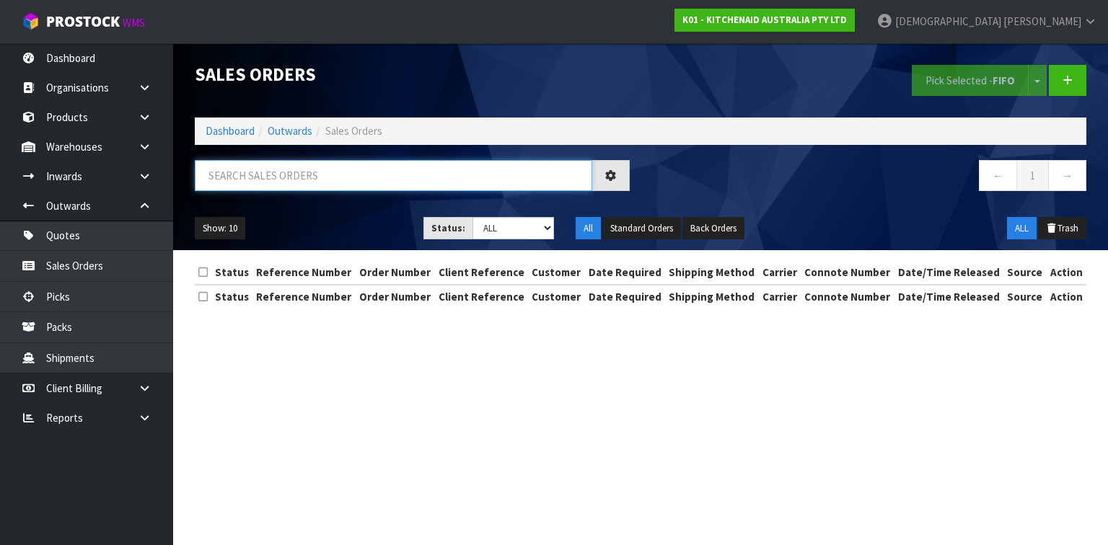
click at [316, 175] on input "text" at bounding box center [393, 175] width 397 height 31
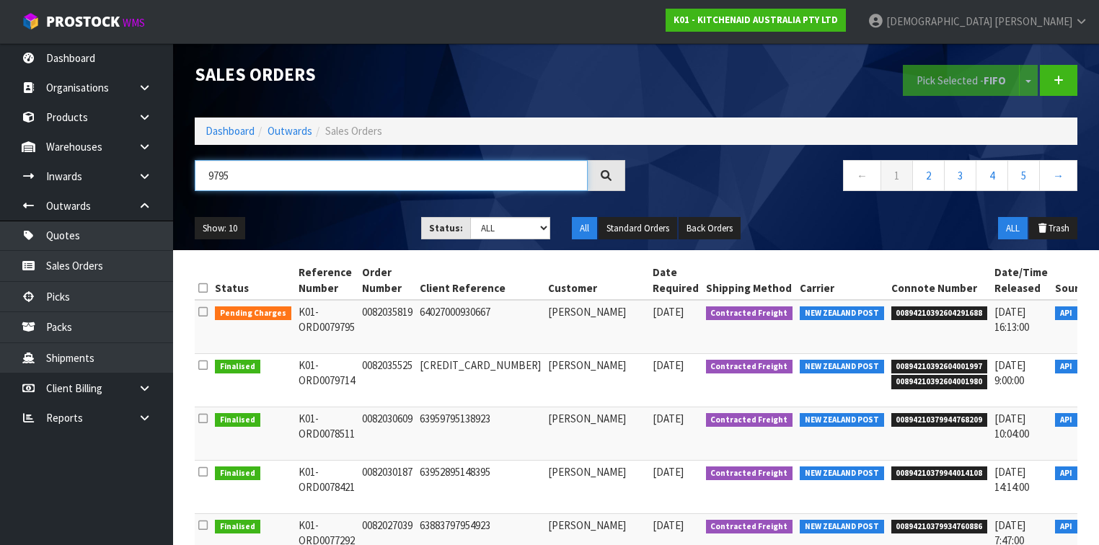
drag, startPoint x: 316, startPoint y: 175, endPoint x: 217, endPoint y: 180, distance: 99.0
click at [217, 180] on input "9795" at bounding box center [391, 175] width 393 height 31
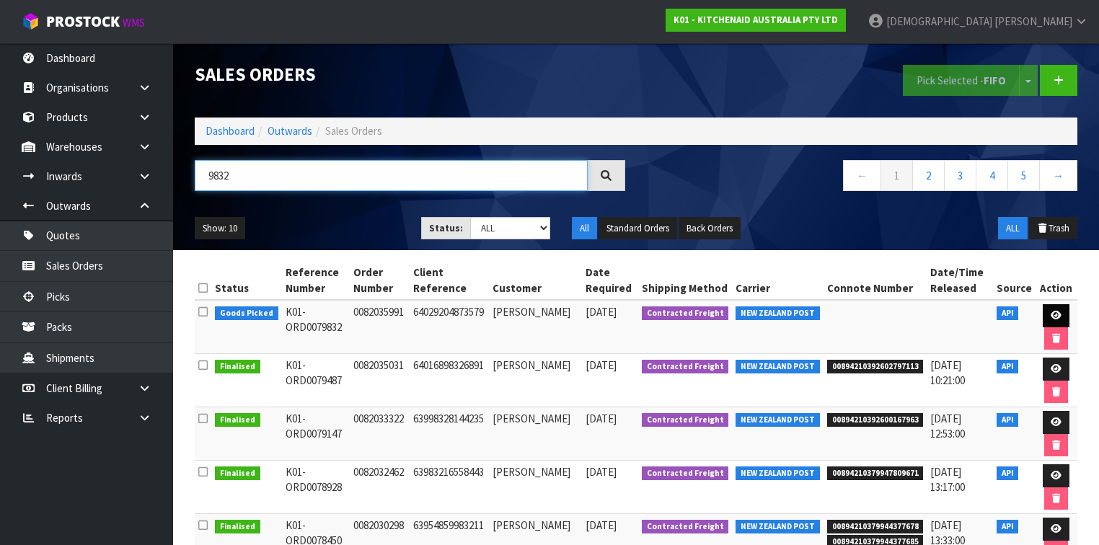
type input "9832"
click at [1067, 308] on link at bounding box center [1056, 315] width 27 height 23
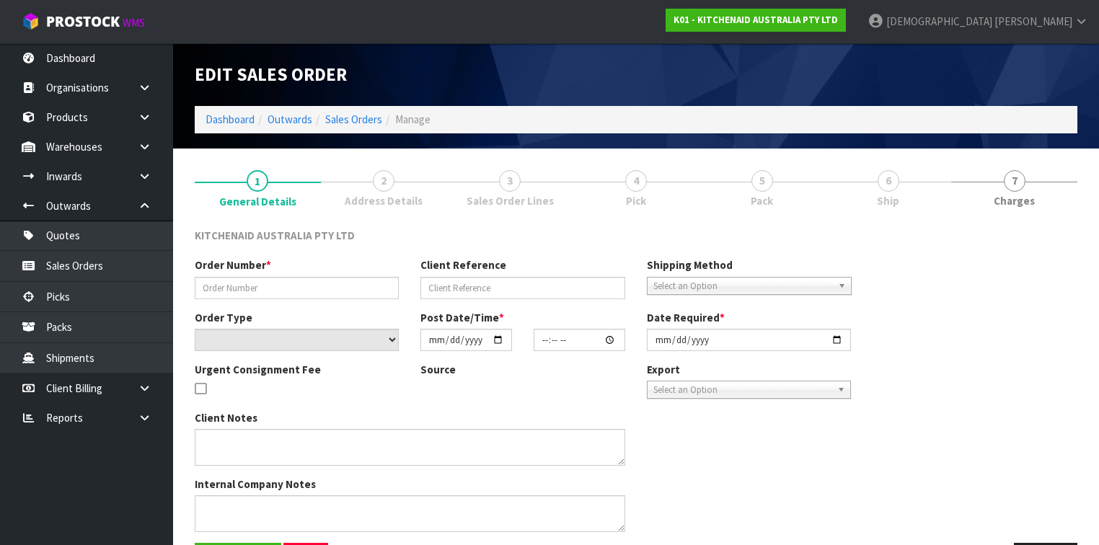
type input "0082035991"
type input "64029204873579"
select select "number:0"
type input "[DATE]"
type input "11:40:05.000"
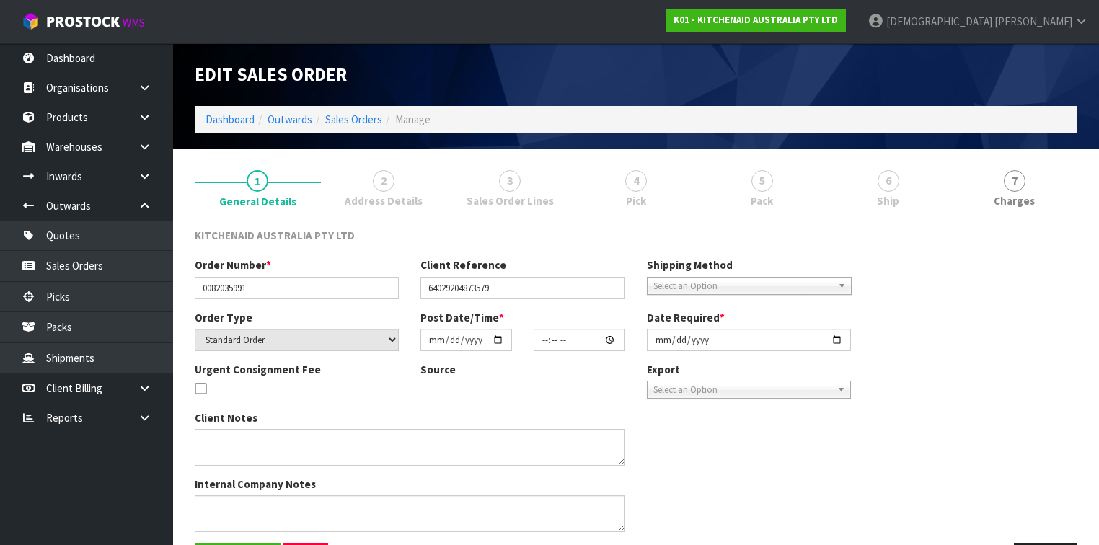
type input "[DATE]"
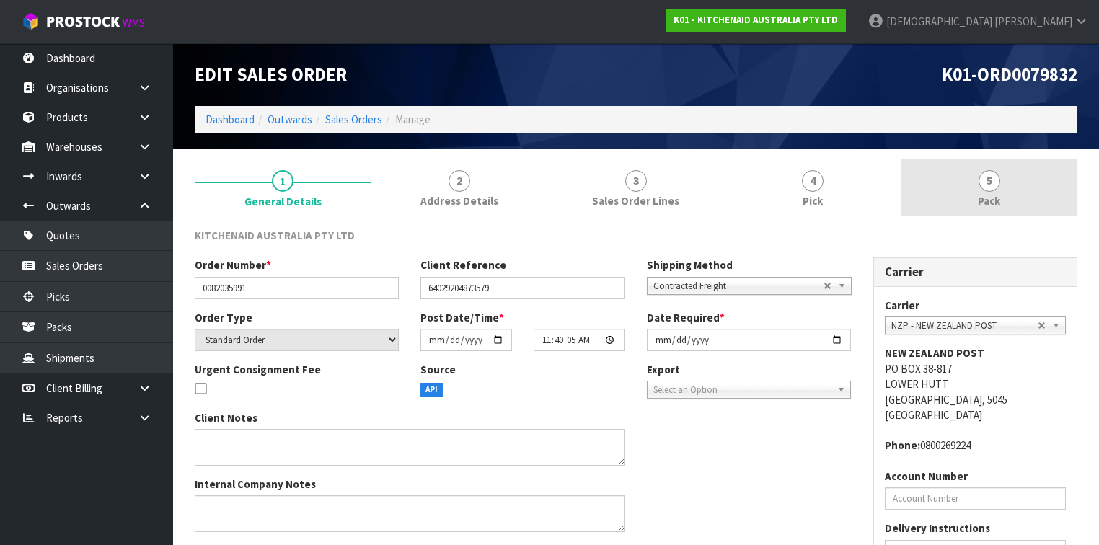
click at [995, 189] on span "5" at bounding box center [990, 181] width 22 height 22
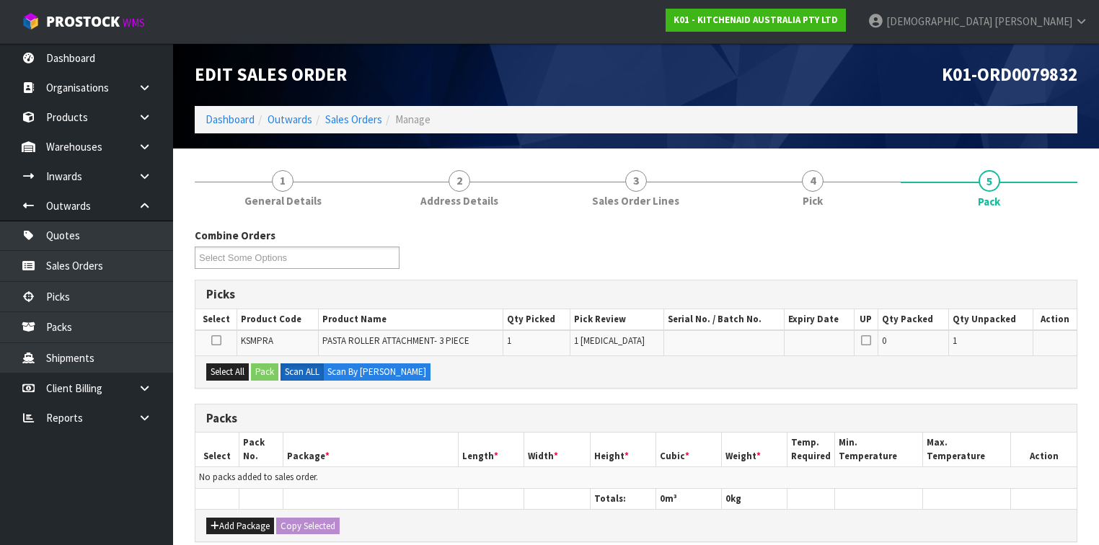
click at [216, 341] on icon at bounding box center [216, 340] width 10 height 1
click at [0, 0] on input "checkbox" at bounding box center [0, 0] width 0 height 0
click at [214, 341] on icon at bounding box center [216, 340] width 10 height 1
click at [0, 0] on input "checkbox" at bounding box center [0, 0] width 0 height 0
click at [242, 524] on button "Add Package" at bounding box center [240, 526] width 68 height 17
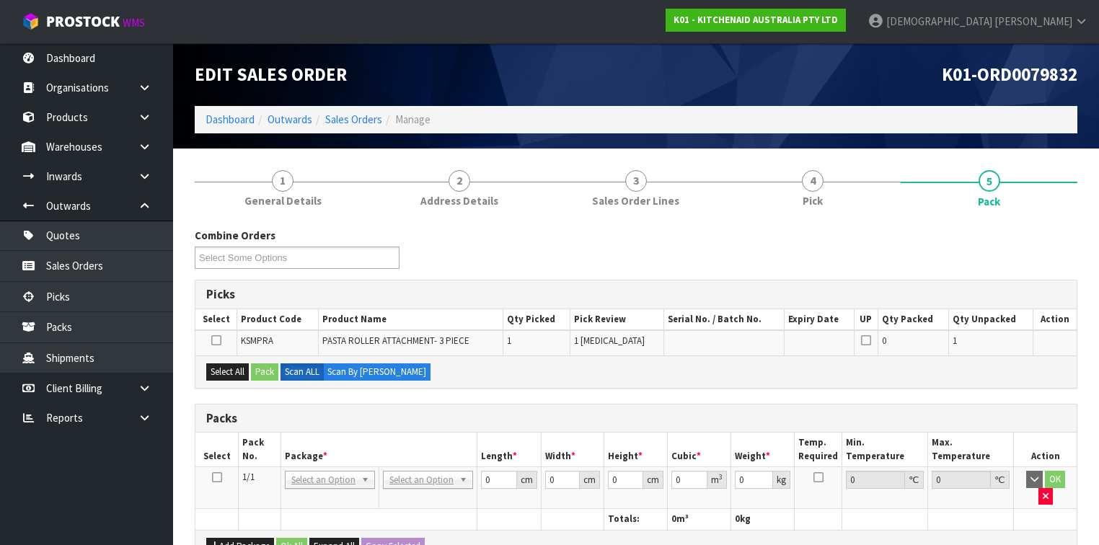
click at [219, 477] on icon at bounding box center [217, 477] width 10 height 1
click at [418, 495] on input "text" at bounding box center [428, 498] width 83 height 18
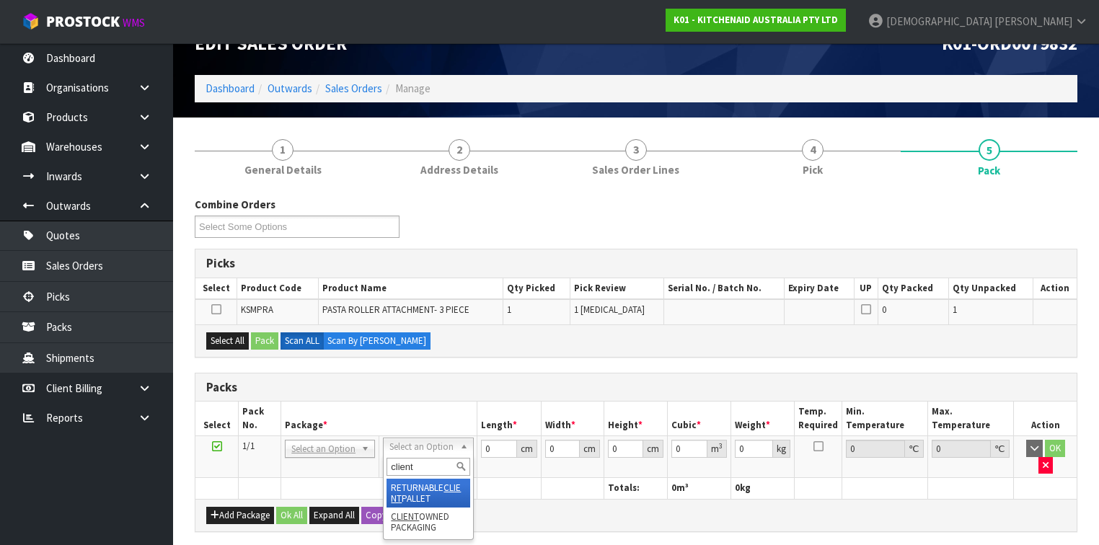
scroll to position [58, 0]
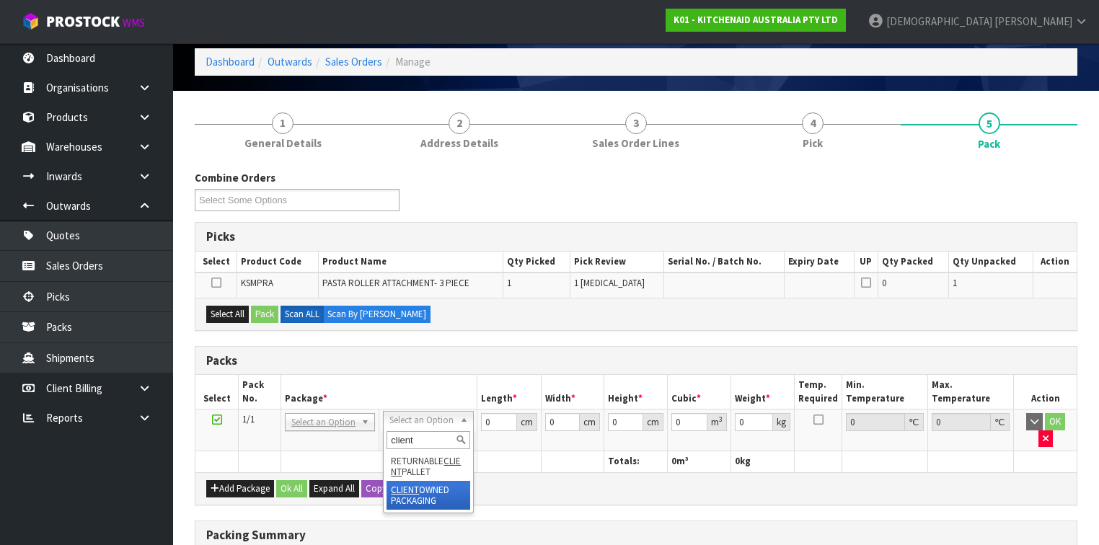
type input "client"
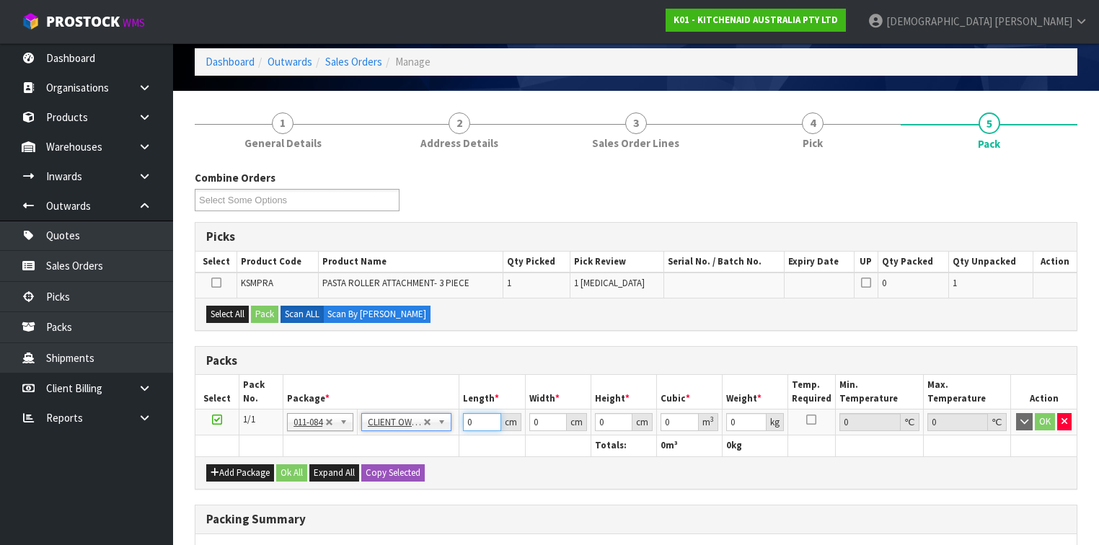
drag, startPoint x: 475, startPoint y: 422, endPoint x: 457, endPoint y: 425, distance: 17.5
click at [457, 425] on tr "1/1 NONE 007-001 007-002 007-004 007-009 007-013 007-014 007-015 007-017 007-01…" at bounding box center [635, 423] width 881 height 26
type input "883049392134"
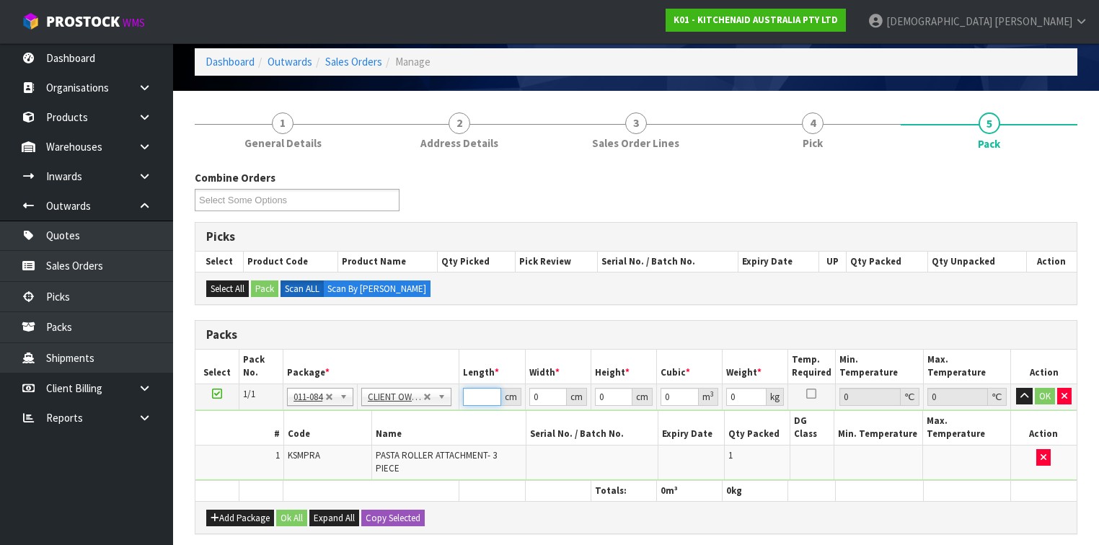
scroll to position [0, 0]
click at [1047, 449] on button "button" at bounding box center [1043, 457] width 14 height 17
type input "0"
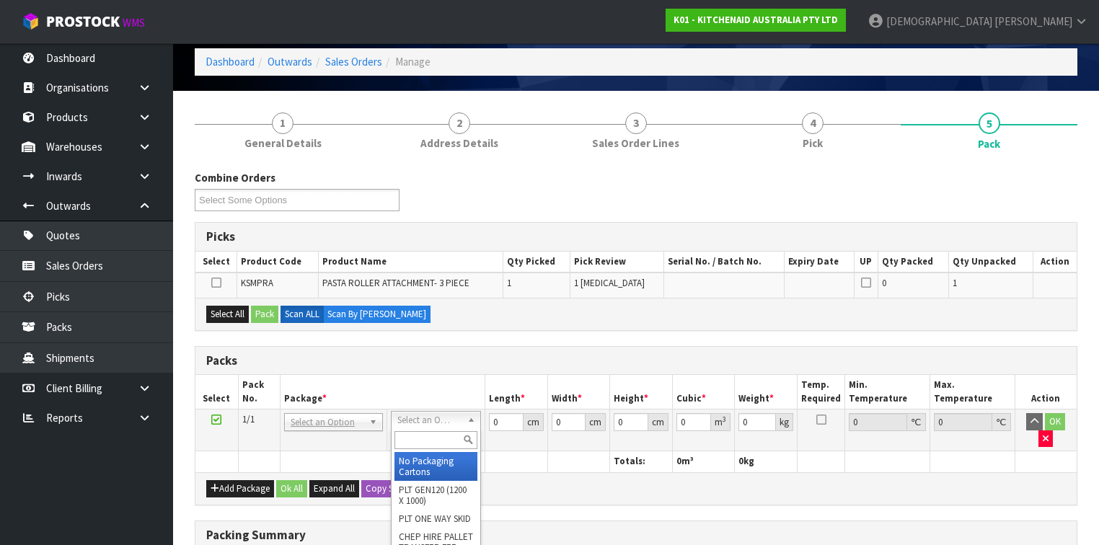
click at [420, 438] on input "text" at bounding box center [435, 440] width 83 height 18
type input "cl"
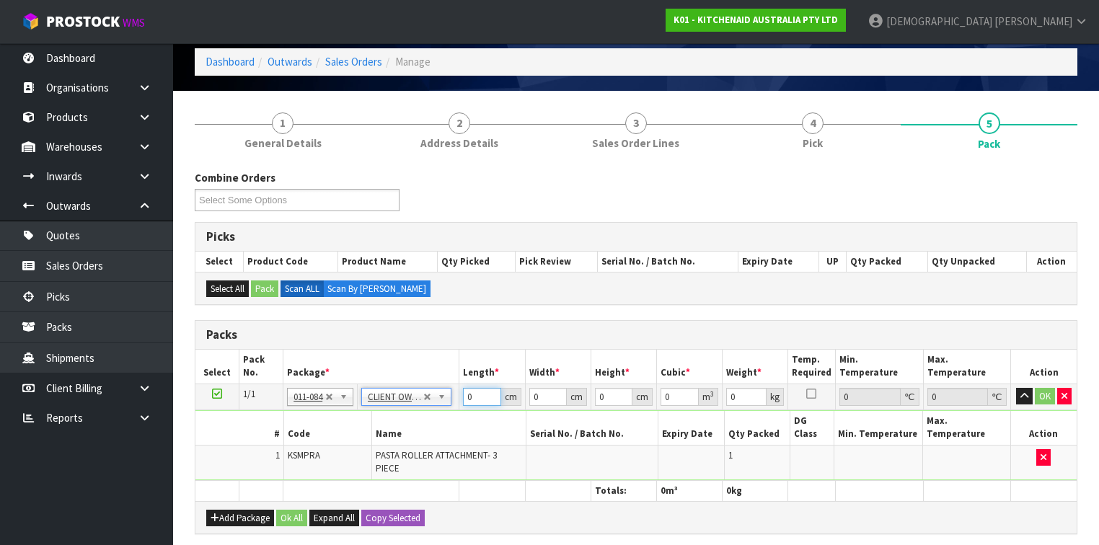
drag, startPoint x: 476, startPoint y: 396, endPoint x: 410, endPoint y: 398, distance: 66.4
click at [410, 398] on tr "1/1 NONE 007-001 007-002 007-004 007-009 007-013 007-014 007-015 007-017 007-01…" at bounding box center [635, 397] width 881 height 26
type input "23"
type input "13"
type input "2"
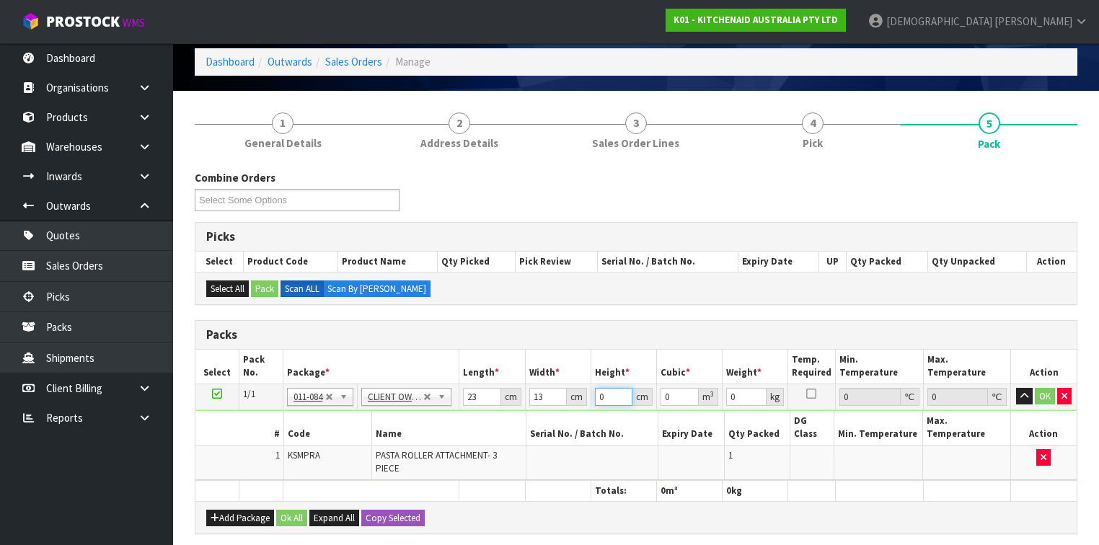
type input "0.000598"
type input "28"
type input "0.008372"
type input "28"
type input "4"
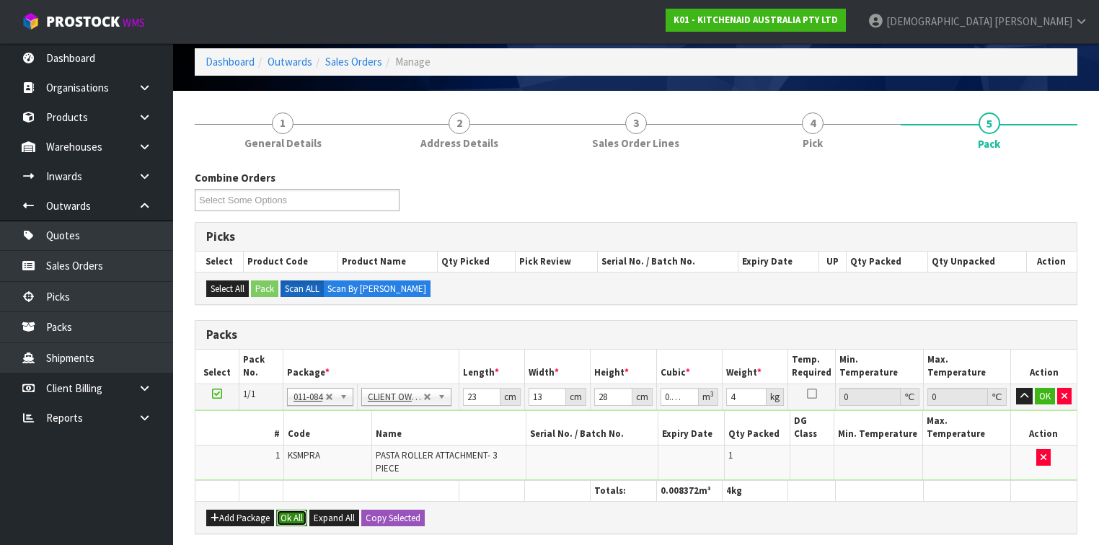
click at [299, 510] on button "Ok All" at bounding box center [291, 518] width 31 height 17
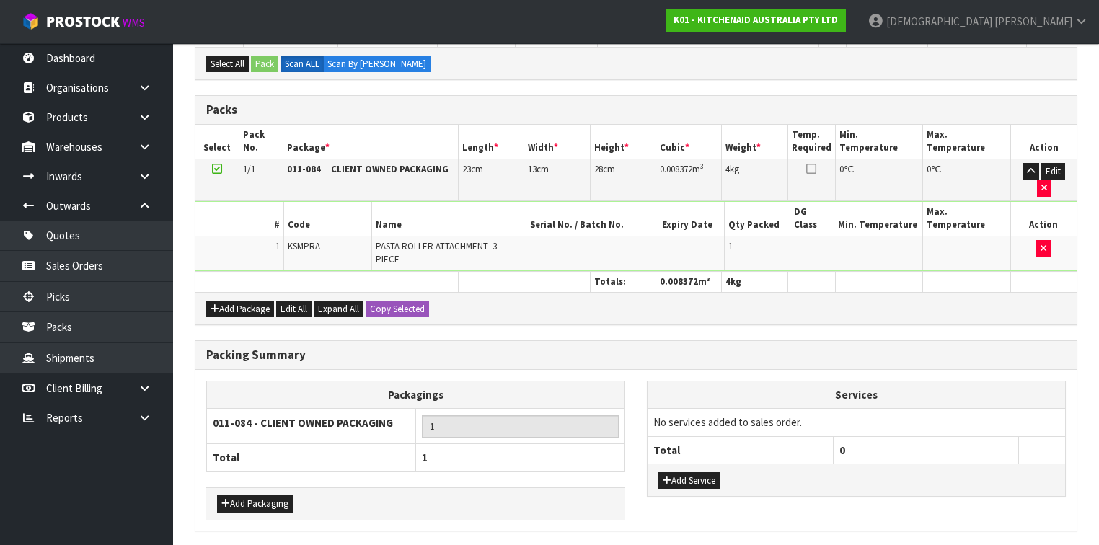
scroll to position [290, 0]
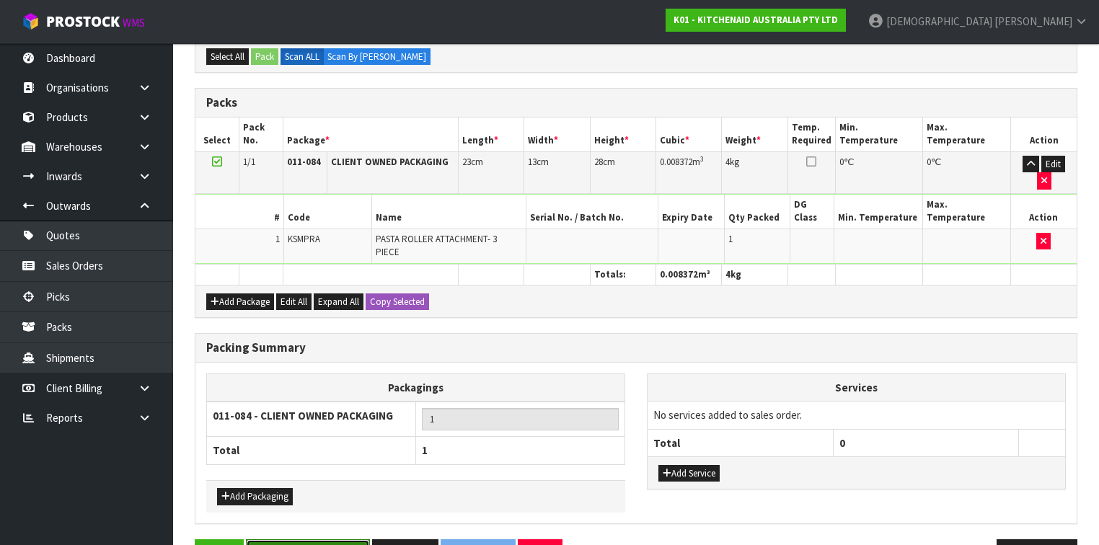
click at [300, 539] on button "Save & Confirm Packs" at bounding box center [308, 554] width 124 height 31
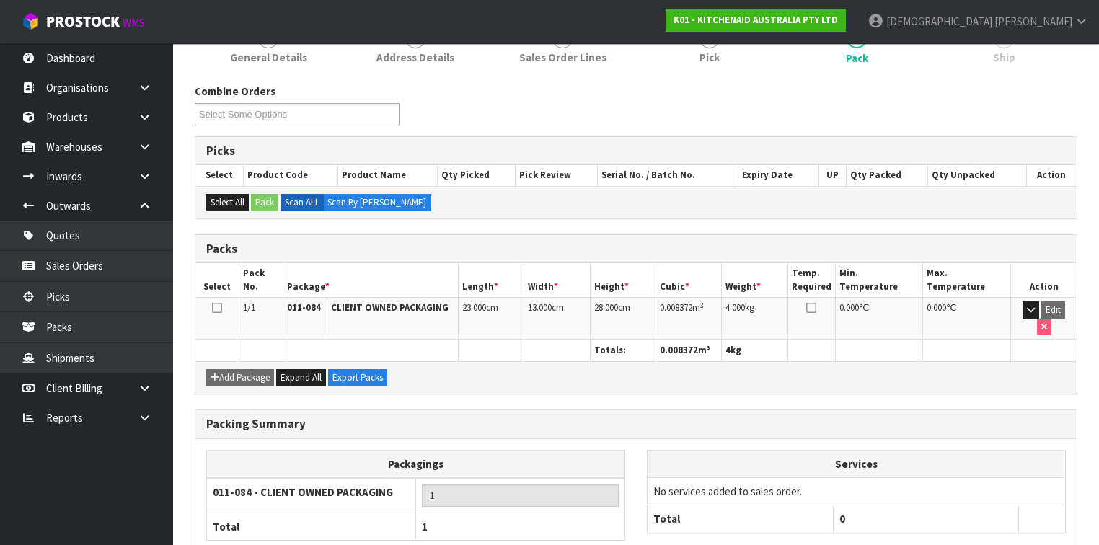
scroll to position [265, 0]
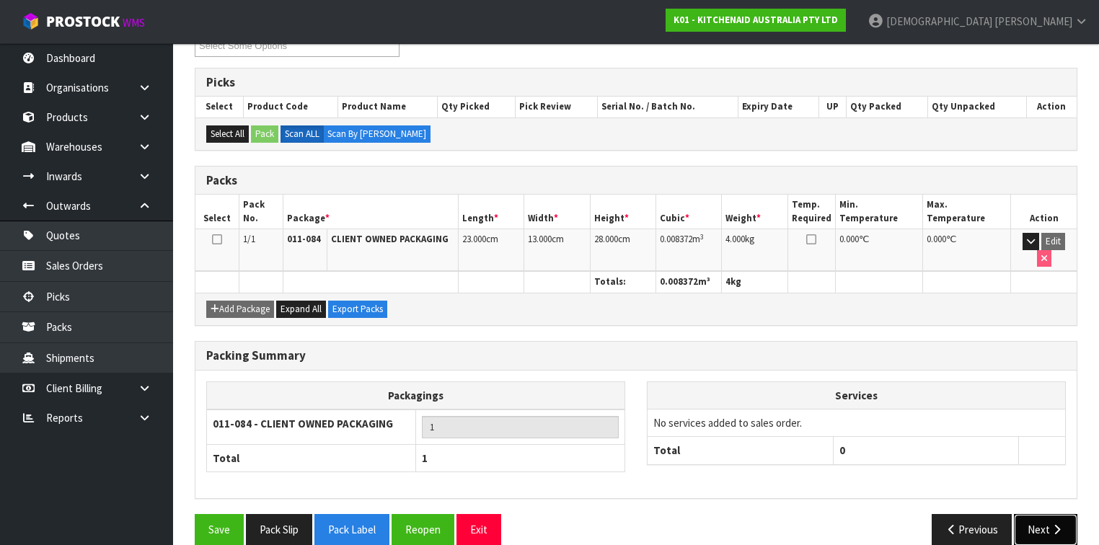
click at [1053, 524] on icon "button" at bounding box center [1057, 529] width 14 height 11
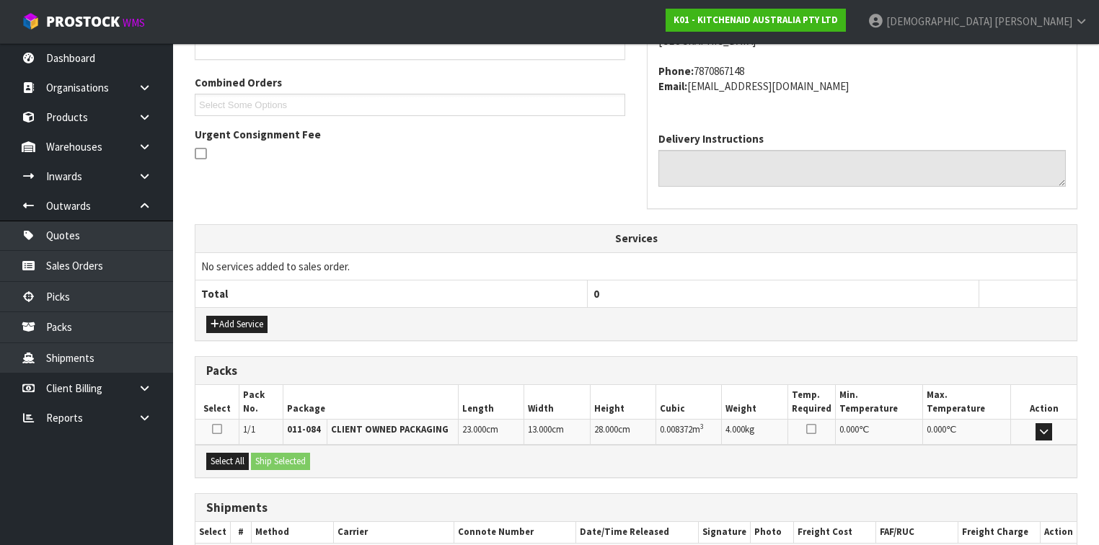
scroll to position [432, 0]
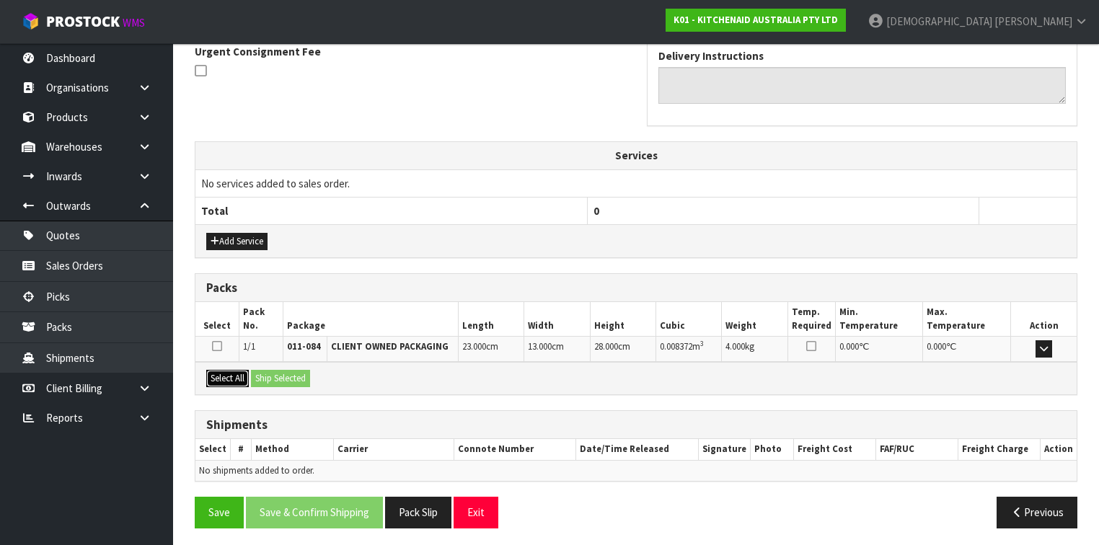
click at [224, 370] on button "Select All" at bounding box center [227, 378] width 43 height 17
click at [299, 370] on button "Ship Selected" at bounding box center [280, 378] width 59 height 17
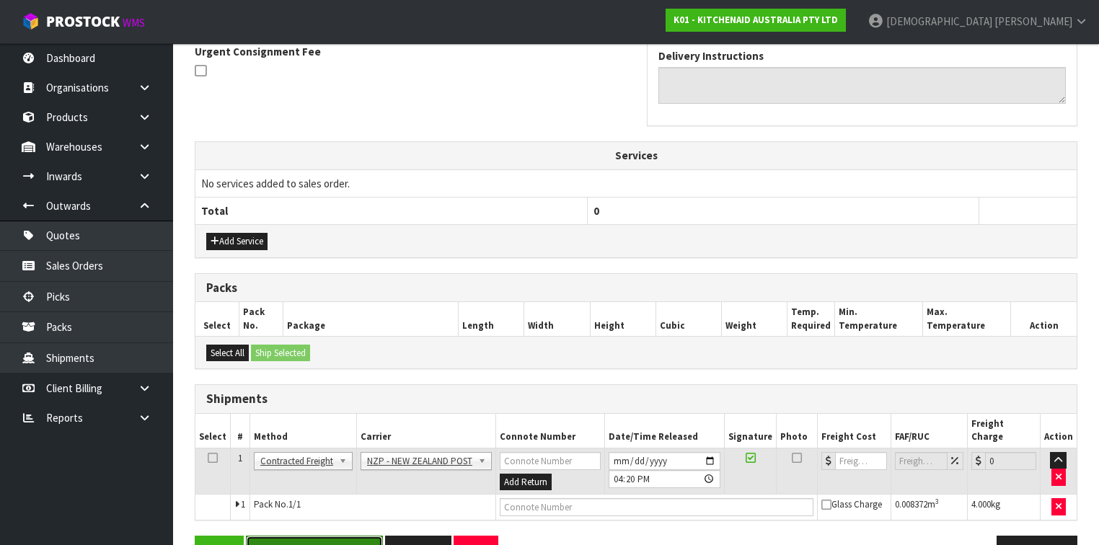
click at [314, 536] on button "Save & Confirm Shipping" at bounding box center [314, 551] width 137 height 31
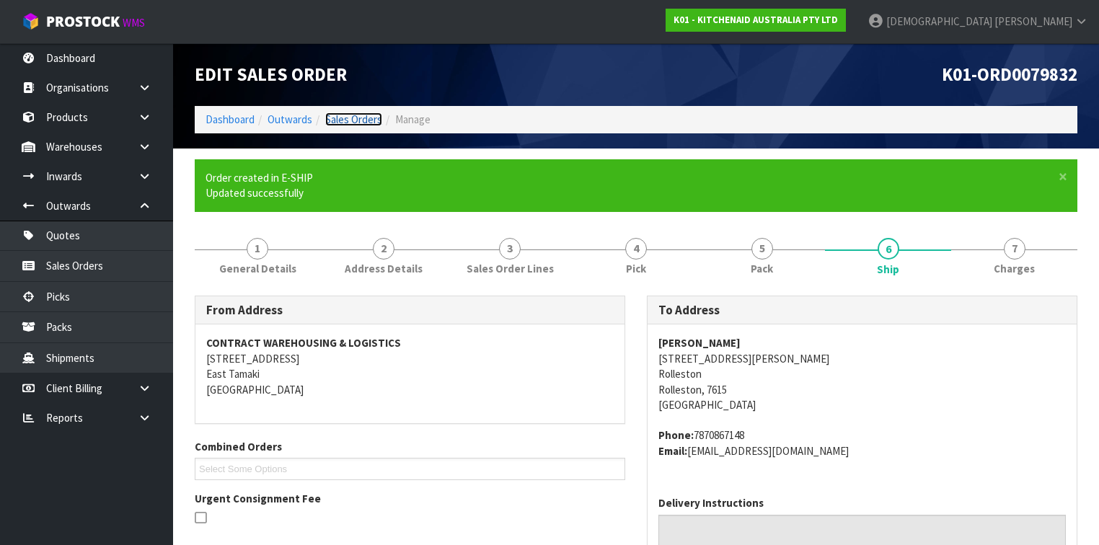
click at [348, 118] on link "Sales Orders" at bounding box center [353, 119] width 57 height 14
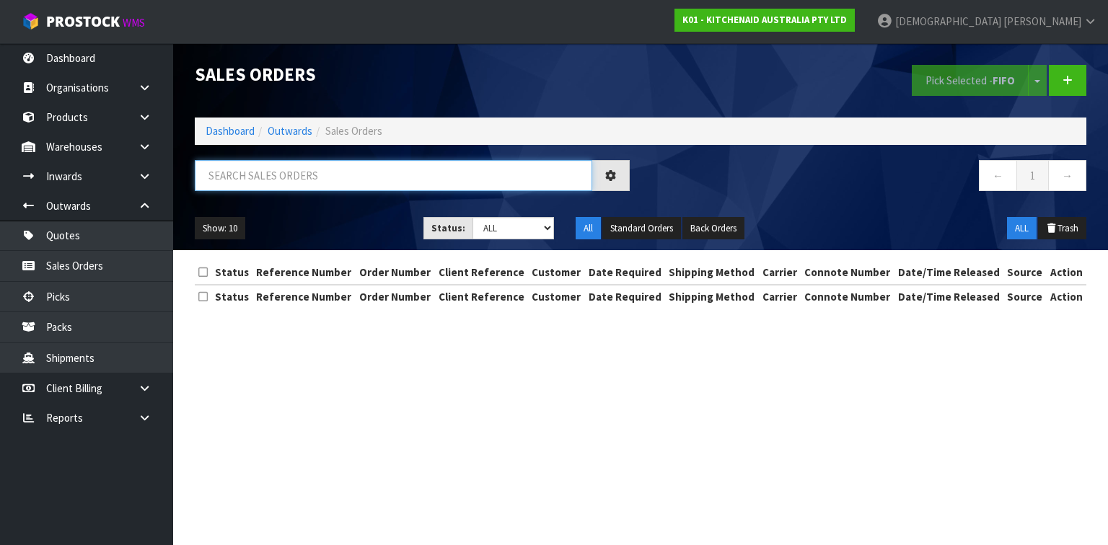
click at [303, 175] on input "text" at bounding box center [393, 175] width 397 height 31
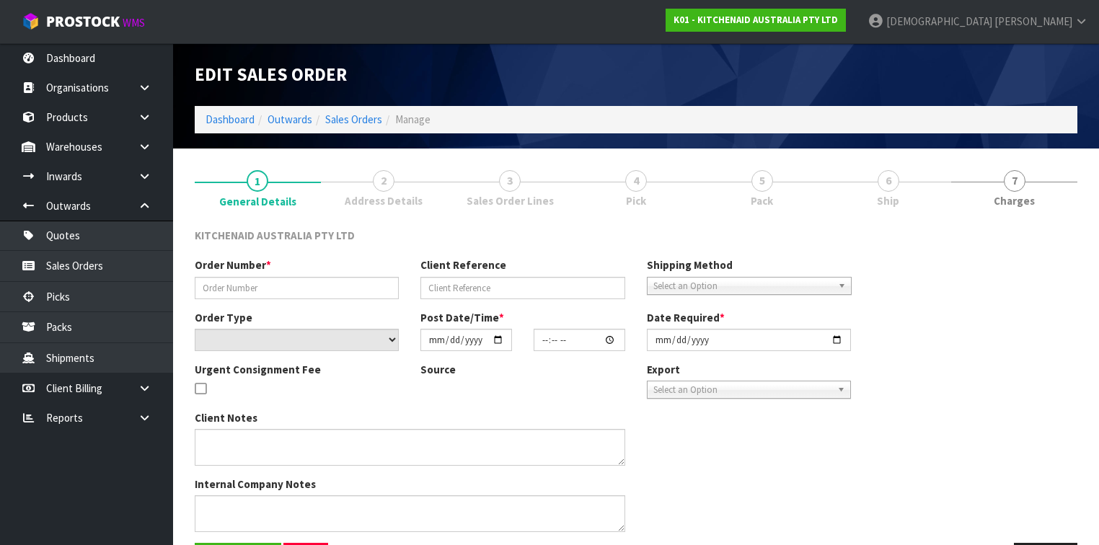
type input "0082035991"
type input "64029204873579"
select select "number:0"
type input "[DATE]"
type input "11:40:05.000"
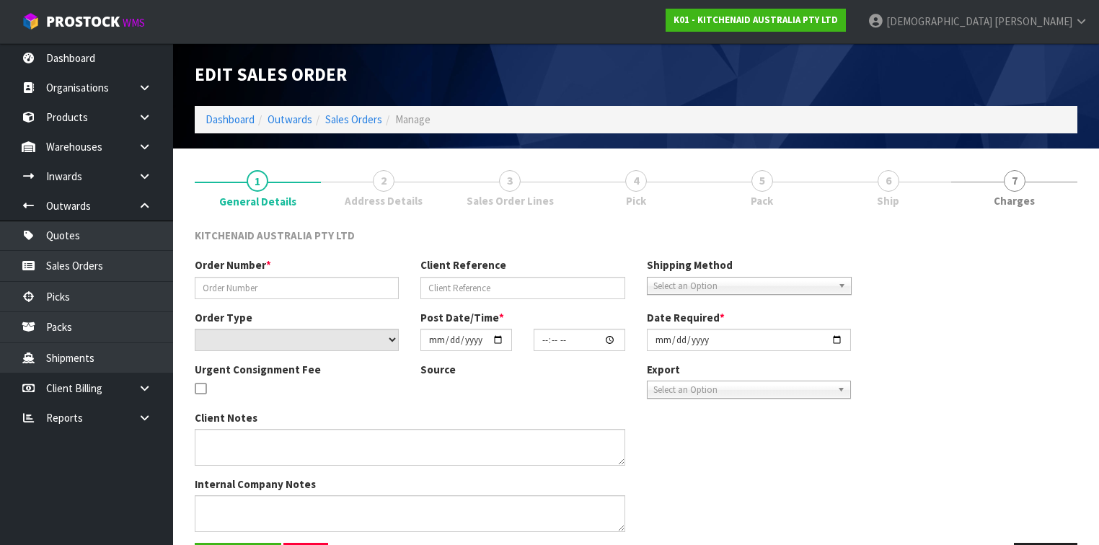
type input "[DATE]"
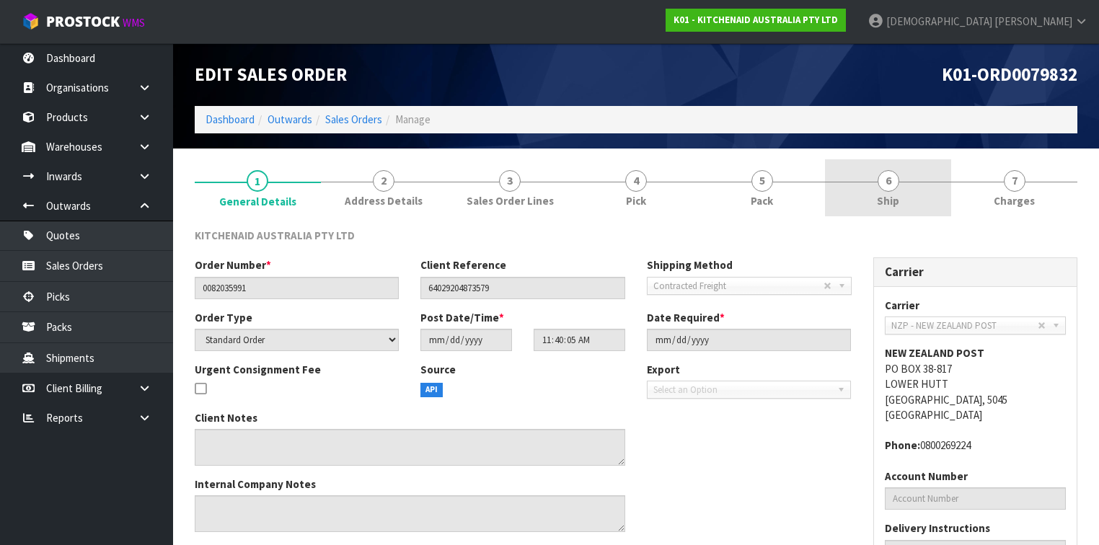
click at [886, 190] on span "6" at bounding box center [889, 181] width 22 height 22
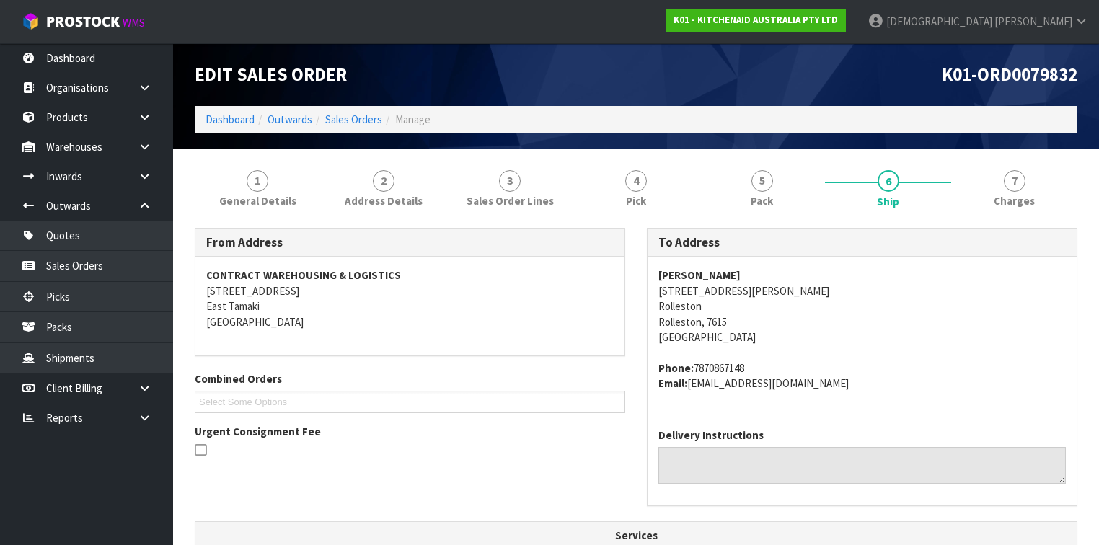
scroll to position [379, 0]
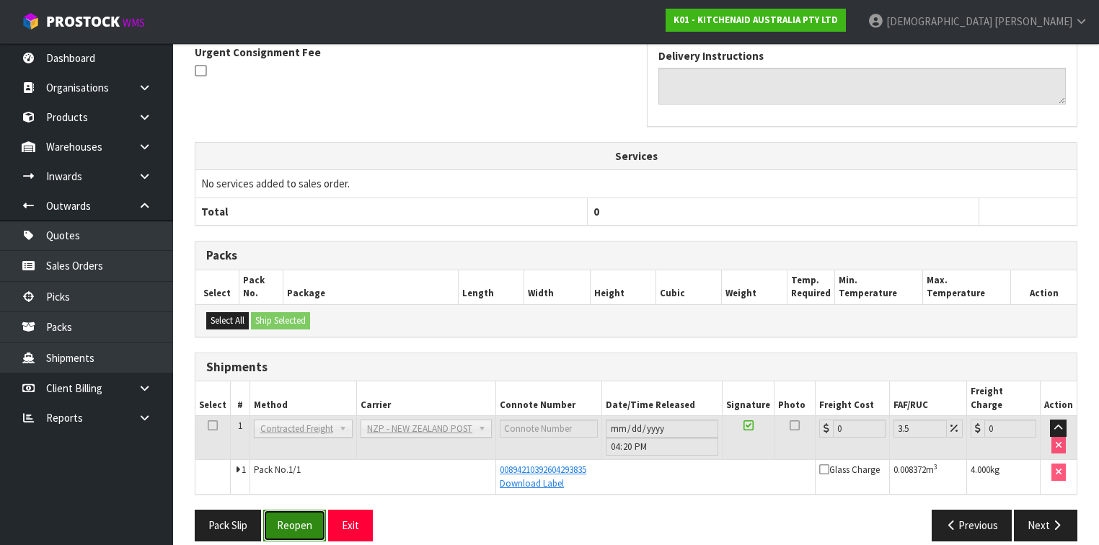
click at [312, 510] on button "Reopen" at bounding box center [294, 525] width 63 height 31
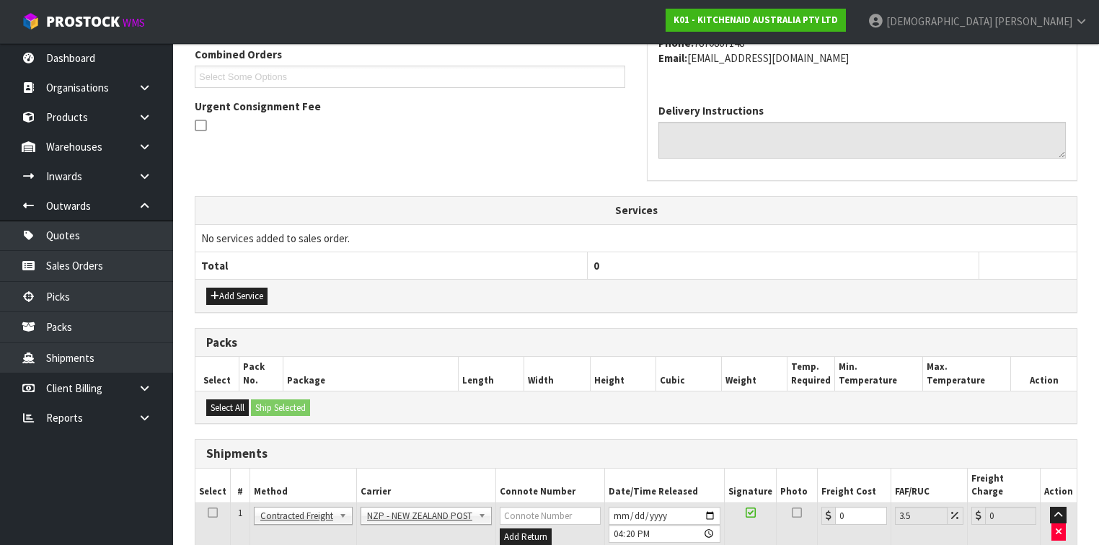
scroll to position [470, 0]
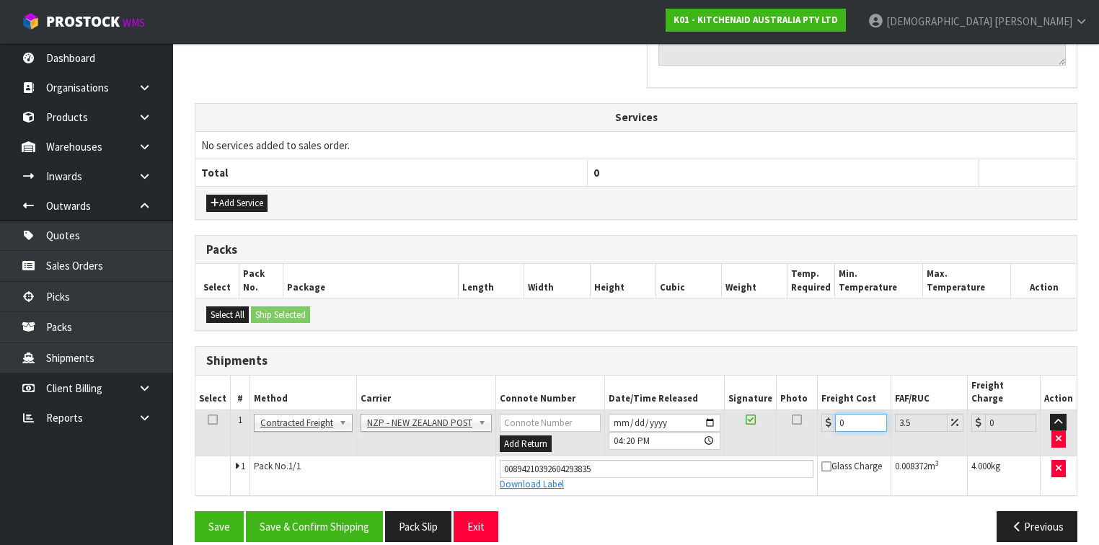
drag, startPoint x: 852, startPoint y: 404, endPoint x: 788, endPoint y: 415, distance: 65.2
click at [788, 415] on tr "1 Client Local Pickup Customer Local Pickup Company Freight Contracted Freight …" at bounding box center [635, 433] width 881 height 47
type input "1"
type input "1.03"
type input "11"
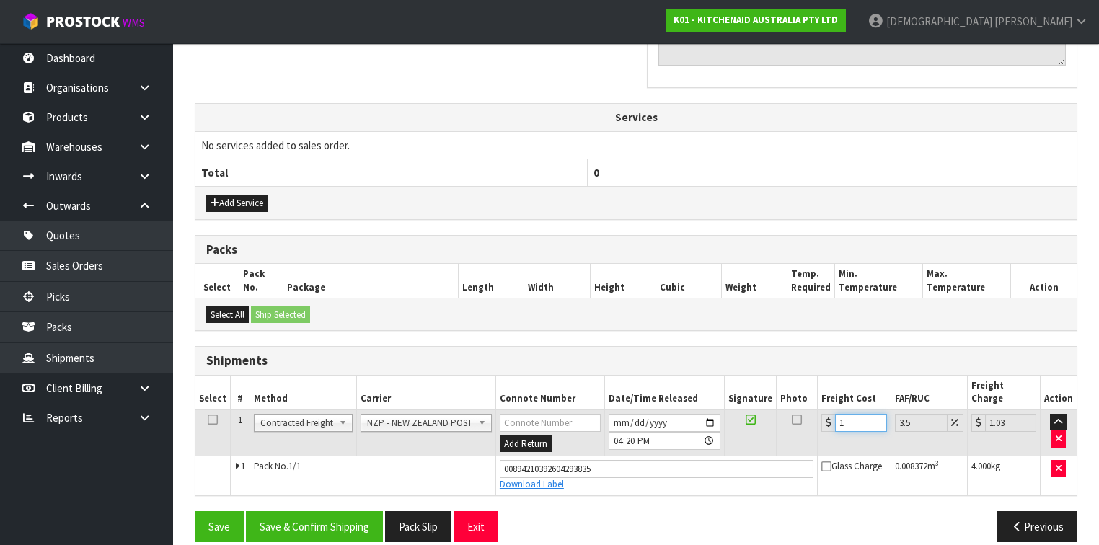
type input "11.38"
type input "11.6"
type input "12.01"
type input "11.61"
type input "12.02"
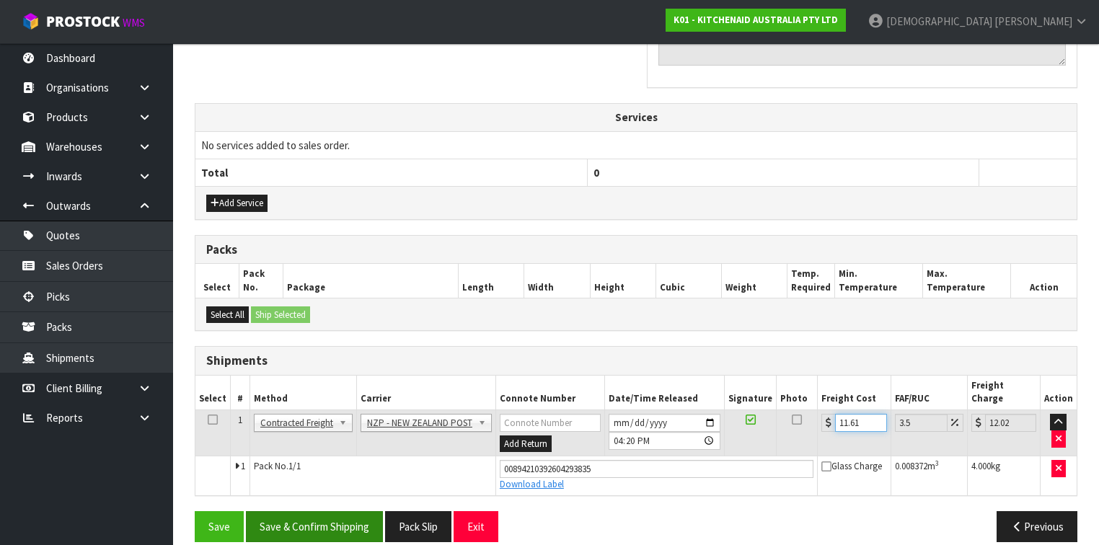
type input "11.61"
click at [320, 519] on button "Save & Confirm Shipping" at bounding box center [314, 526] width 137 height 31
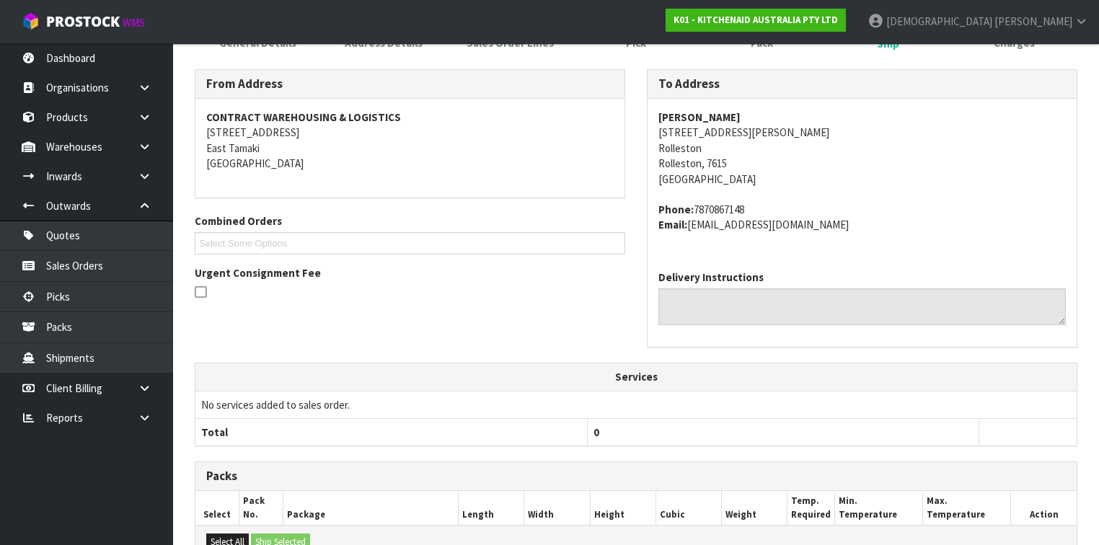
scroll to position [404, 0]
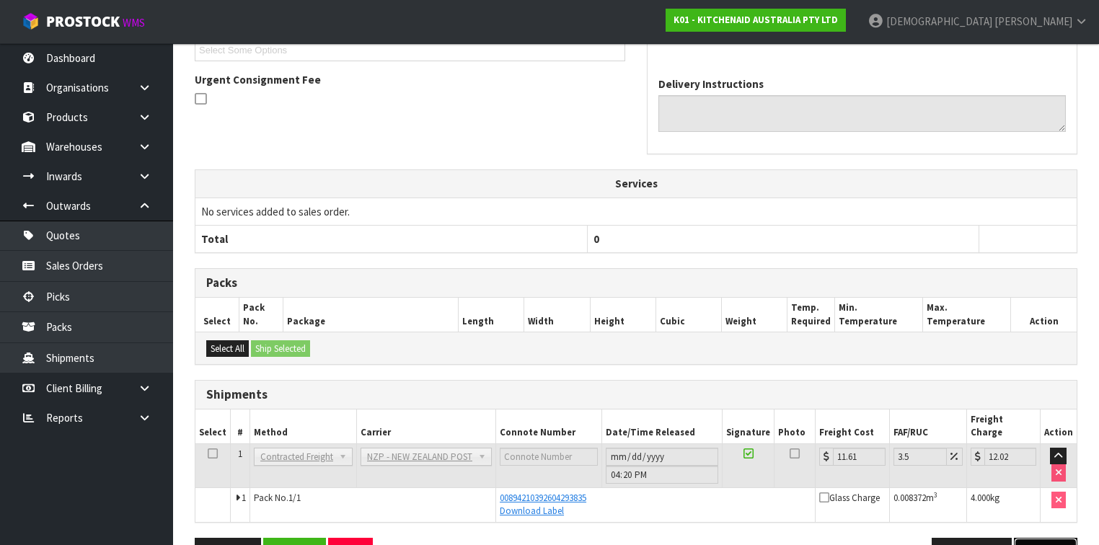
click at [1057, 544] on icon "button" at bounding box center [1057, 553] width 14 height 11
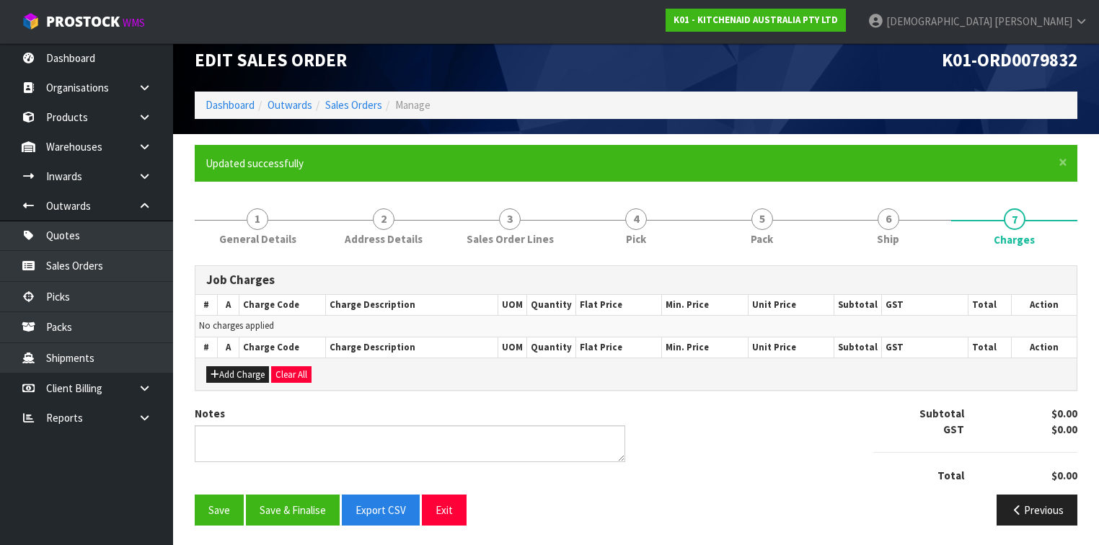
scroll to position [96, 0]
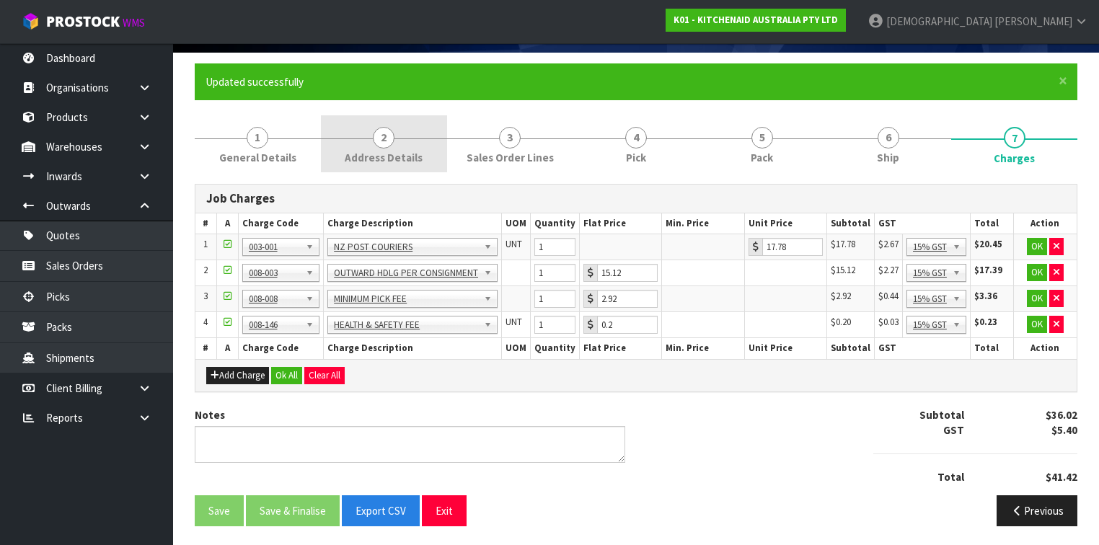
click at [389, 150] on span "Address Details" at bounding box center [384, 157] width 78 height 15
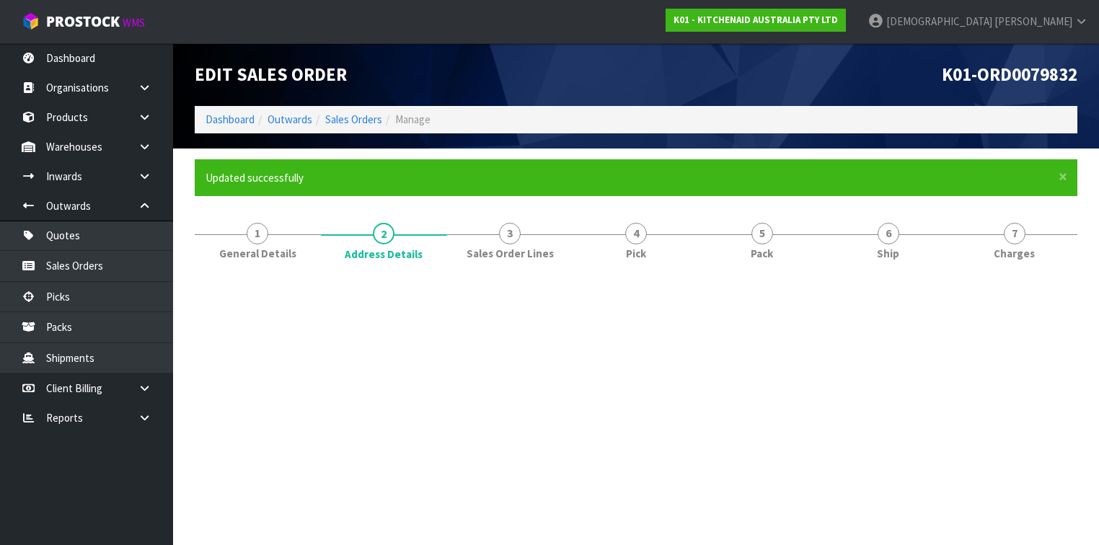
scroll to position [0, 0]
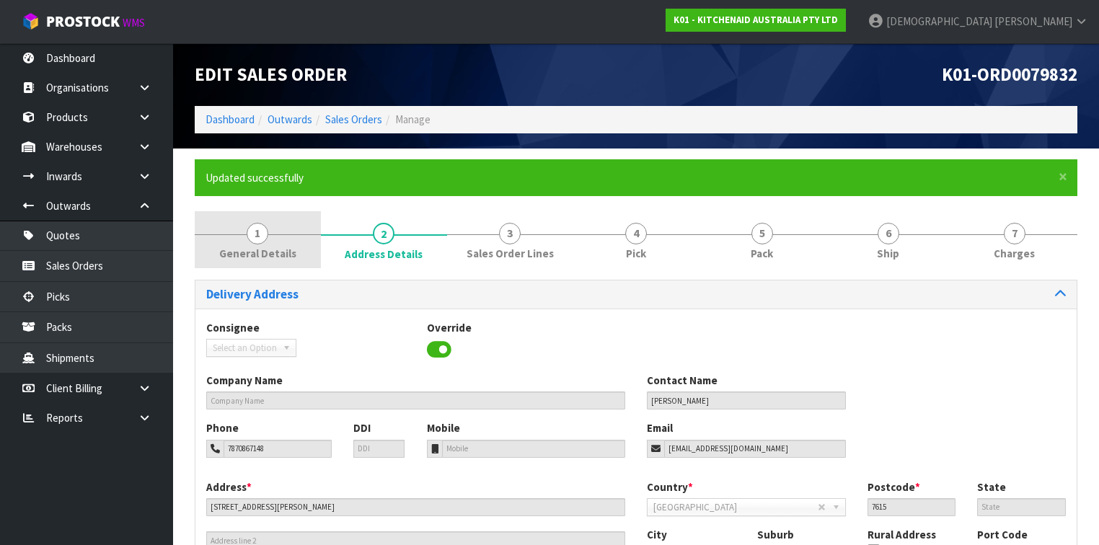
click at [282, 228] on link "1 General Details" at bounding box center [258, 239] width 126 height 57
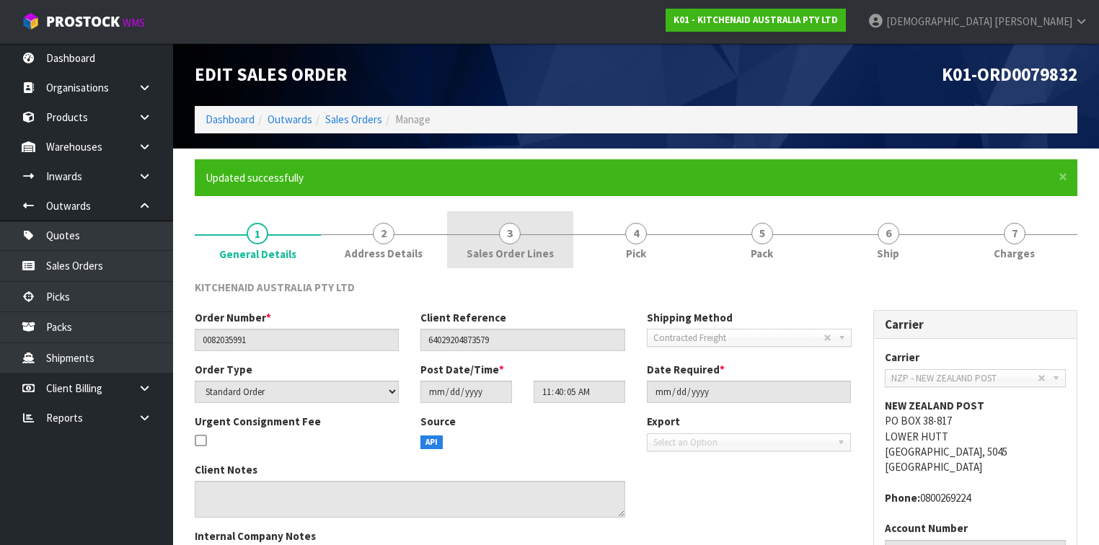
click at [568, 245] on link "3 Sales Order Lines" at bounding box center [510, 239] width 126 height 57
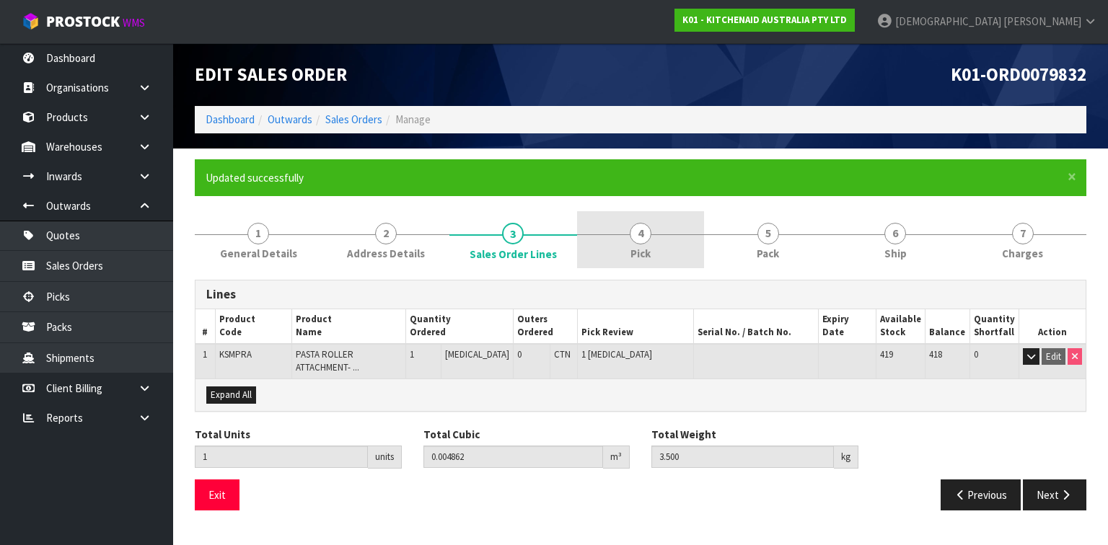
click at [668, 254] on link "4 Pick" at bounding box center [641, 239] width 128 height 57
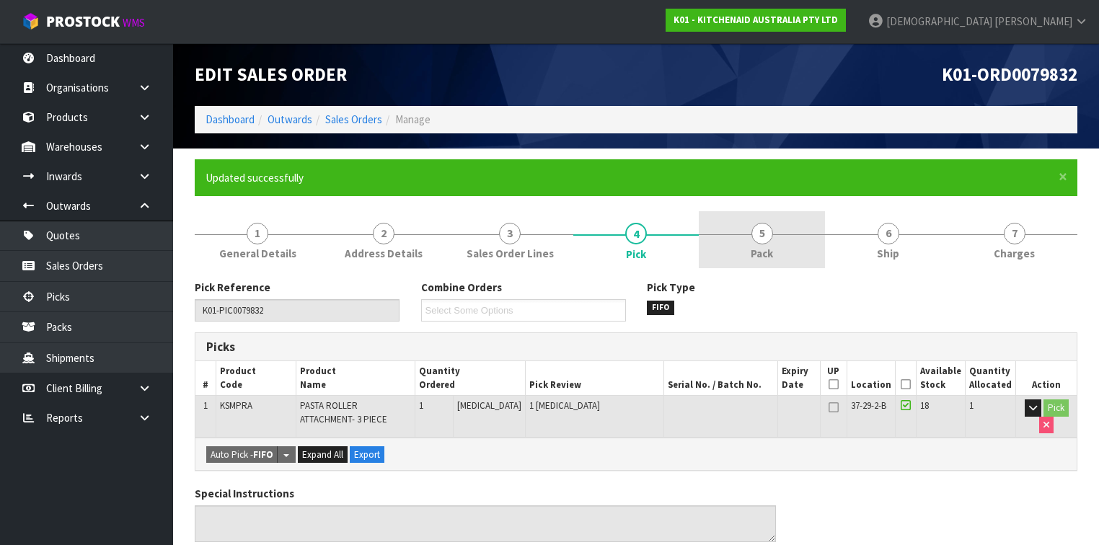
click at [743, 245] on link "5 Pack" at bounding box center [762, 239] width 126 height 57
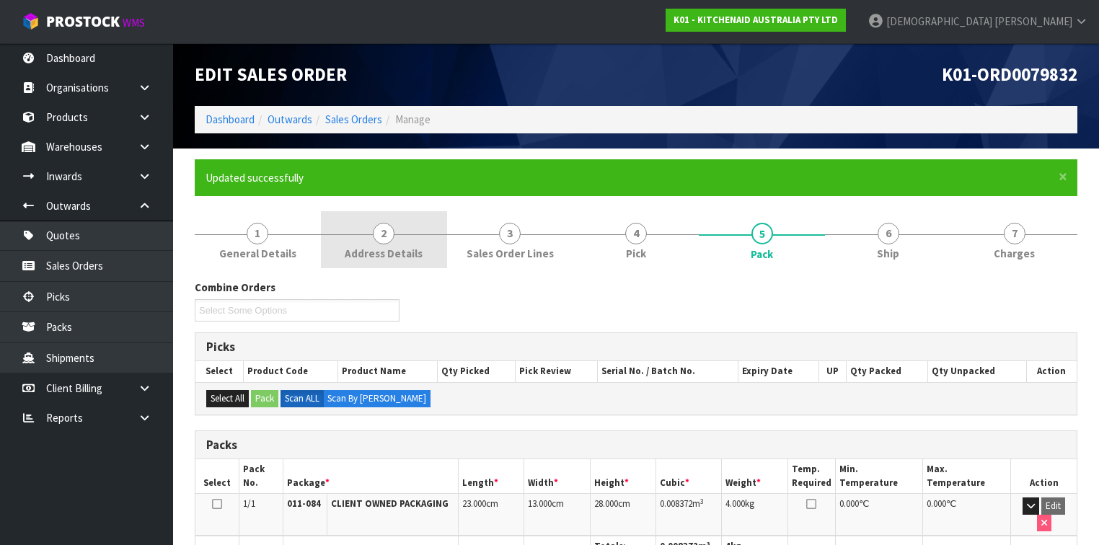
click at [384, 239] on span "2" at bounding box center [384, 234] width 22 height 22
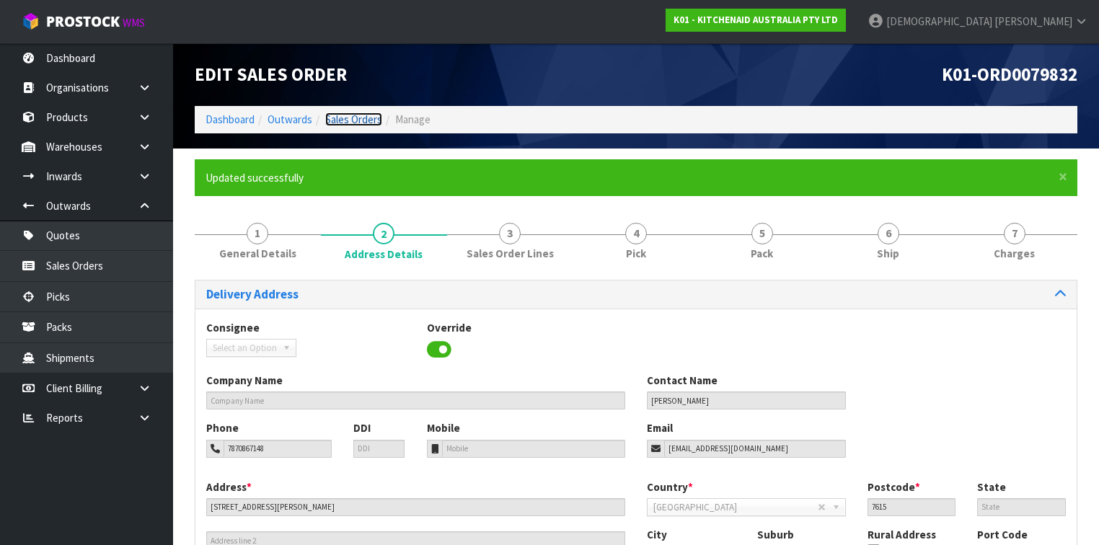
click at [352, 120] on link "Sales Orders" at bounding box center [353, 119] width 57 height 14
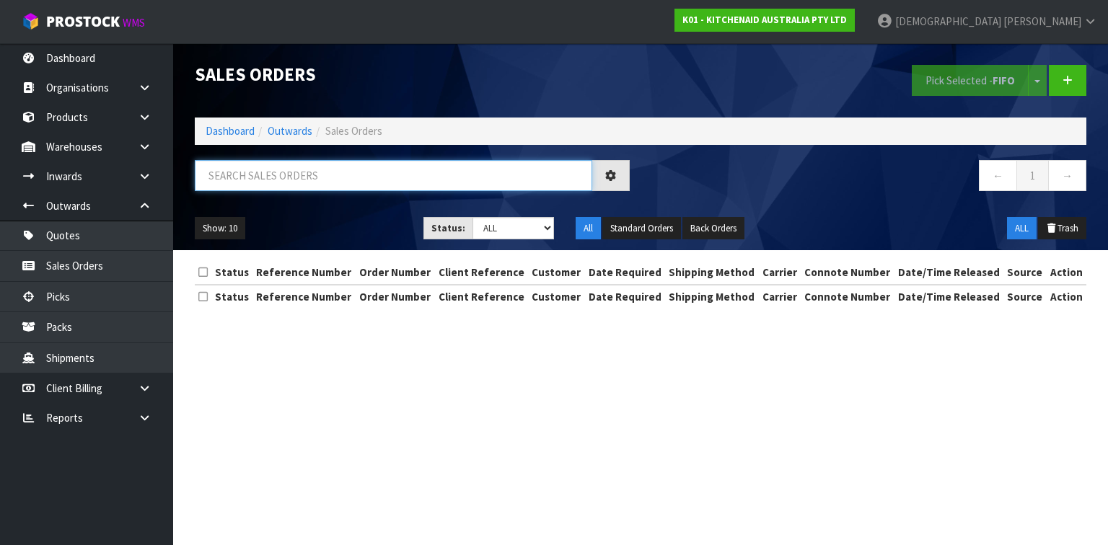
click at [368, 180] on input "text" at bounding box center [393, 175] width 397 height 31
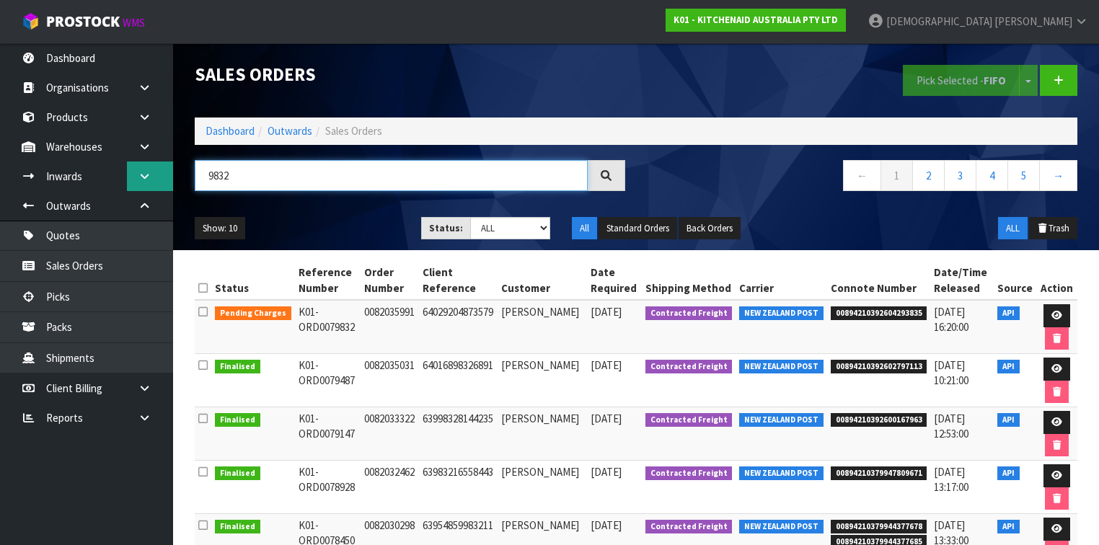
drag, startPoint x: 231, startPoint y: 180, endPoint x: 145, endPoint y: 185, distance: 86.0
click at [146, 185] on body "Toggle navigation ProStock WMS K01 - KITCHENAID AUSTRALIA PTY LTD [PERSON_NAME]…" at bounding box center [549, 272] width 1099 height 545
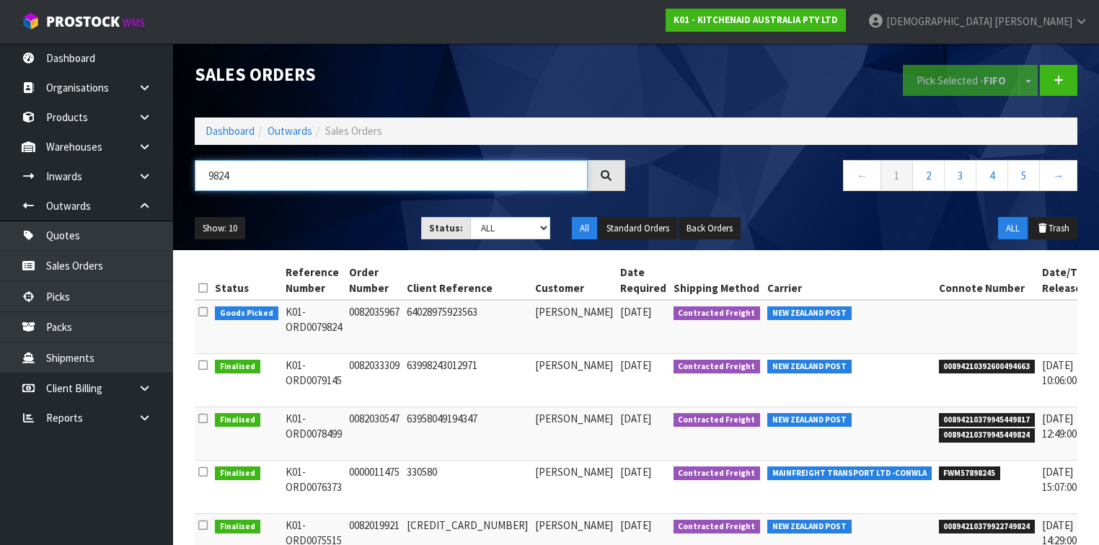
type input "9824"
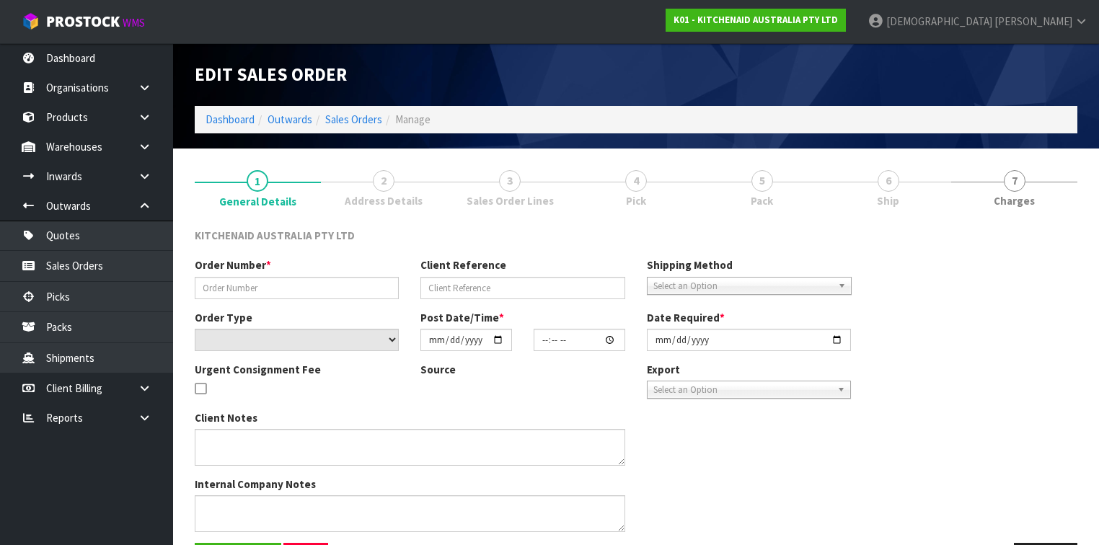
type input "0082035967"
type input "64028975923563"
select select "number:0"
type input "[DATE]"
type input "09:39:51.000"
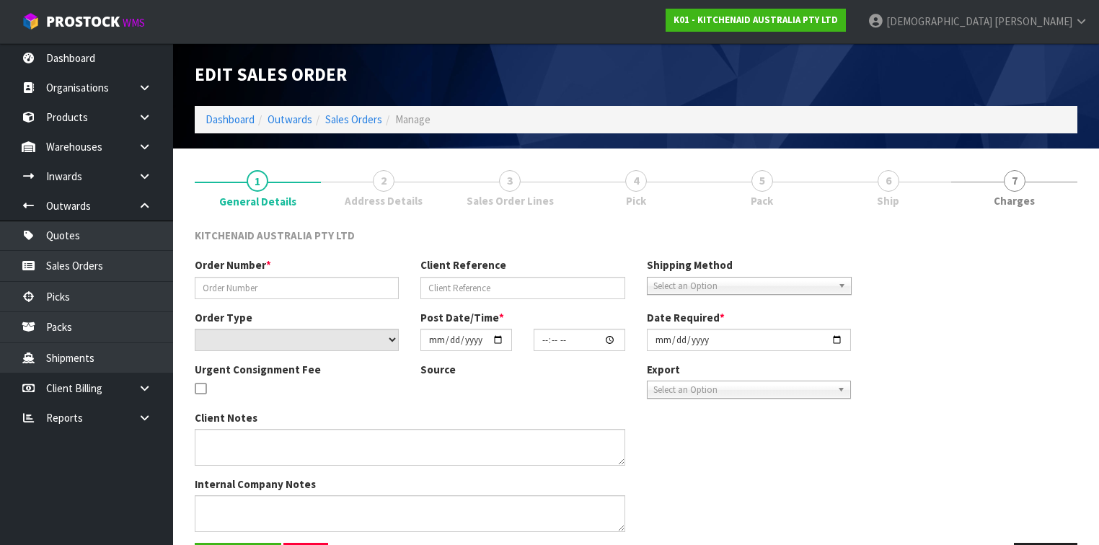
type input "[DATE]"
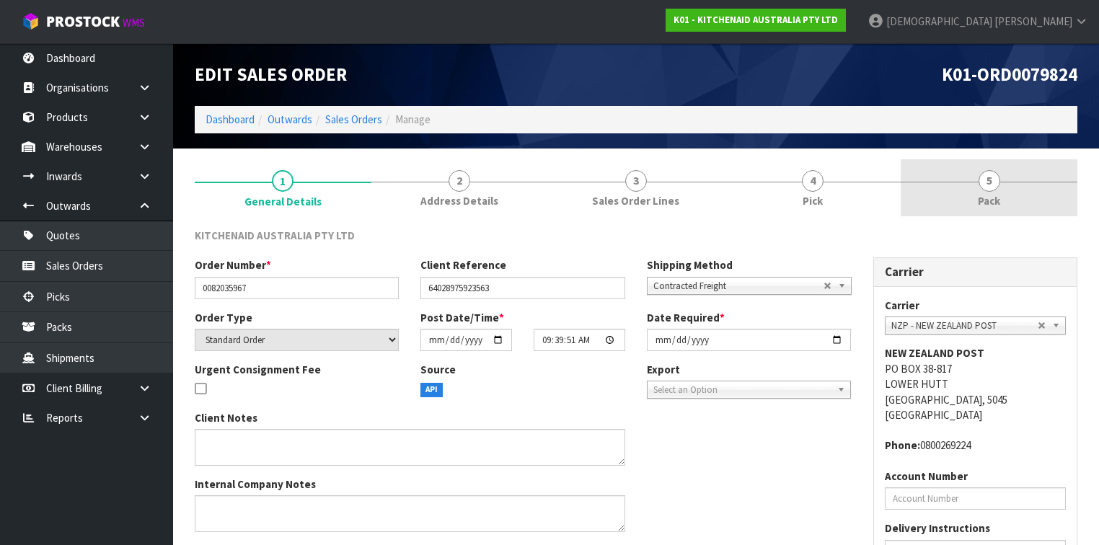
click at [978, 194] on span "Pack" at bounding box center [989, 200] width 22 height 15
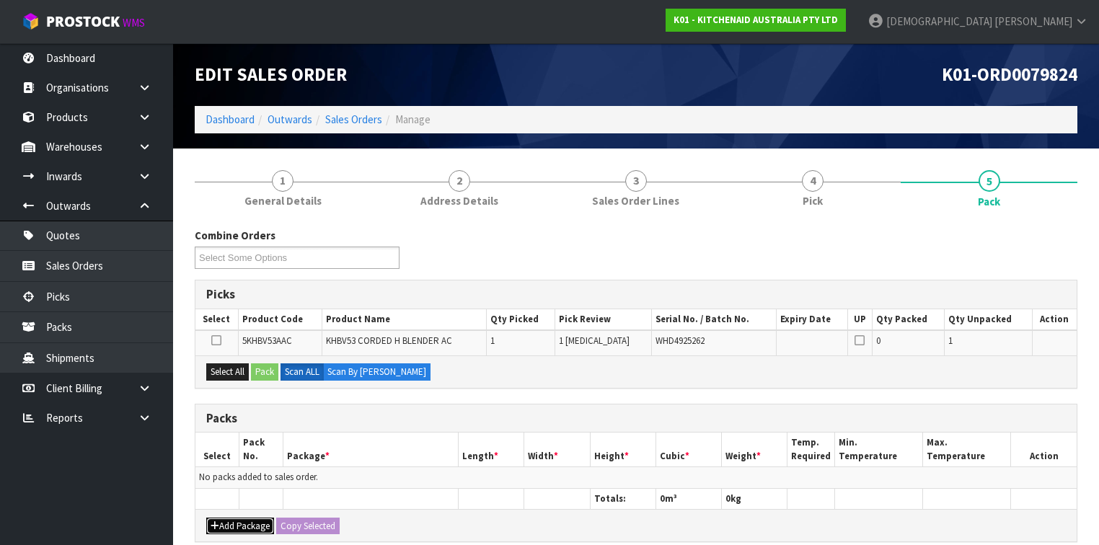
click at [244, 518] on button "Add Package" at bounding box center [240, 526] width 68 height 17
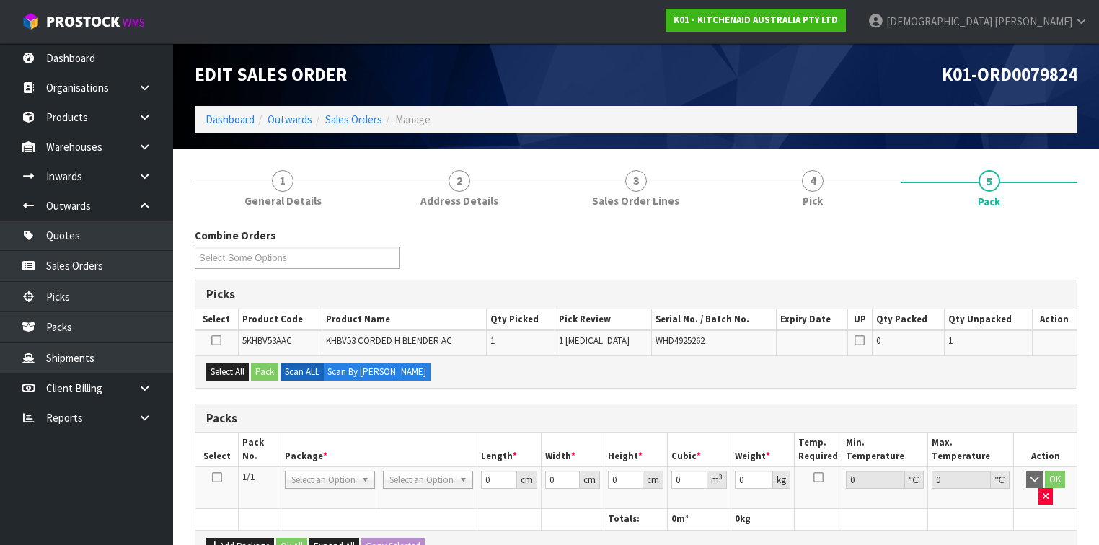
click at [220, 477] on icon at bounding box center [217, 477] width 10 height 1
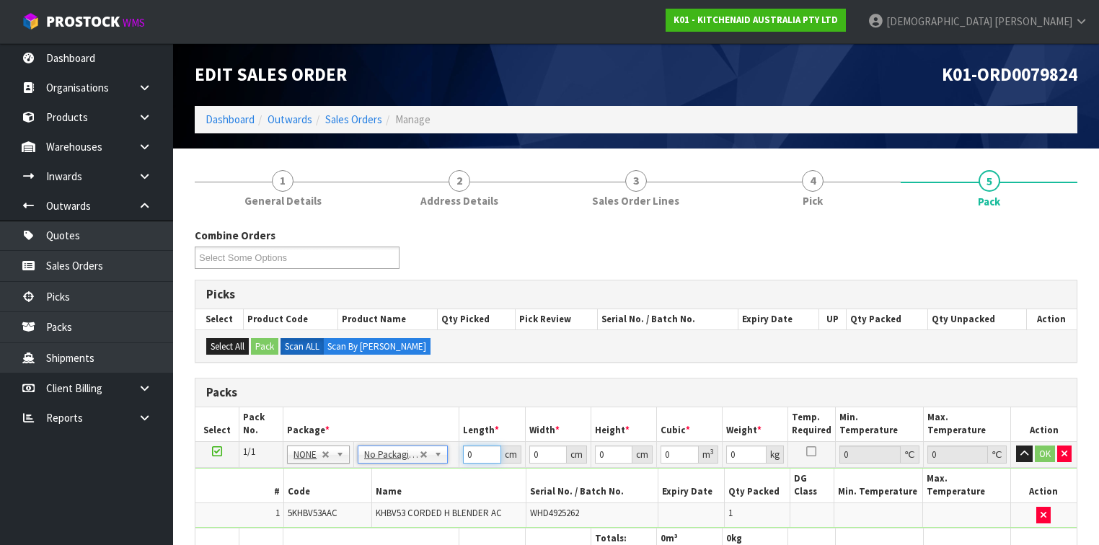
click at [462, 455] on td "0 cm" at bounding box center [492, 454] width 66 height 26
drag, startPoint x: 470, startPoint y: 455, endPoint x: 447, endPoint y: 457, distance: 23.2
click at [452, 457] on tr "1/1 NONE 007-001 007-002 007-004 007-009 007-013 007-014 007-015 007-017 007-01…" at bounding box center [635, 454] width 881 height 26
type input "25"
type input "22"
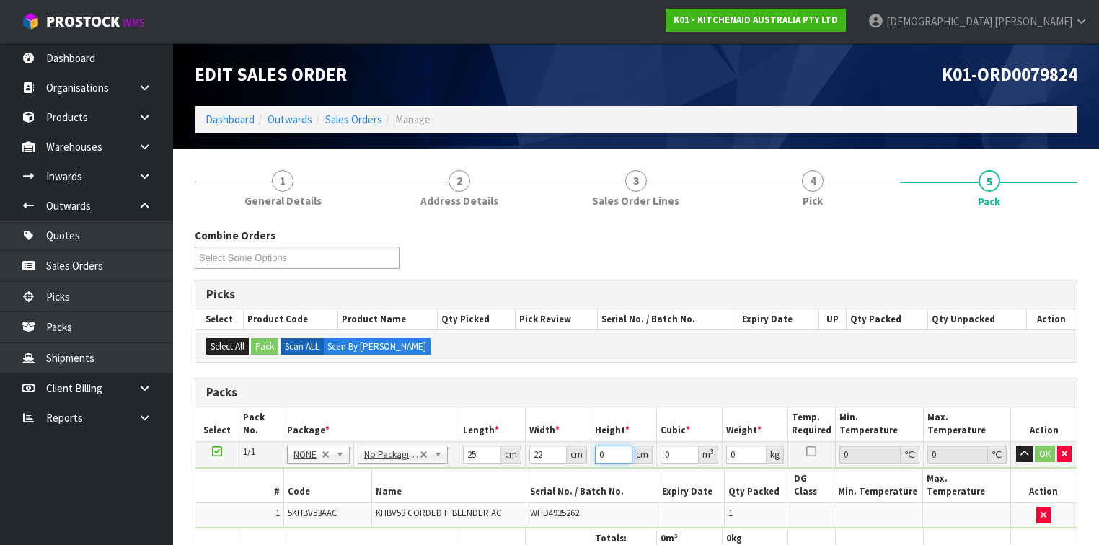
type input "2"
type input "0.0011"
type input "28"
type input "0.0154"
type input "28"
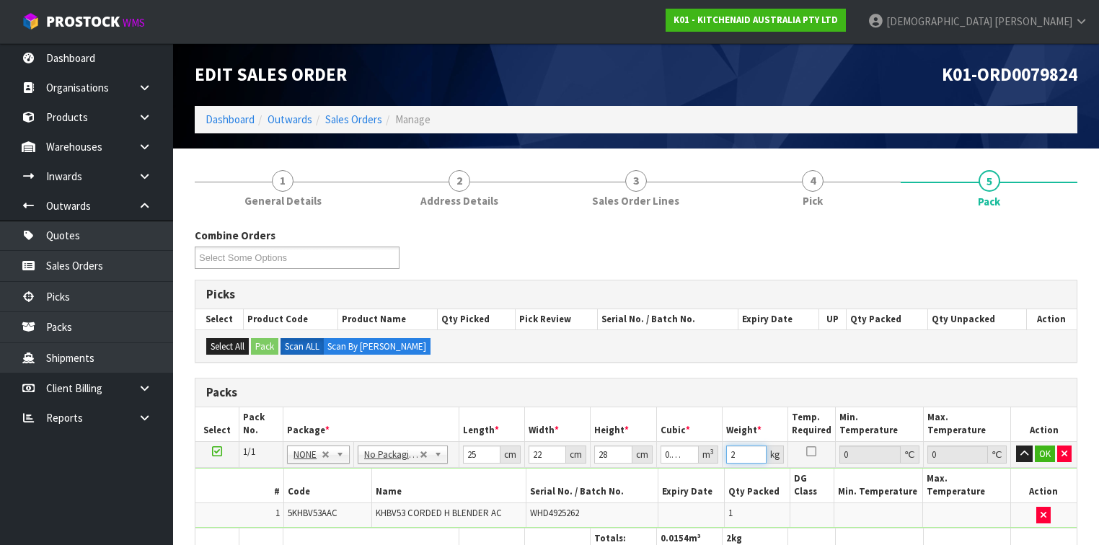
scroll to position [173, 0]
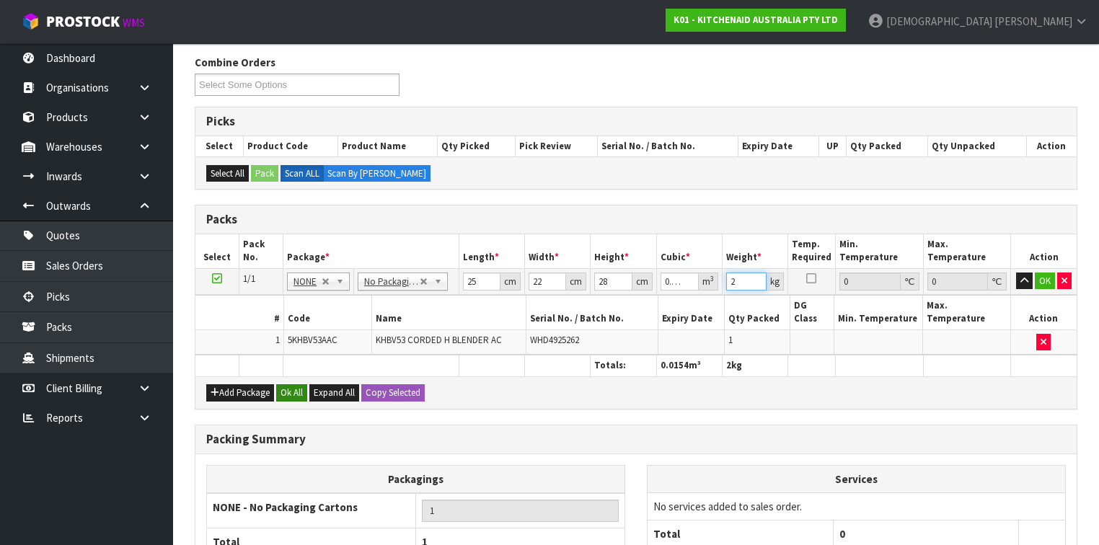
type input "2"
click at [291, 384] on button "Ok All" at bounding box center [291, 392] width 31 height 17
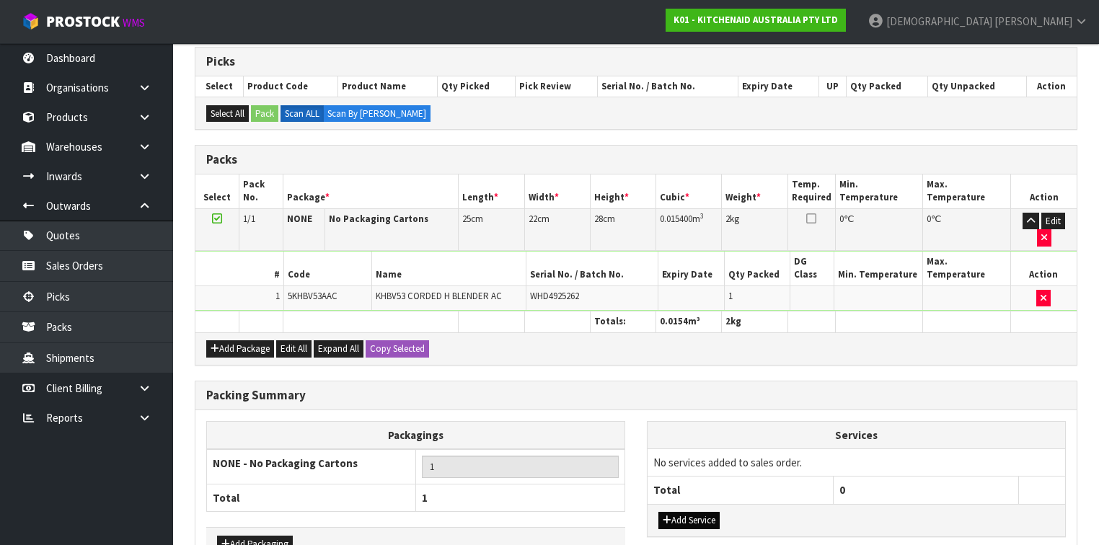
scroll to position [290, 0]
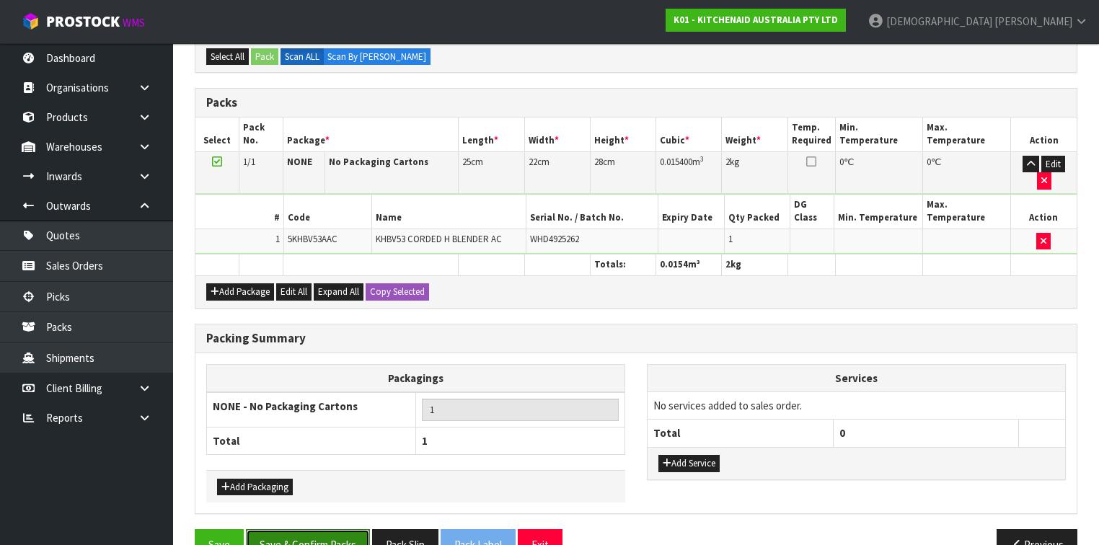
click at [286, 529] on button "Save & Confirm Packs" at bounding box center [308, 544] width 124 height 31
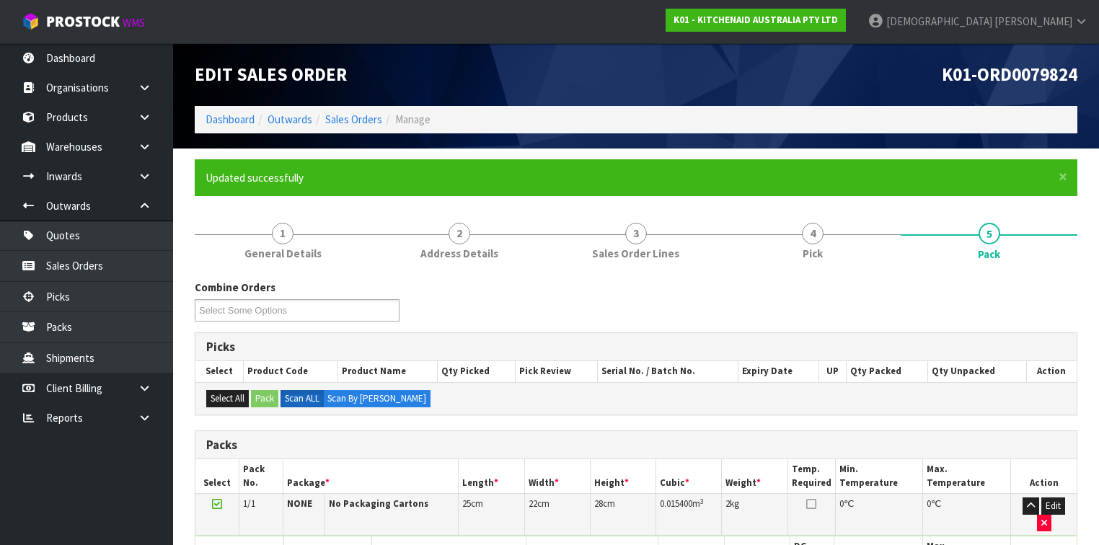
scroll to position [265, 0]
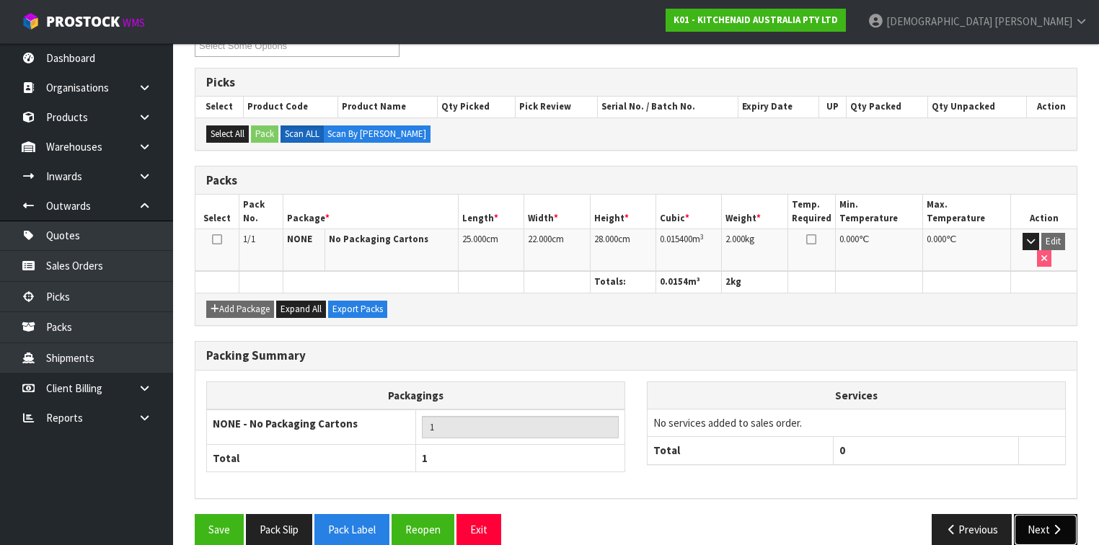
click at [1048, 514] on button "Next" at bounding box center [1045, 529] width 63 height 31
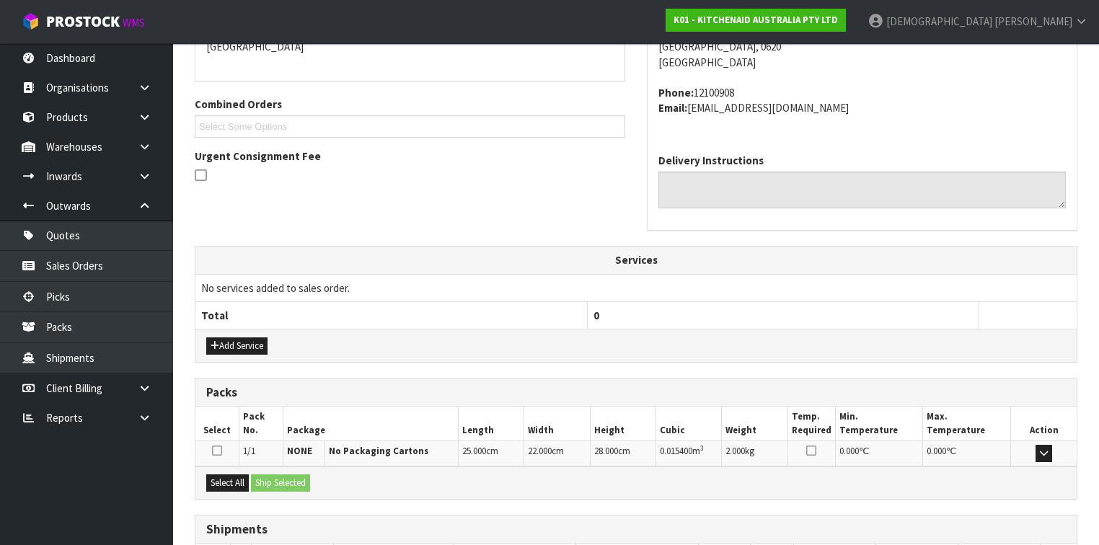
scroll to position [432, 0]
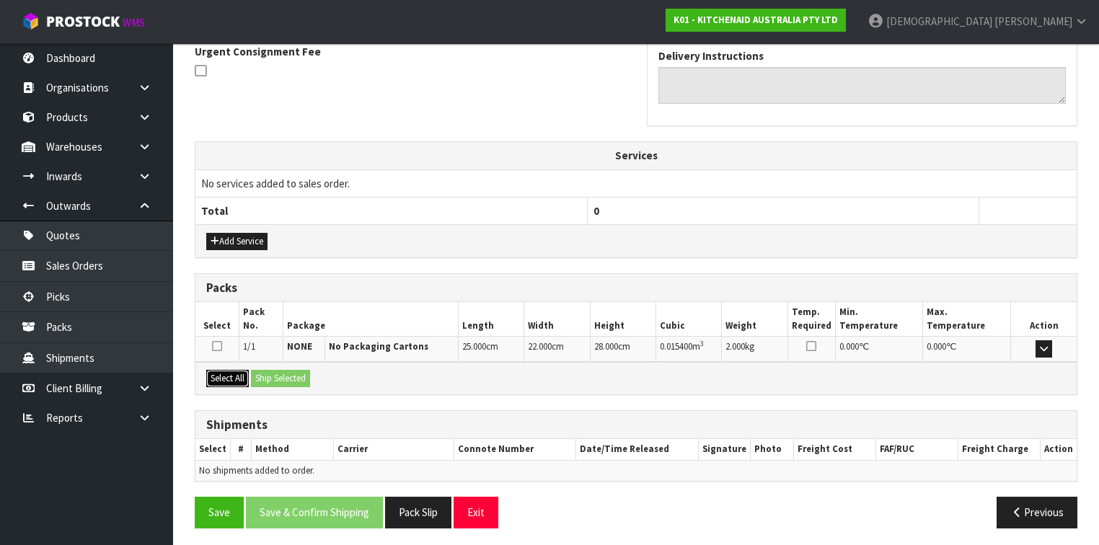
click at [222, 372] on button "Select All" at bounding box center [227, 378] width 43 height 17
click at [273, 370] on button "Ship Selected" at bounding box center [280, 378] width 59 height 17
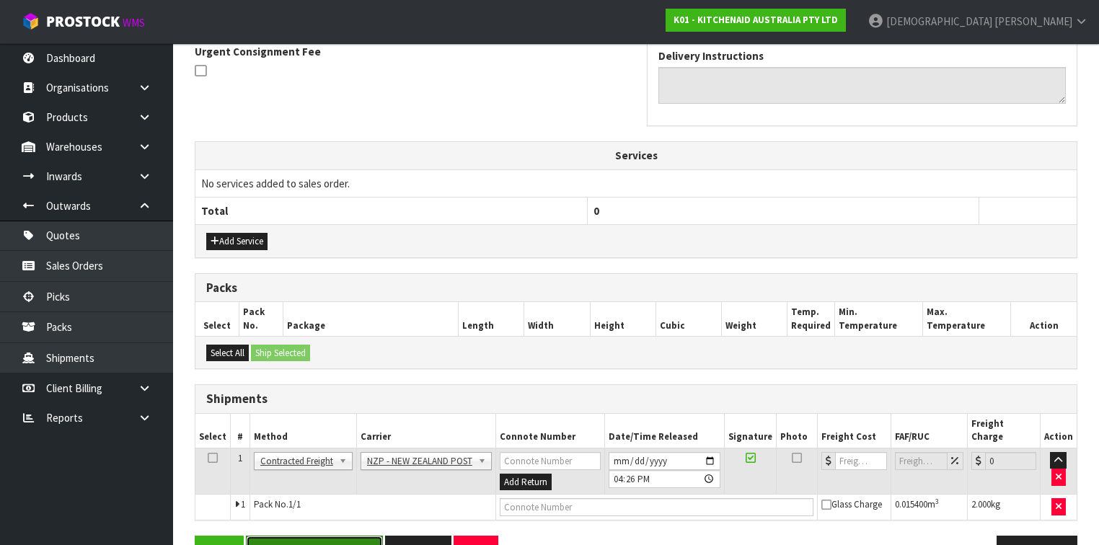
click at [317, 536] on button "Save & Confirm Shipping" at bounding box center [314, 551] width 137 height 31
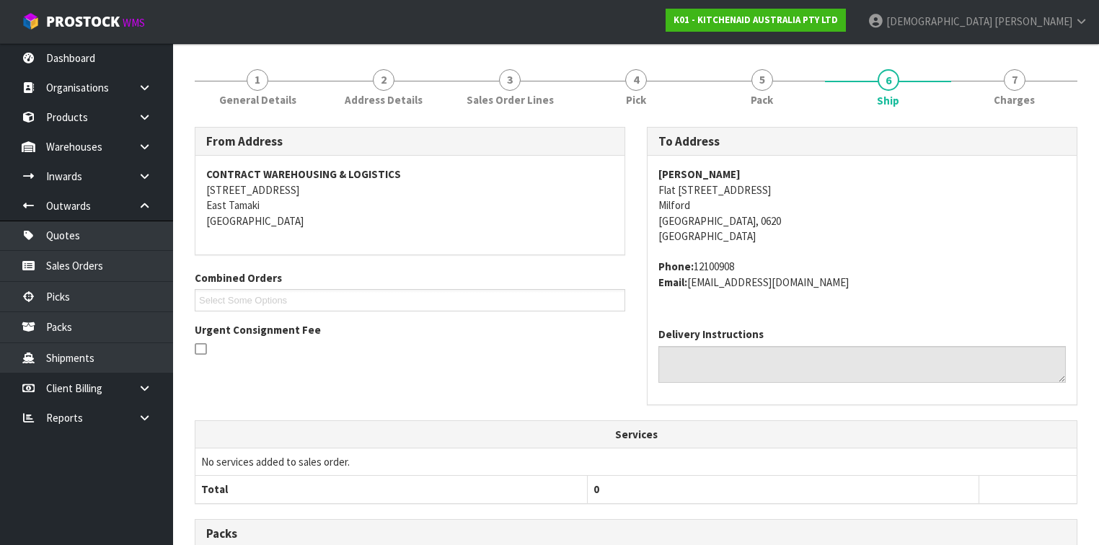
scroll to position [438, 0]
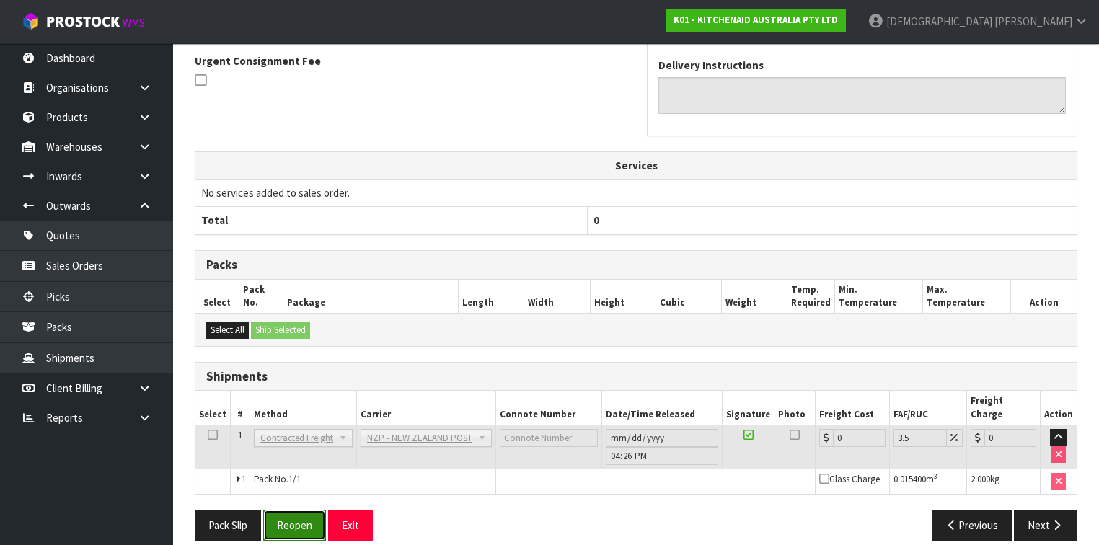
drag, startPoint x: 302, startPoint y: 506, endPoint x: 330, endPoint y: 505, distance: 27.4
click at [302, 510] on button "Reopen" at bounding box center [294, 525] width 63 height 31
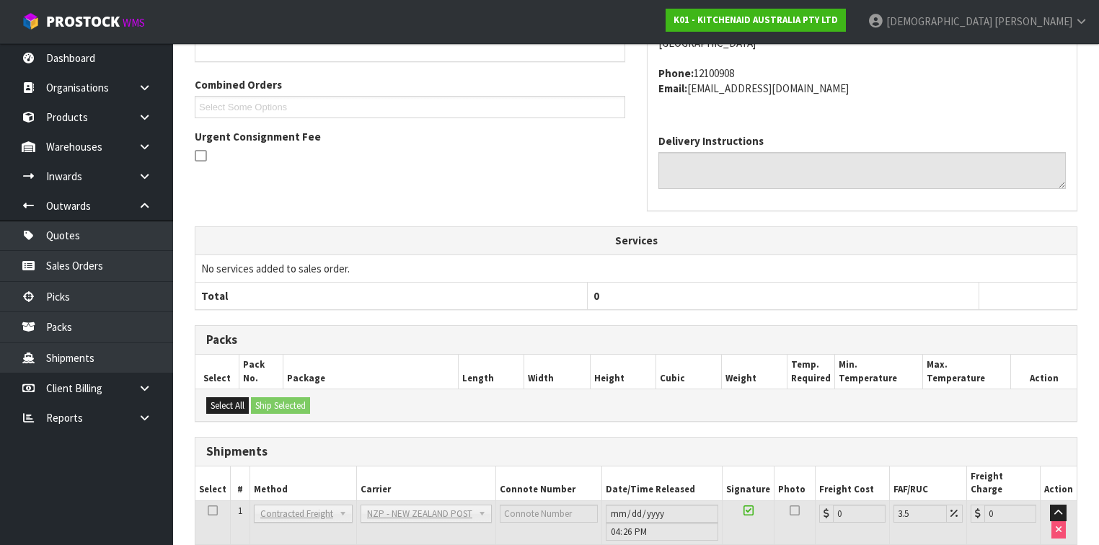
scroll to position [422, 0]
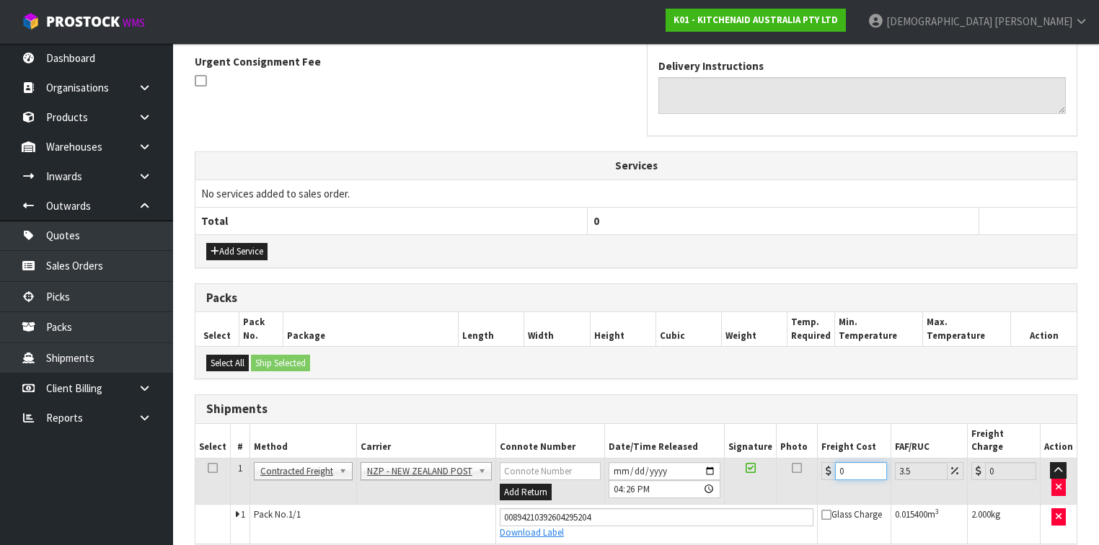
drag, startPoint x: 855, startPoint y: 456, endPoint x: 787, endPoint y: 456, distance: 67.8
click at [787, 458] on tr "1 Client Local Pickup Customer Local Pickup Company Freight Contracted Freight …" at bounding box center [635, 481] width 881 height 47
type input "4"
type input "4.14"
type input "4.3"
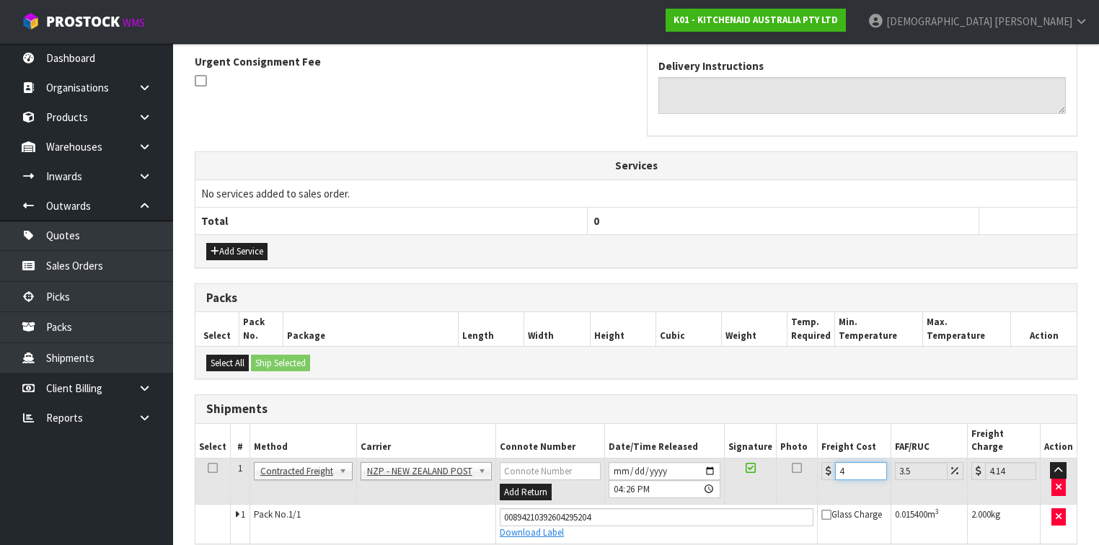
type input "4.45"
type input "4.33"
type input "4.48"
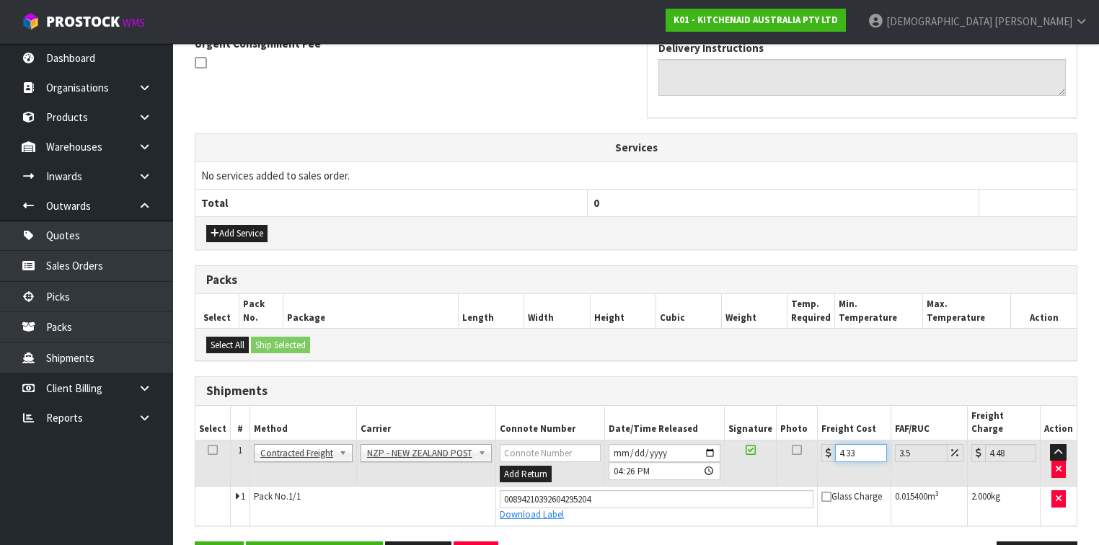
scroll to position [470, 0]
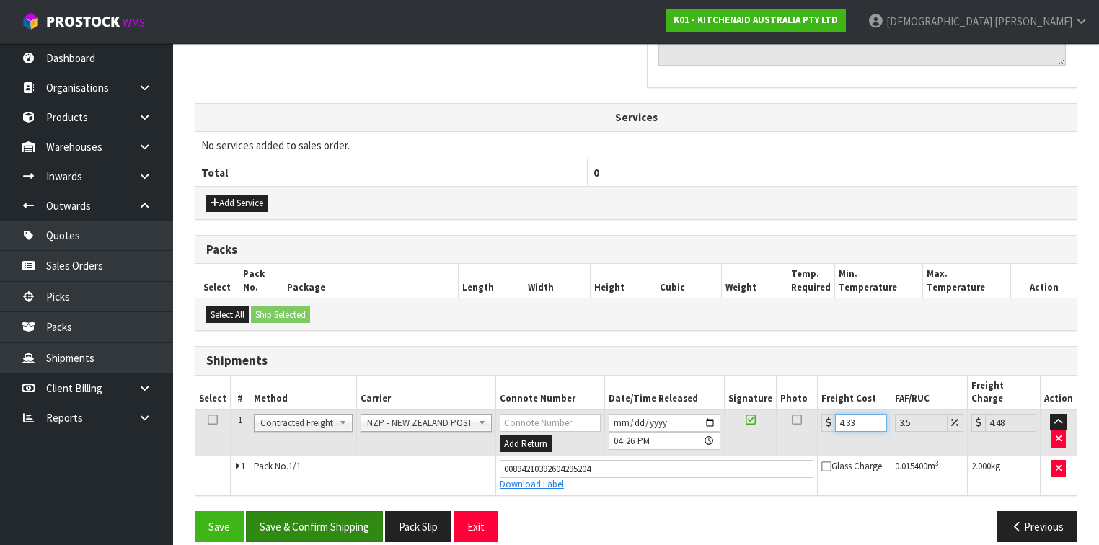
type input "4.33"
click at [337, 511] on button "Save & Confirm Shipping" at bounding box center [314, 526] width 137 height 31
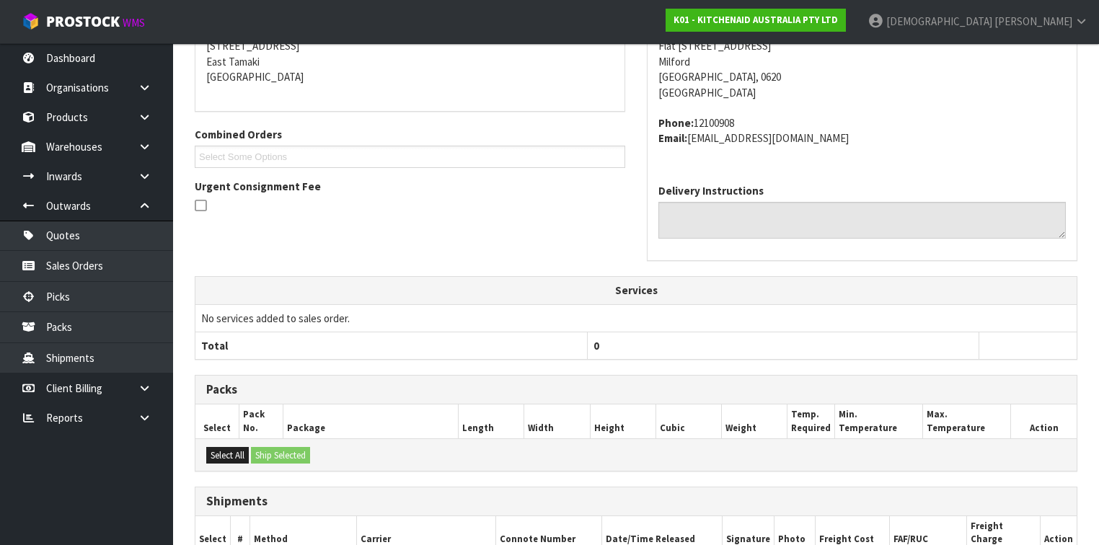
scroll to position [432, 0]
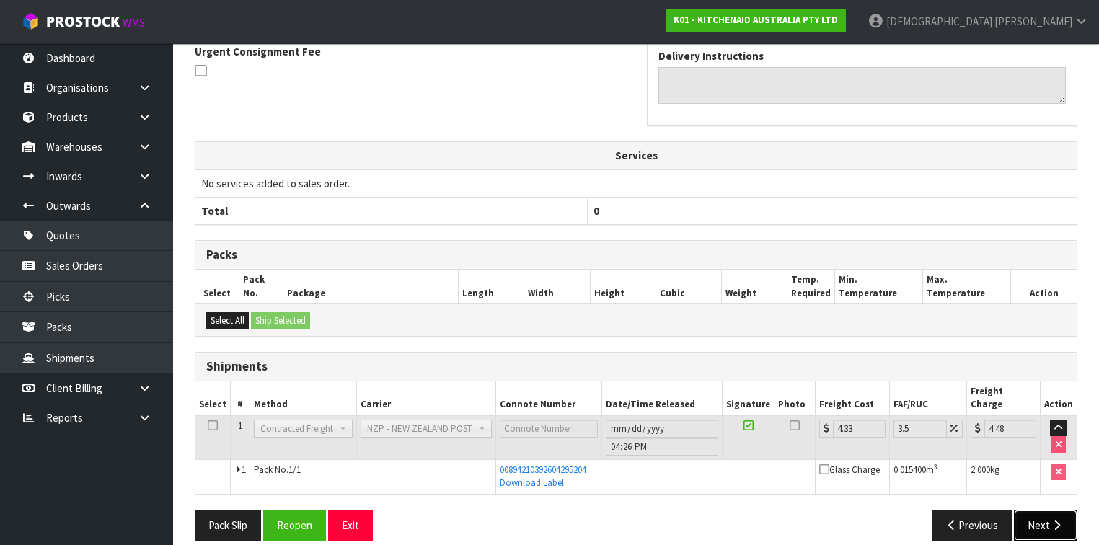
click at [1050, 520] on icon "button" at bounding box center [1057, 525] width 14 height 11
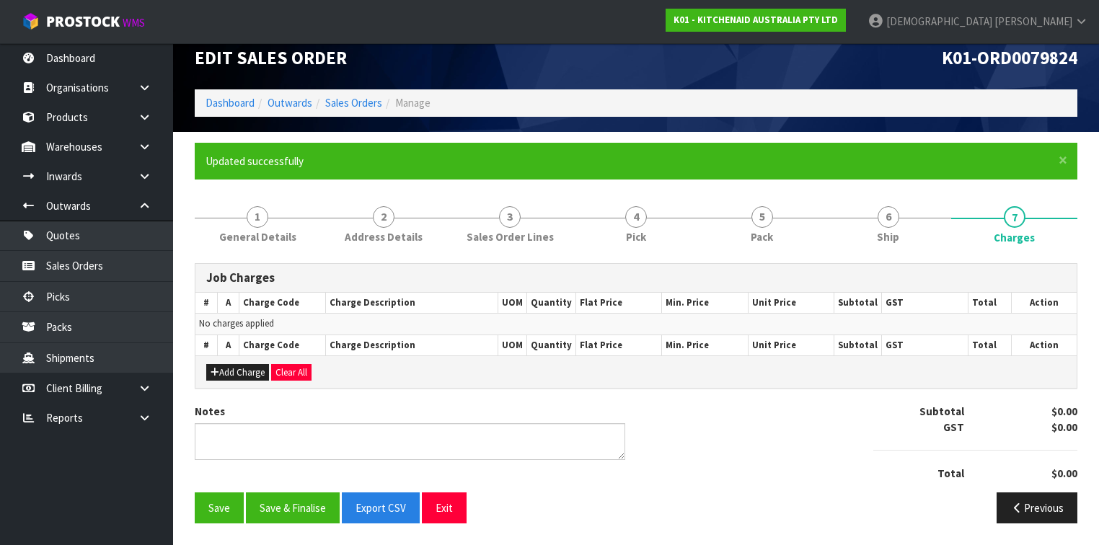
scroll to position [0, 0]
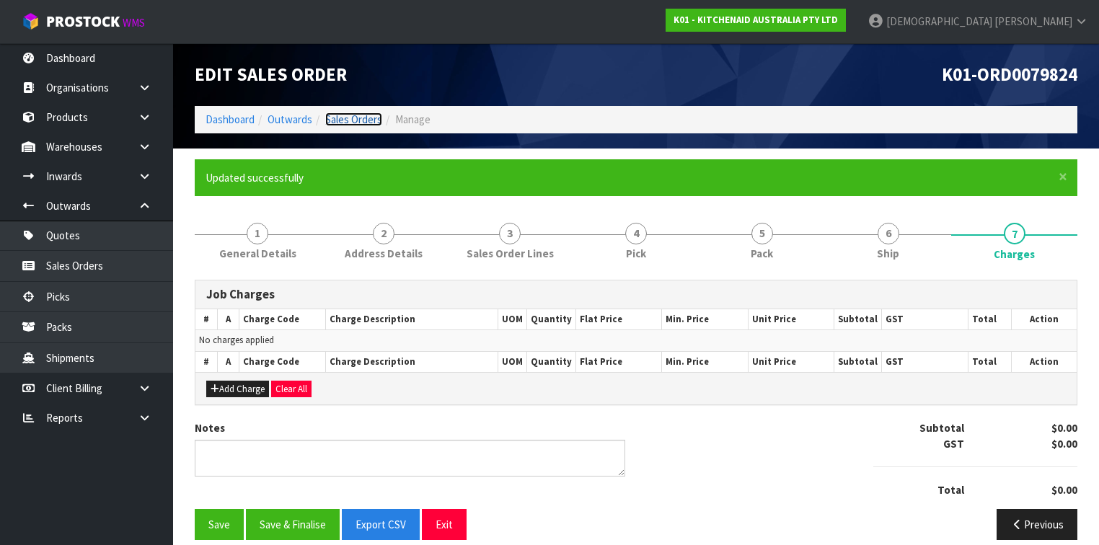
click at [350, 112] on link "Sales Orders" at bounding box center [353, 119] width 57 height 14
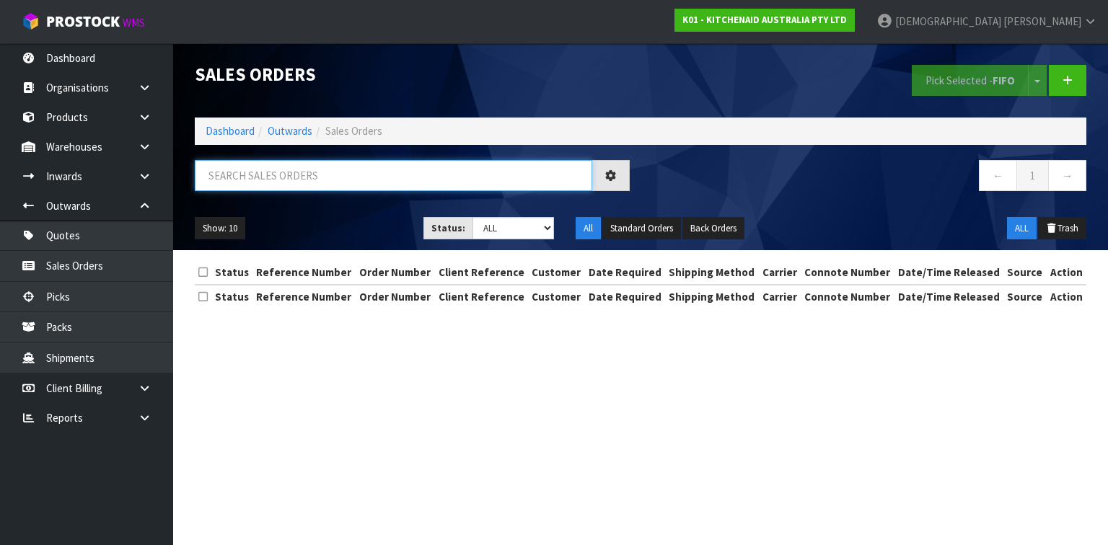
click at [303, 173] on input "text" at bounding box center [393, 175] width 397 height 31
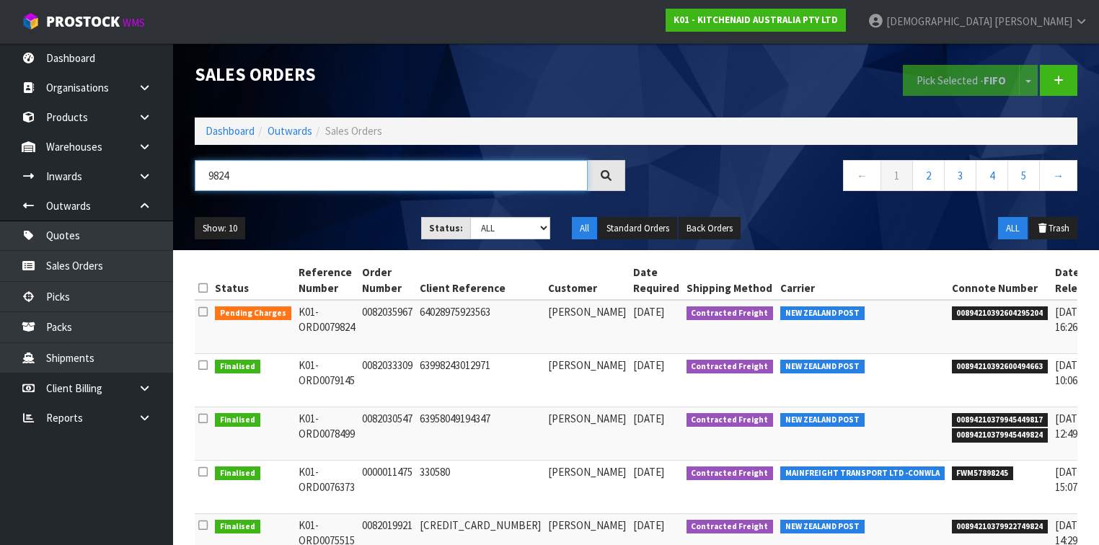
drag, startPoint x: 326, startPoint y: 167, endPoint x: 233, endPoint y: 154, distance: 93.8
click at [235, 154] on div "Sales Orders Pick Selected - FIFO Split button! FIFO - First In First Out FEFO …" at bounding box center [636, 146] width 904 height 207
drag, startPoint x: 251, startPoint y: 181, endPoint x: 193, endPoint y: 184, distance: 58.5
click at [193, 184] on div "9824" at bounding box center [410, 181] width 452 height 42
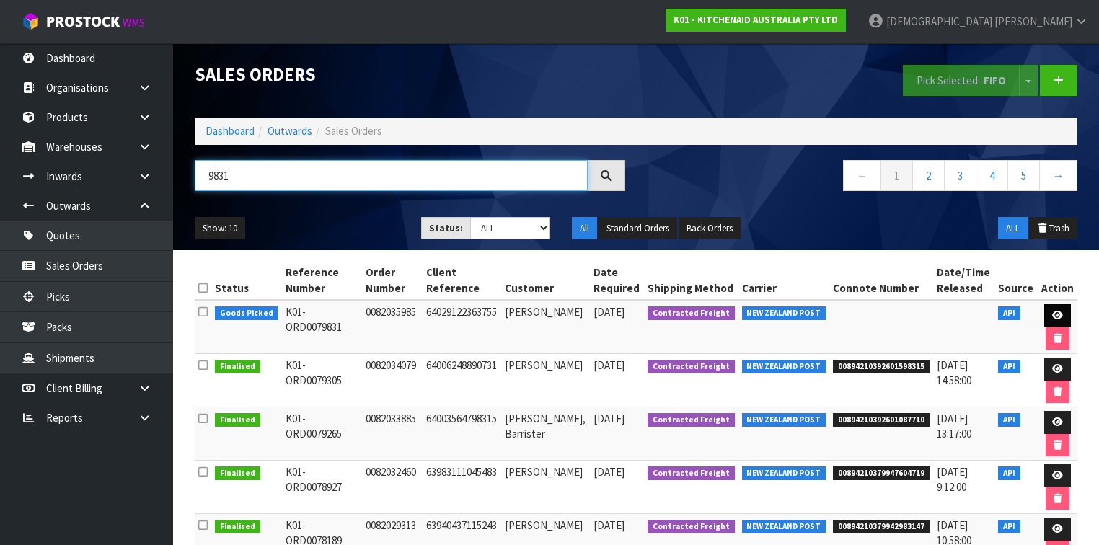
type input "9831"
click at [1056, 312] on icon at bounding box center [1057, 315] width 11 height 9
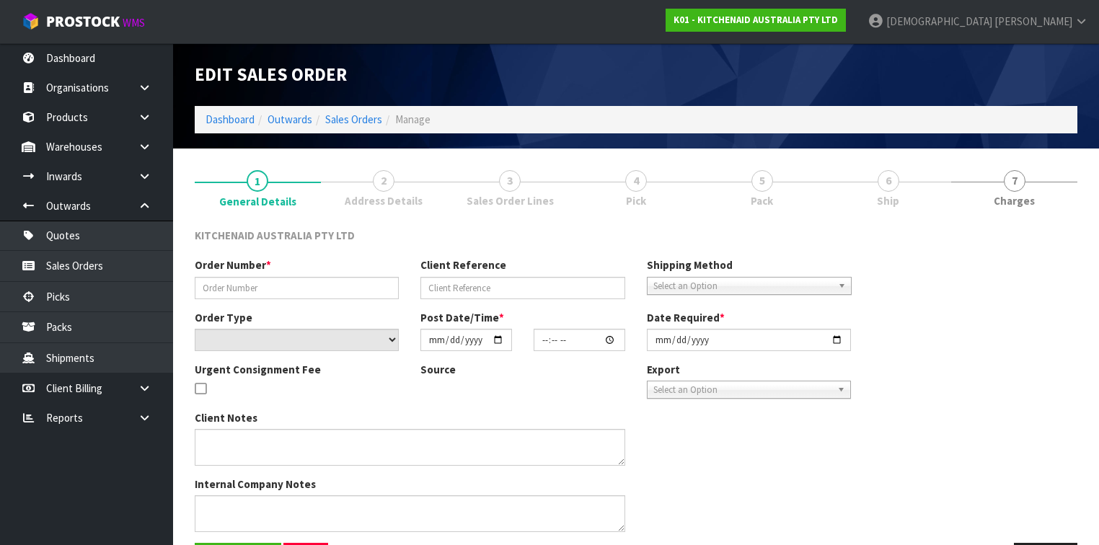
type input "0082035985"
type input "64029122363755"
select select "number:0"
type input "[DATE]"
type input "11:40:03.000"
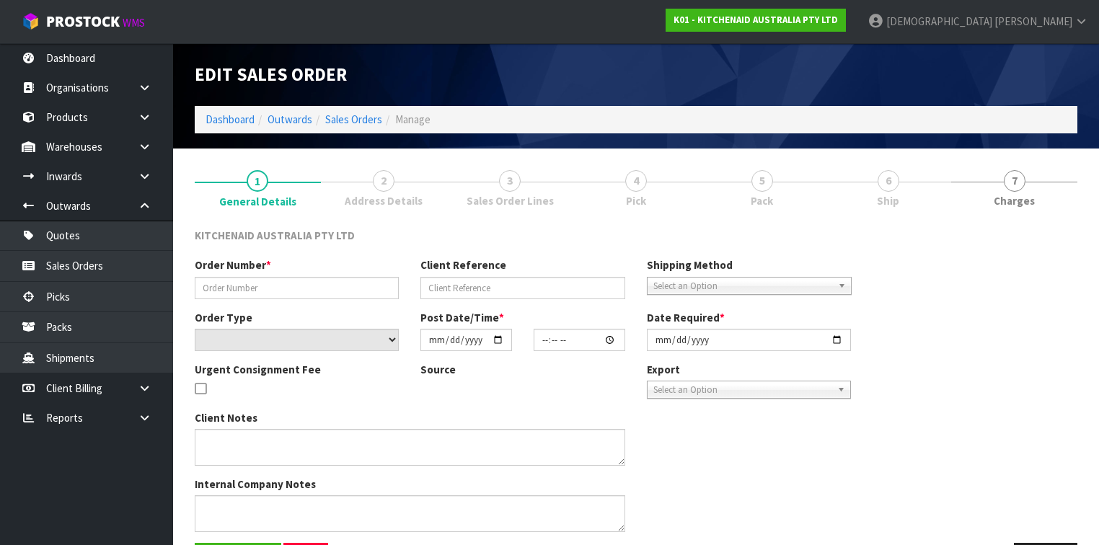
type input "[DATE]"
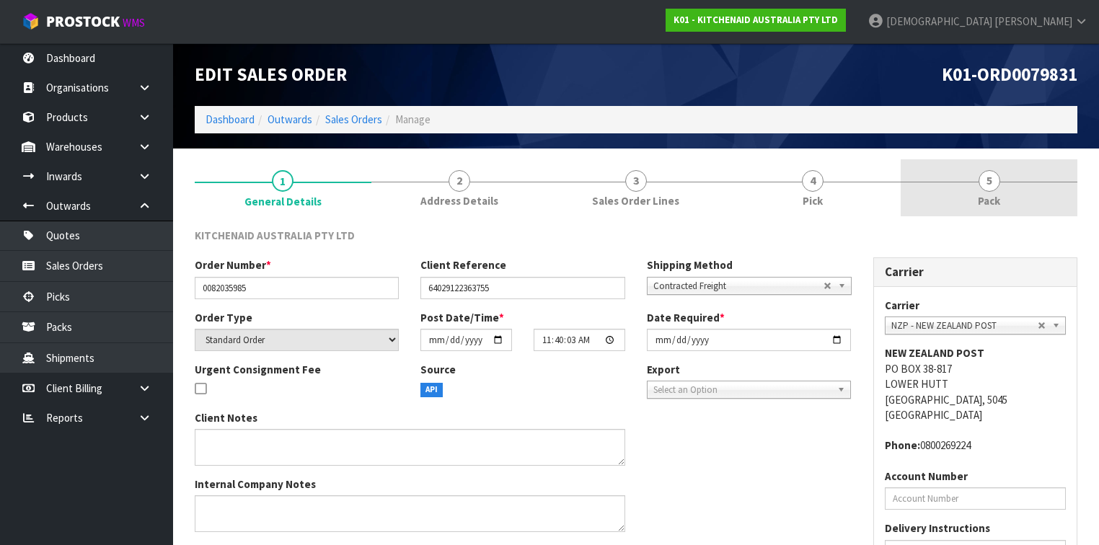
click at [997, 200] on span "Pack" at bounding box center [989, 200] width 22 height 15
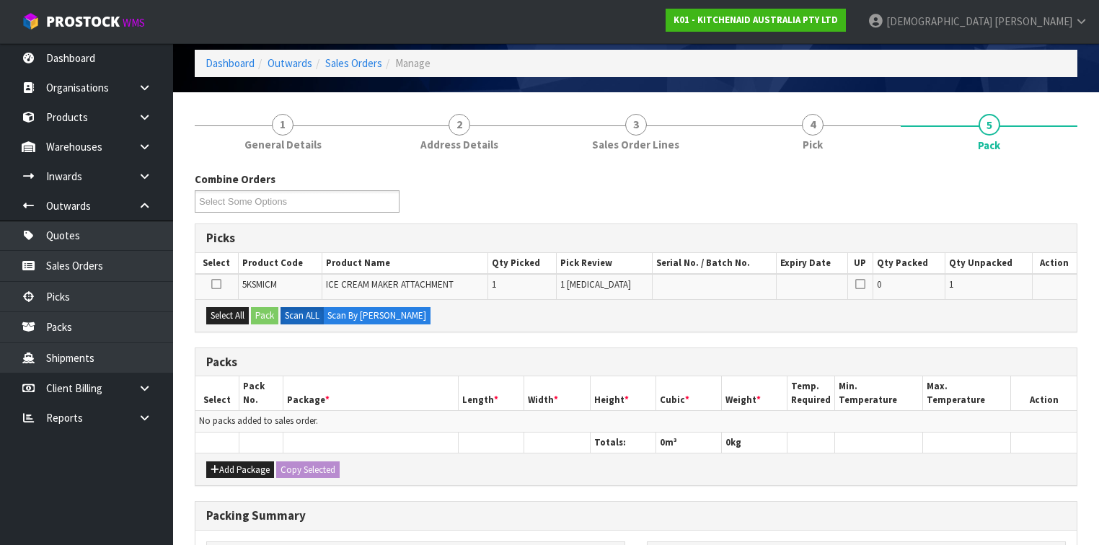
scroll to position [173, 0]
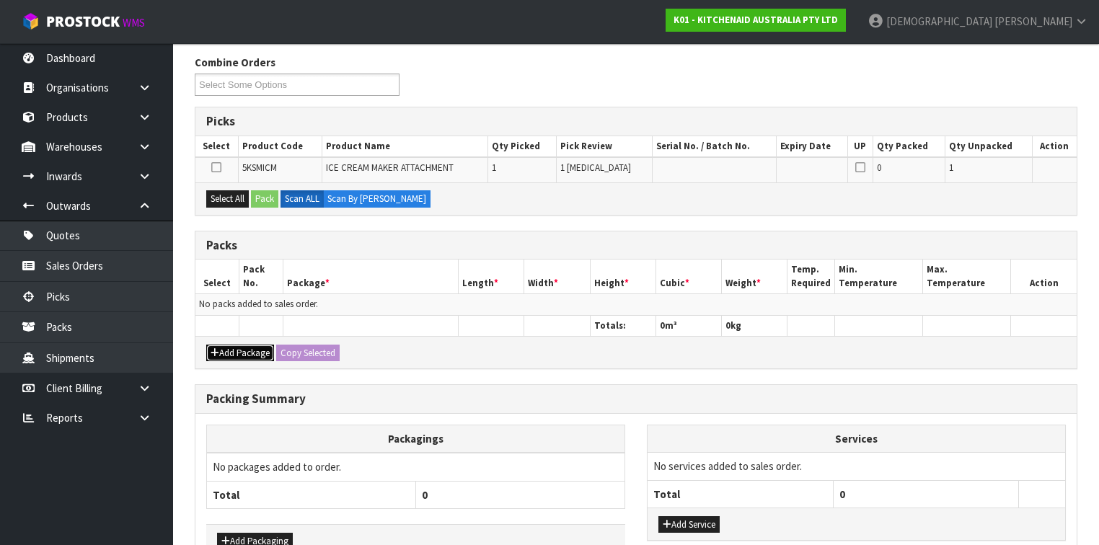
click at [250, 350] on button "Add Package" at bounding box center [240, 353] width 68 height 17
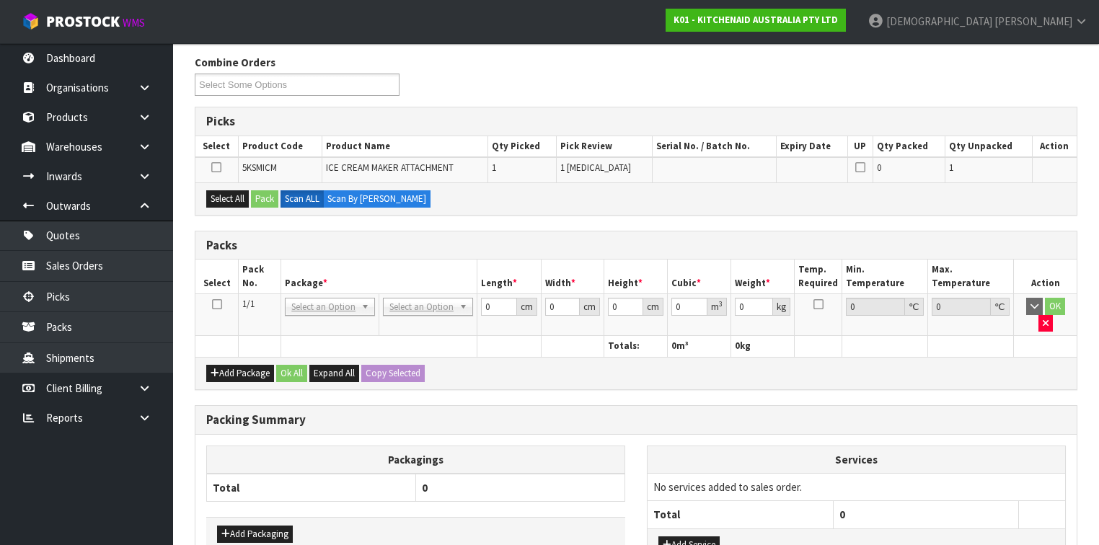
click at [215, 304] on icon at bounding box center [217, 304] width 10 height 1
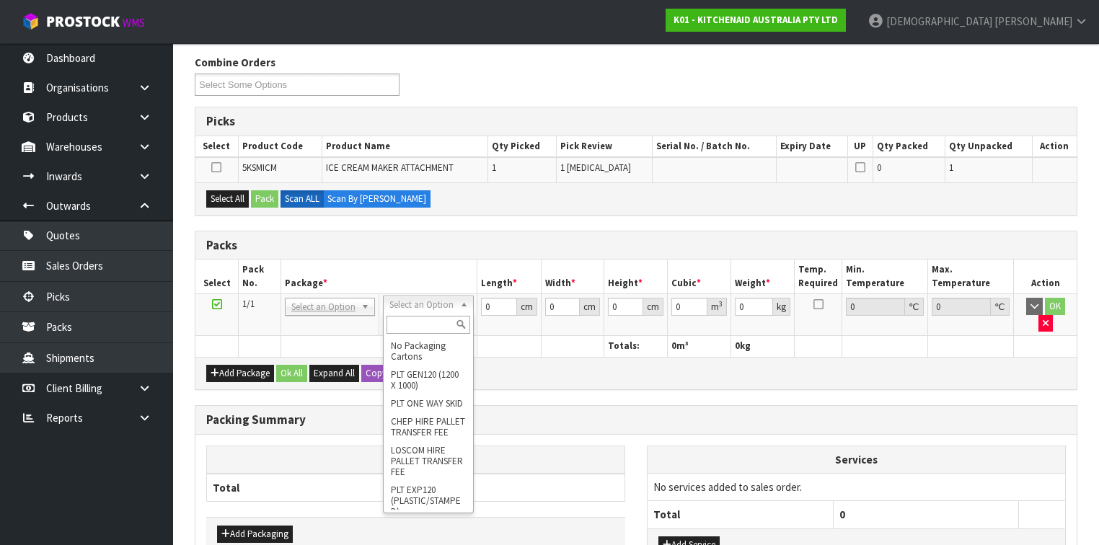
click at [431, 319] on input "text" at bounding box center [428, 325] width 83 height 18
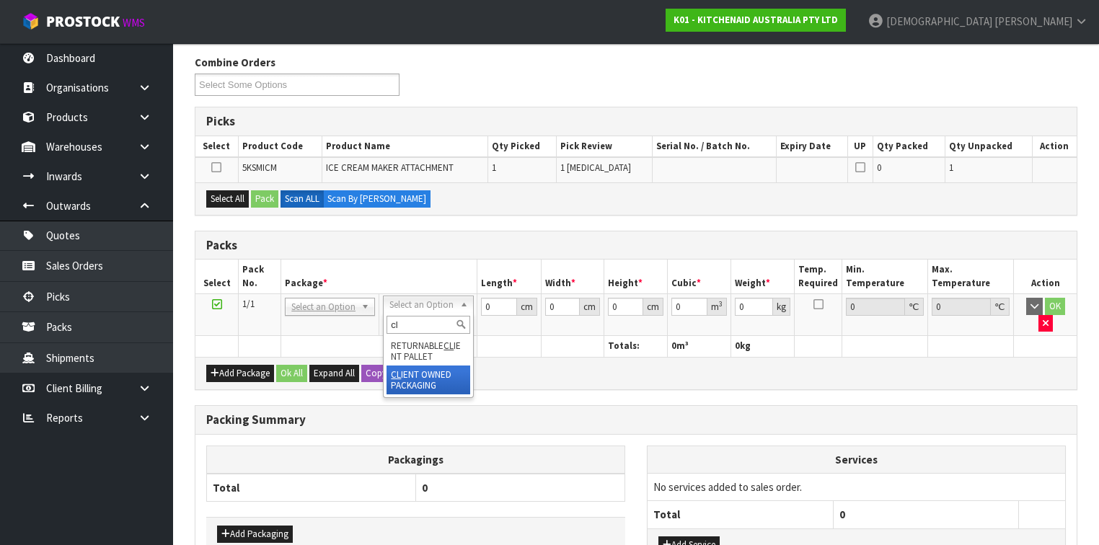
type input "cl"
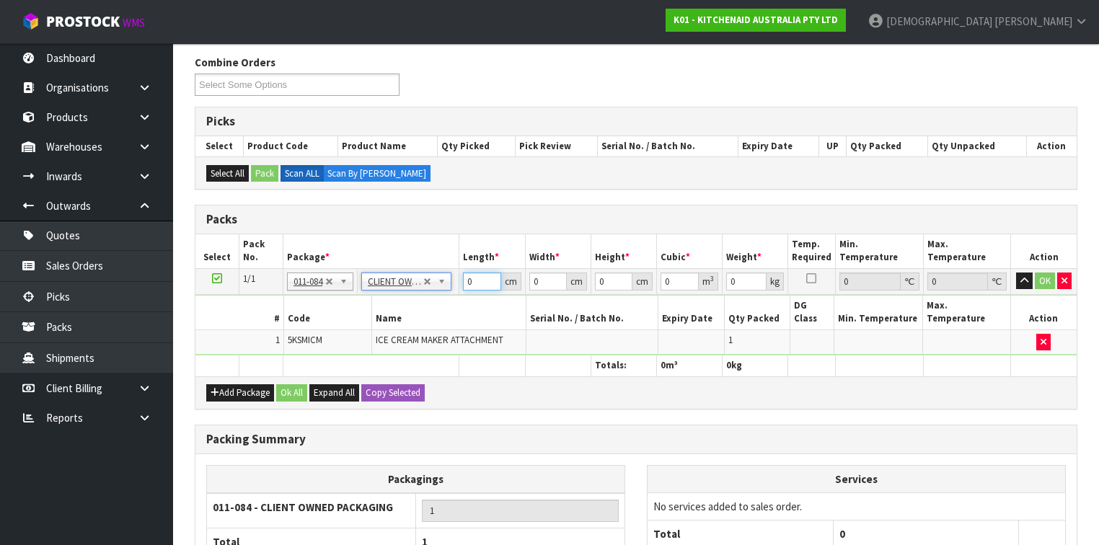
drag, startPoint x: 477, startPoint y: 280, endPoint x: 423, endPoint y: 286, distance: 54.5
click at [423, 286] on tr "1/1 NONE 007-001 007-002 007-004 007-009 007-013 007-014 007-015 007-017 007-01…" at bounding box center [635, 281] width 881 height 26
type input "42"
type input "30"
type input "3"
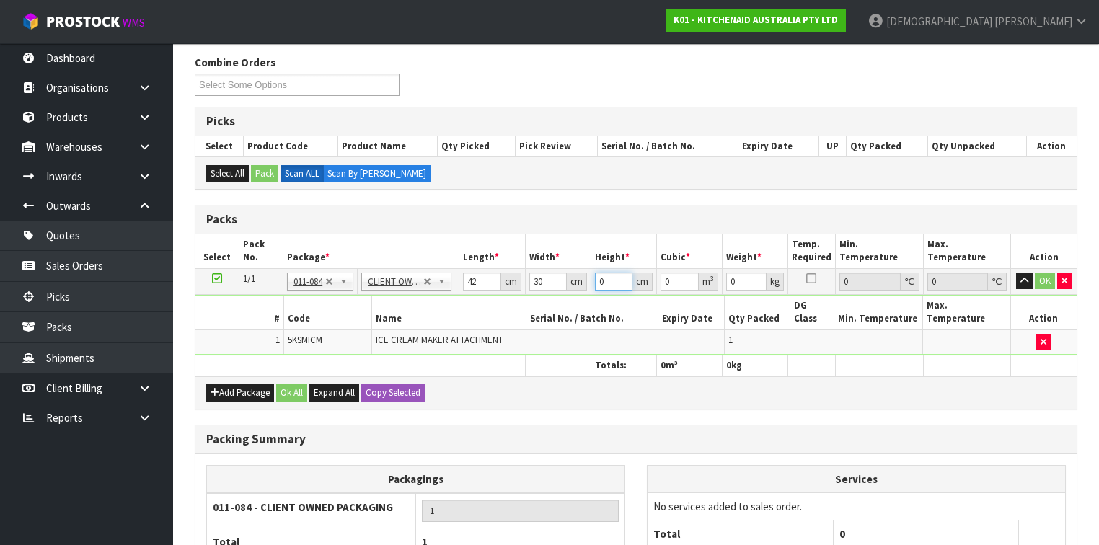
type input "0.00378"
type input "31"
type input "0.03906"
type input "31"
type input "4"
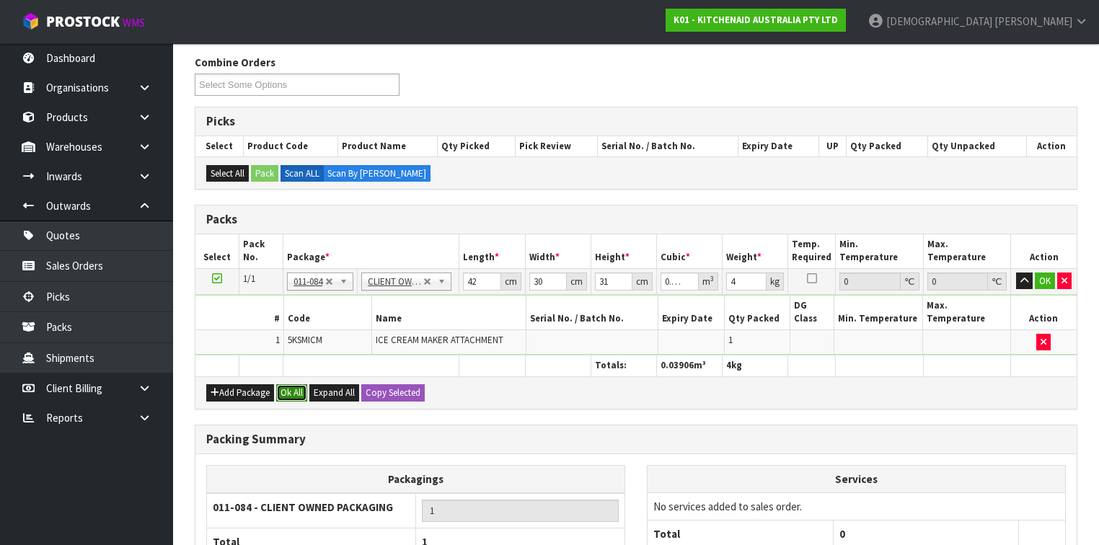
click at [287, 384] on button "Ok All" at bounding box center [291, 392] width 31 height 17
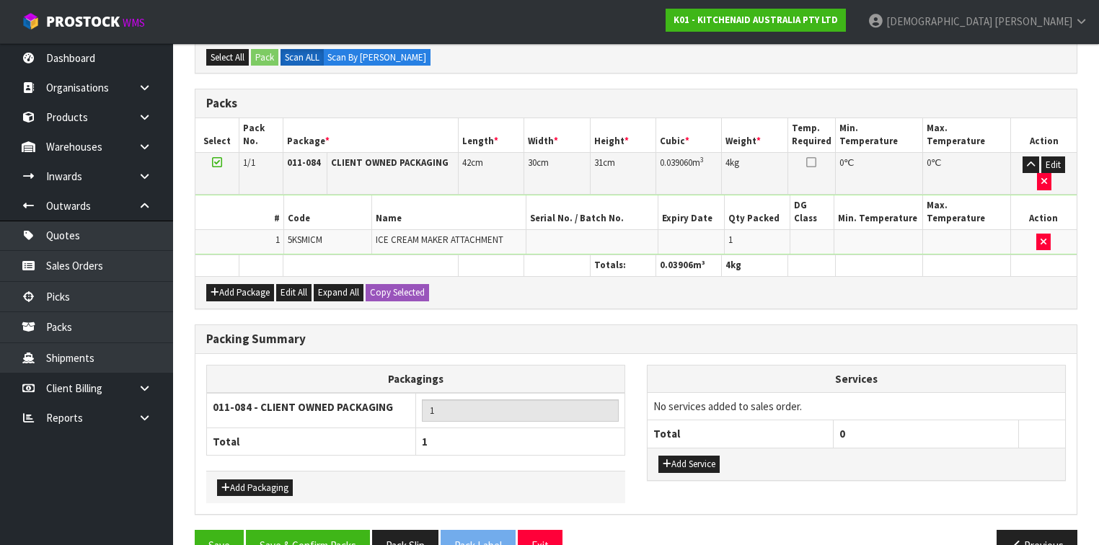
scroll to position [290, 0]
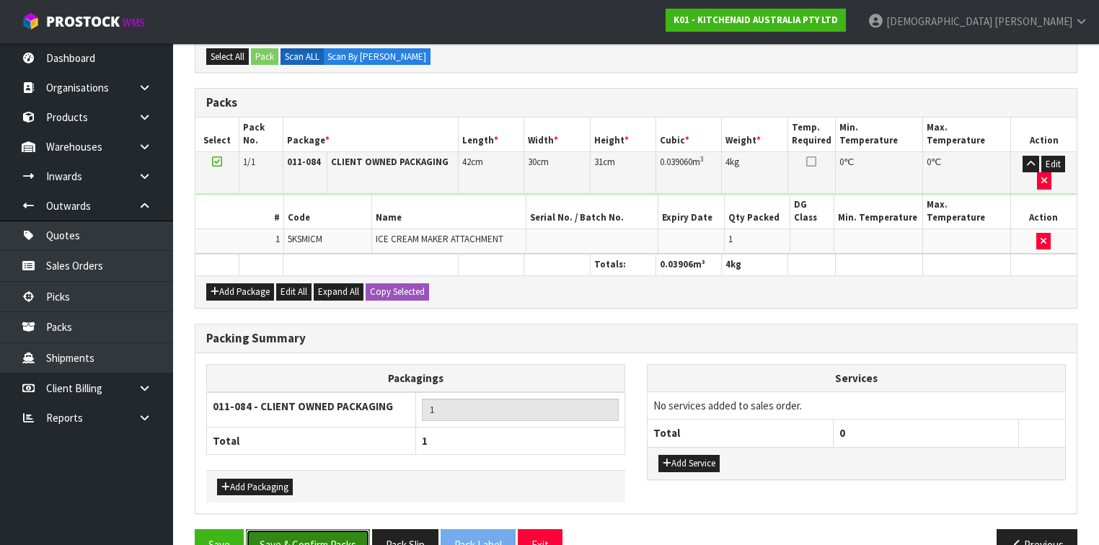
click at [290, 529] on button "Save & Confirm Packs" at bounding box center [308, 544] width 124 height 31
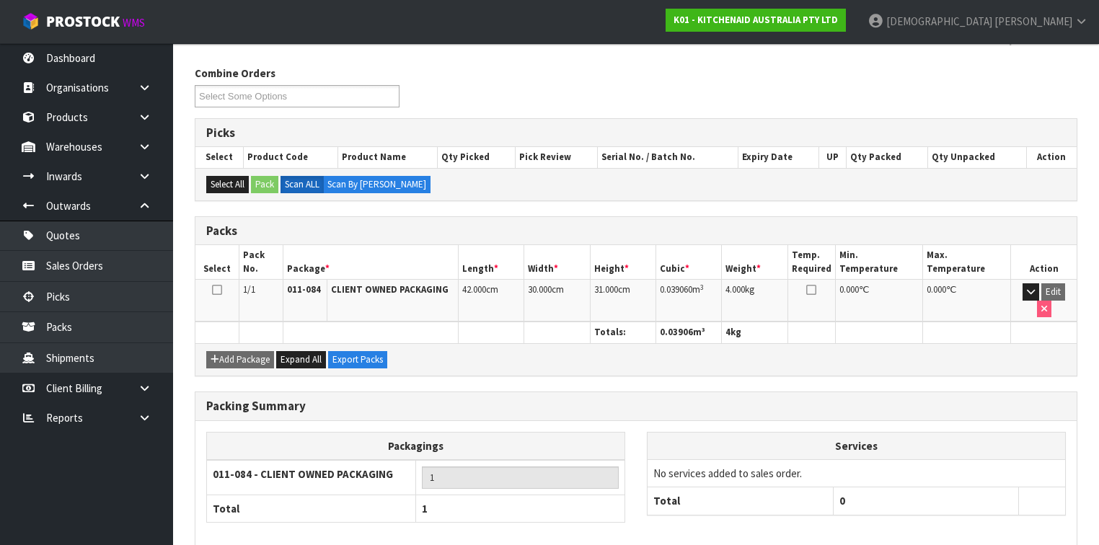
scroll to position [265, 0]
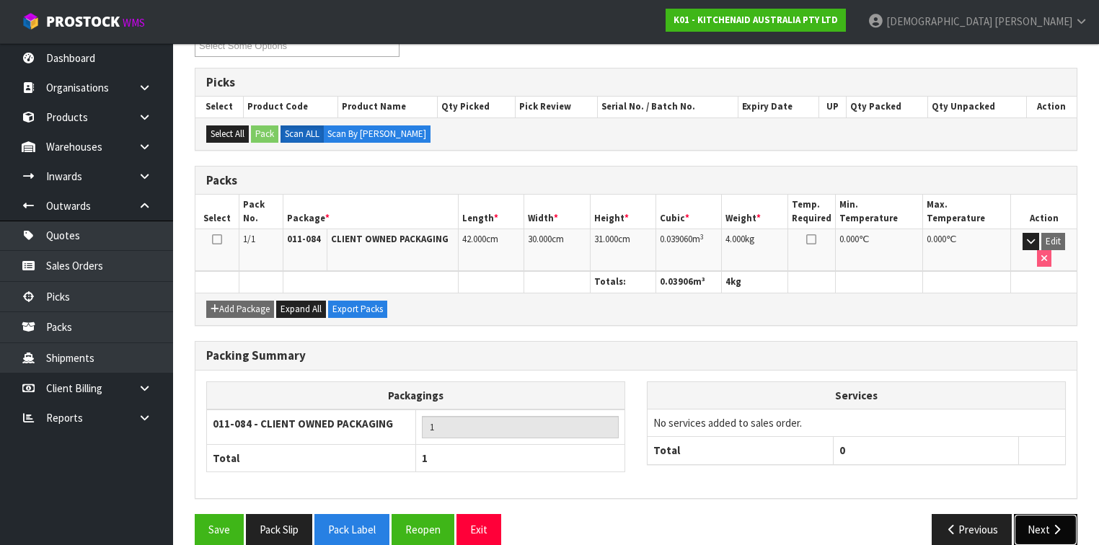
click at [1024, 514] on button "Next" at bounding box center [1045, 529] width 63 height 31
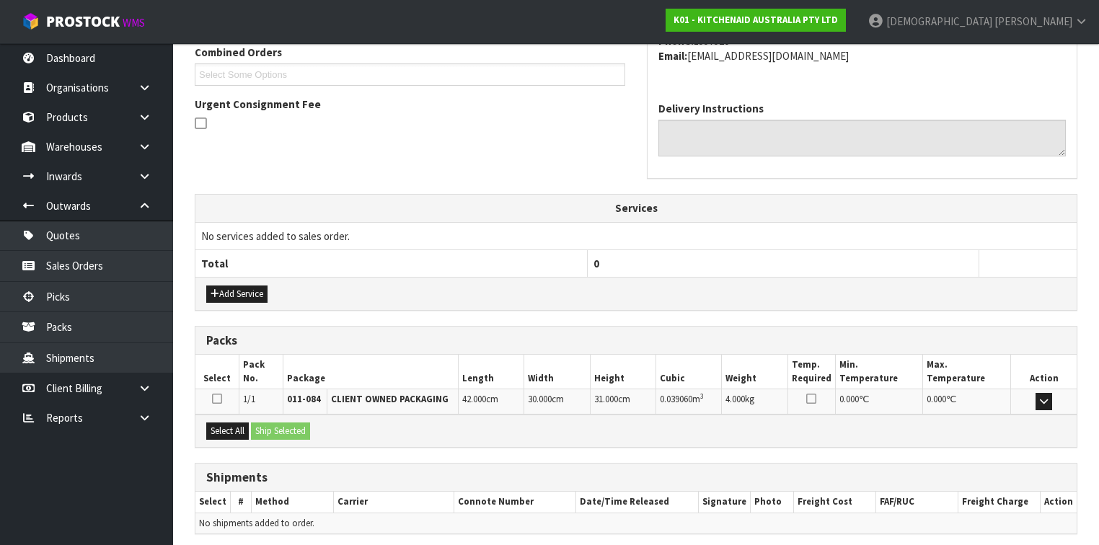
scroll to position [432, 0]
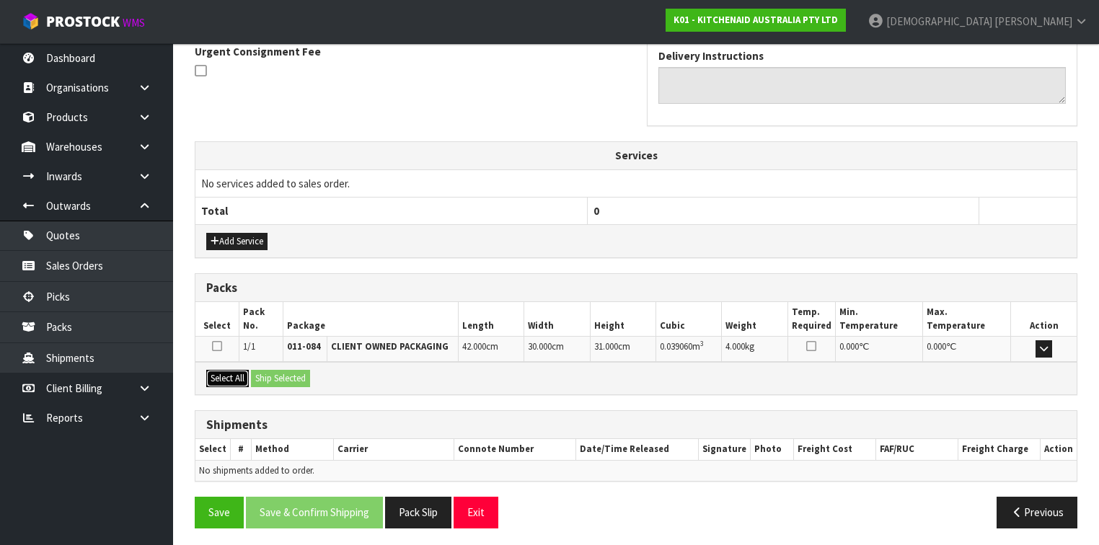
click at [229, 373] on button "Select All" at bounding box center [227, 378] width 43 height 17
click at [286, 372] on button "Ship Selected" at bounding box center [280, 378] width 59 height 17
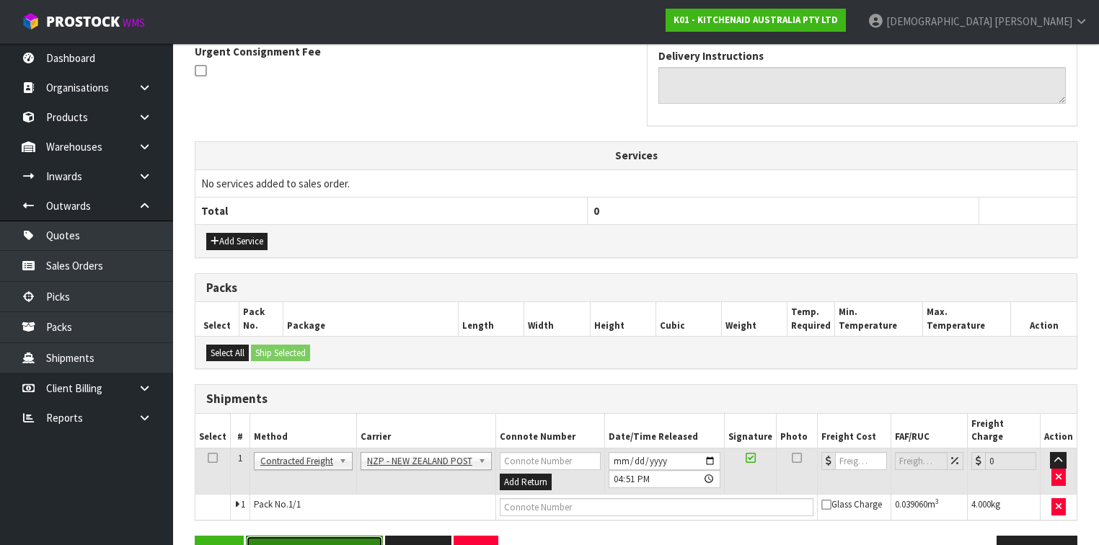
click at [324, 536] on button "Save & Confirm Shipping" at bounding box center [314, 551] width 137 height 31
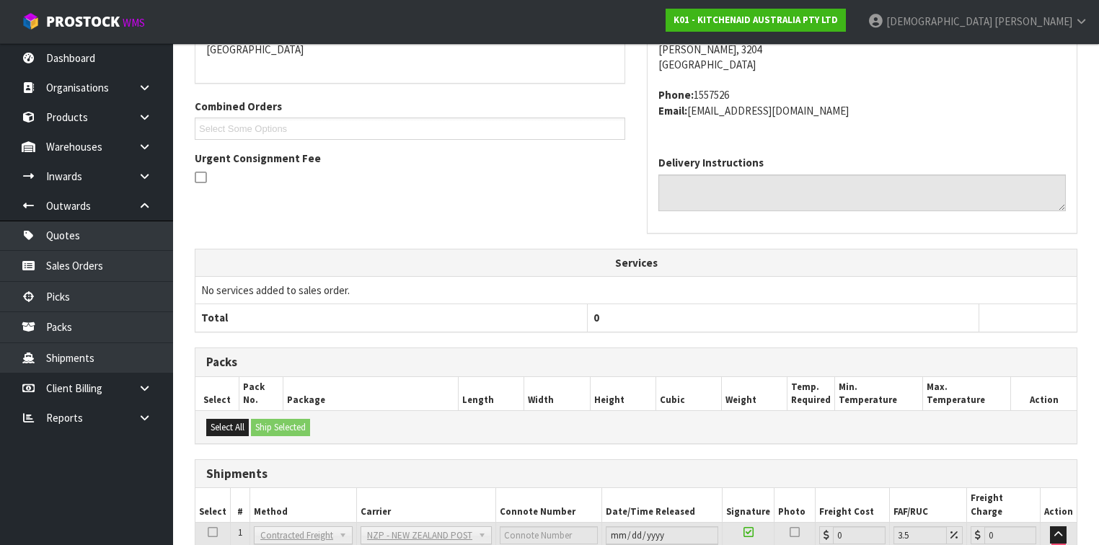
scroll to position [438, 0]
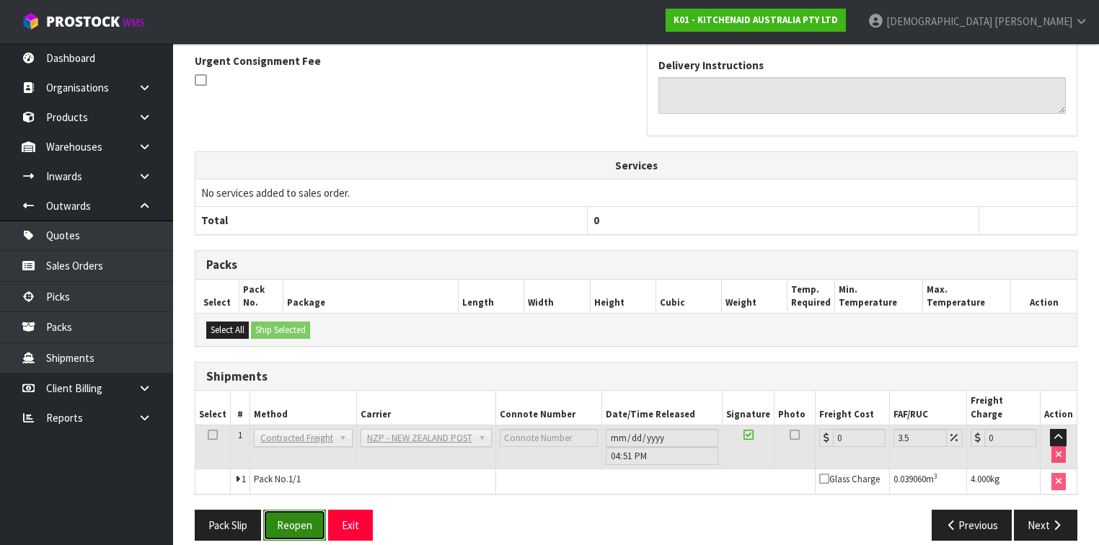
click at [283, 510] on button "Reopen" at bounding box center [294, 525] width 63 height 31
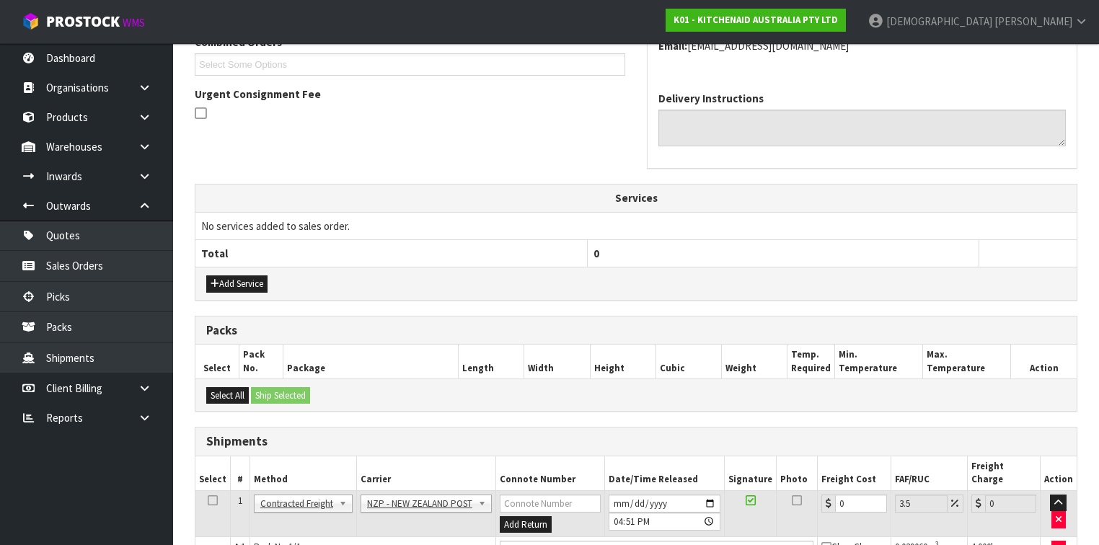
scroll to position [404, 0]
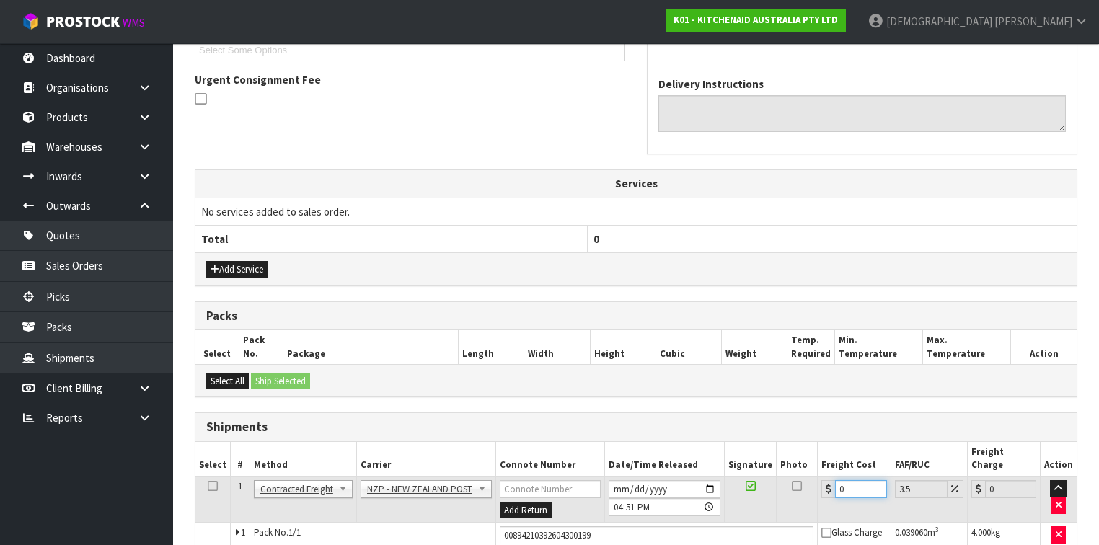
drag, startPoint x: 849, startPoint y: 467, endPoint x: 805, endPoint y: 485, distance: 47.3
click at [805, 485] on tr "1 Client Local Pickup Customer Local Pickup Company Freight Contracted Freight …" at bounding box center [635, 499] width 881 height 47
type input "7"
type input "7.24"
type input "7.3"
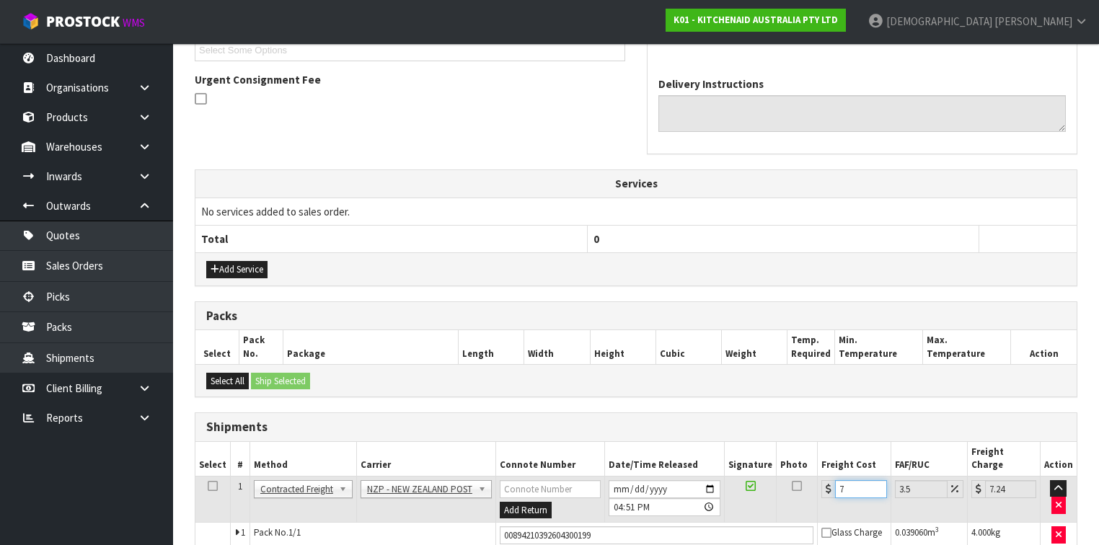
type input "7.56"
type input "7.31"
type input "7.57"
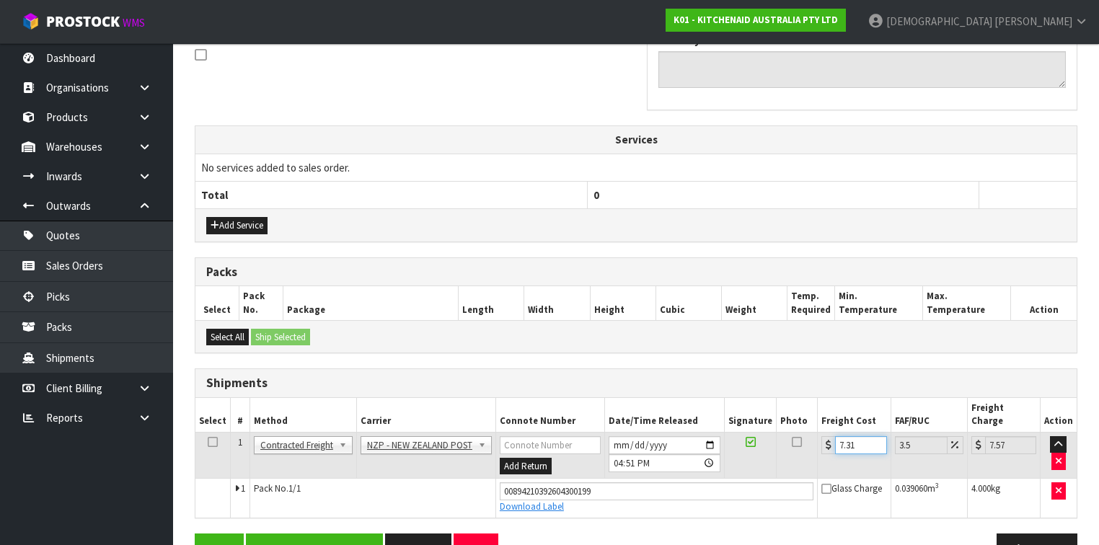
scroll to position [470, 0]
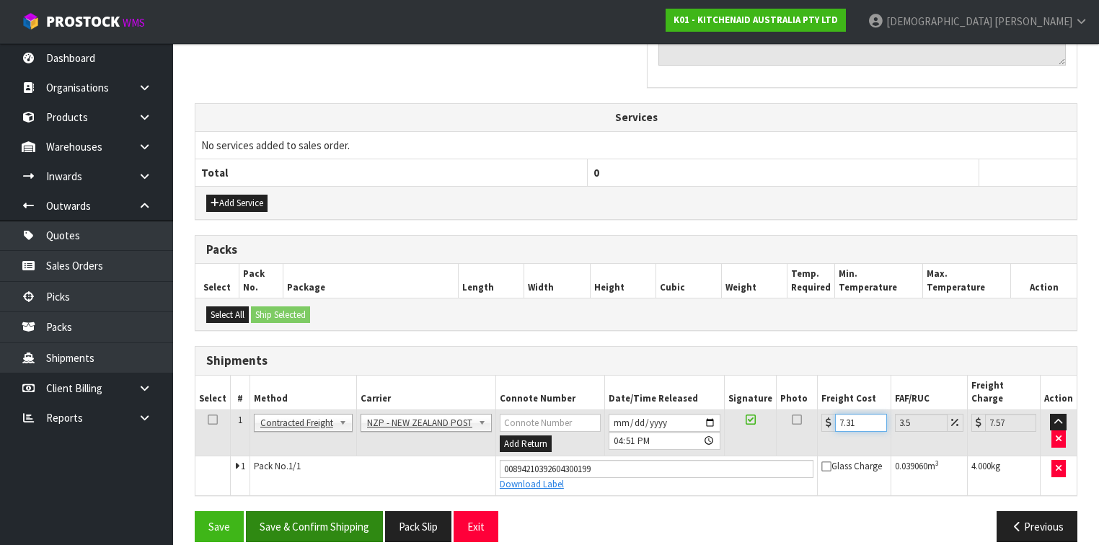
type input "7.31"
click at [305, 511] on button "Save & Confirm Shipping" at bounding box center [314, 526] width 137 height 31
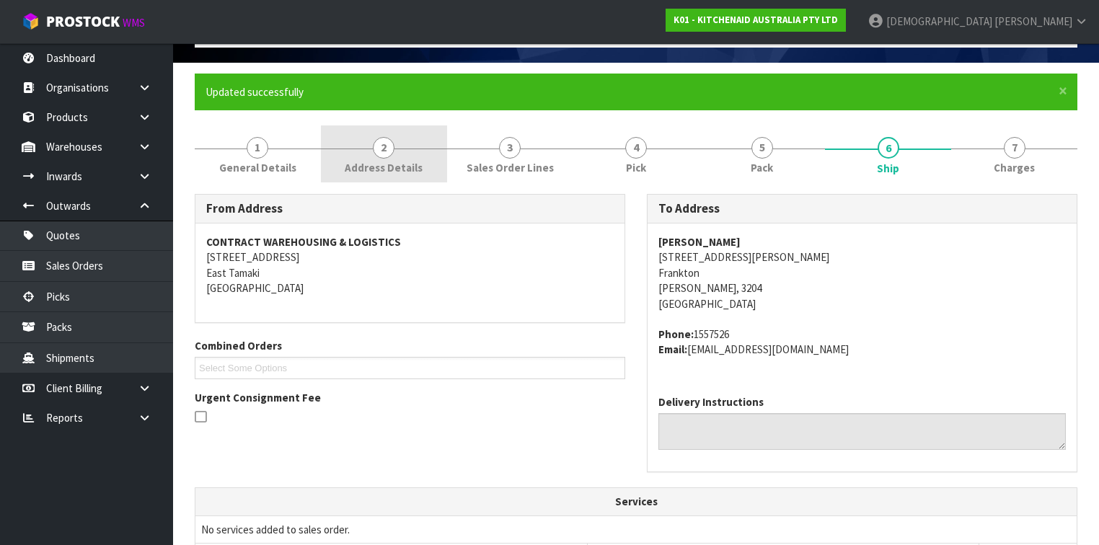
scroll to position [0, 0]
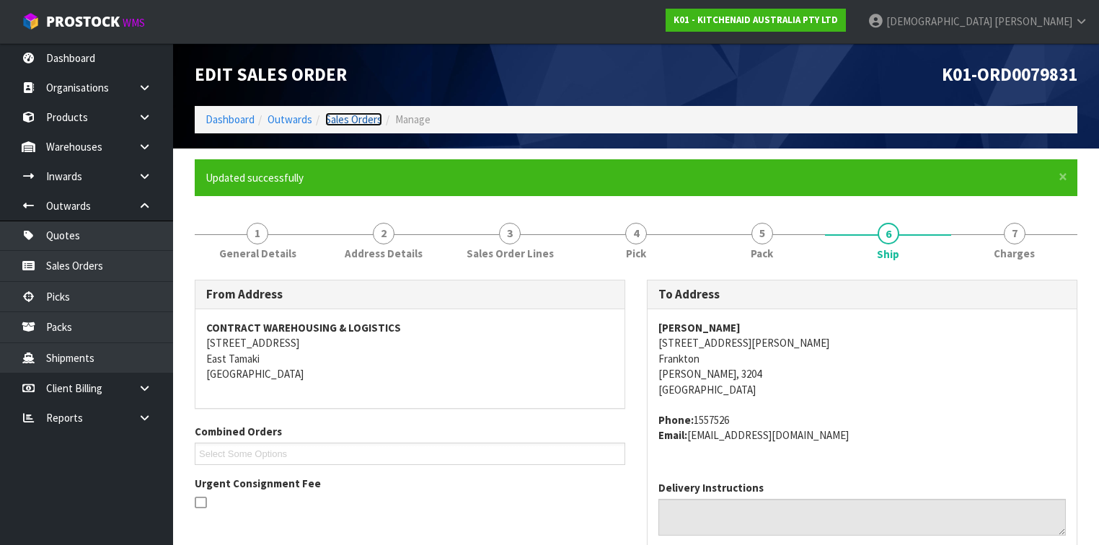
click at [348, 120] on link "Sales Orders" at bounding box center [353, 119] width 57 height 14
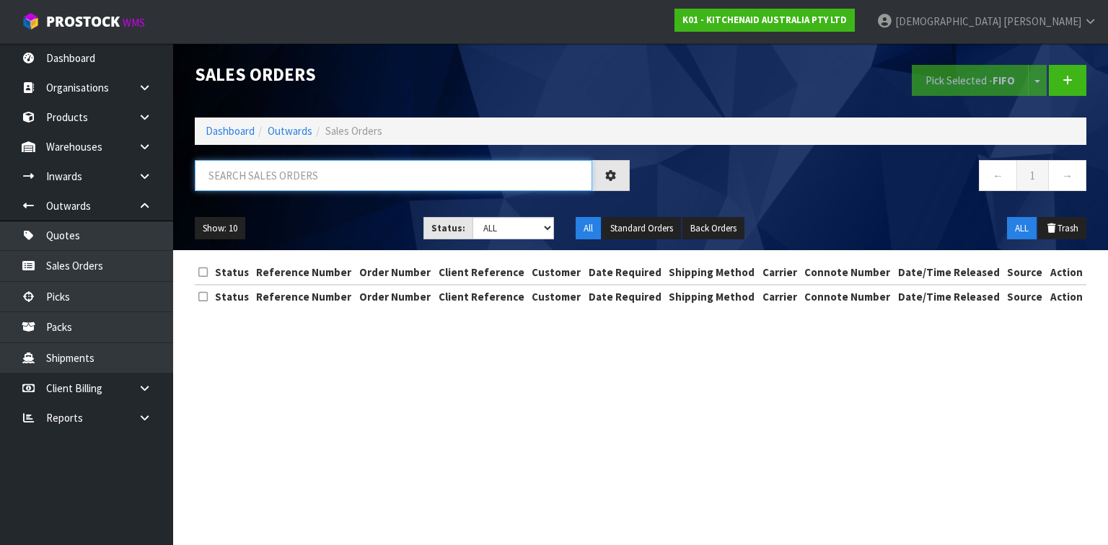
click at [308, 167] on input "text" at bounding box center [393, 175] width 397 height 31
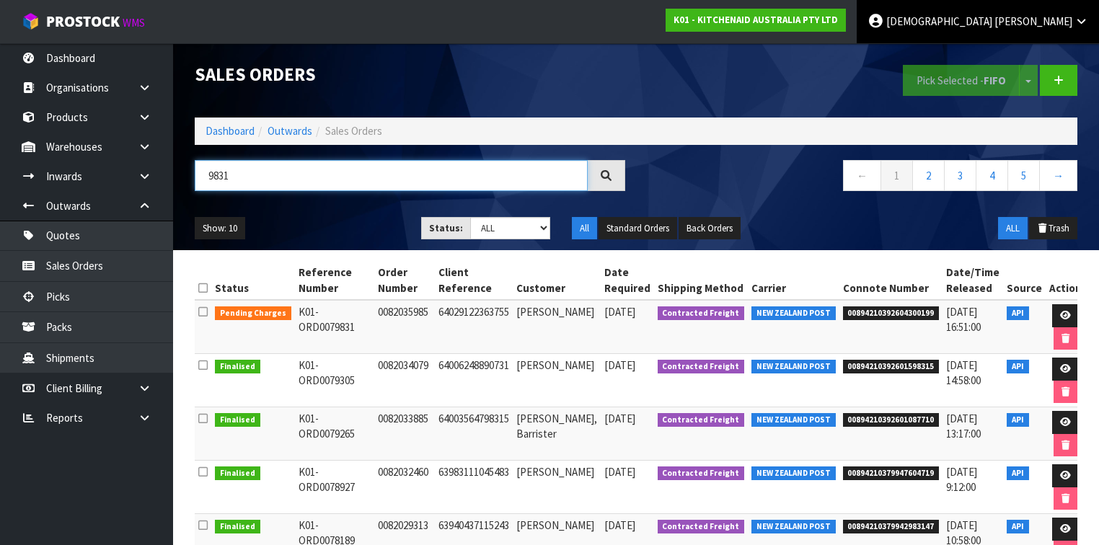
type input "9831"
click at [1096, 21] on link "[PERSON_NAME]" at bounding box center [978, 21] width 242 height 43
click at [1026, 61] on link "Logout" at bounding box center [1041, 57] width 114 height 19
